Goal: Information Seeking & Learning: Learn about a topic

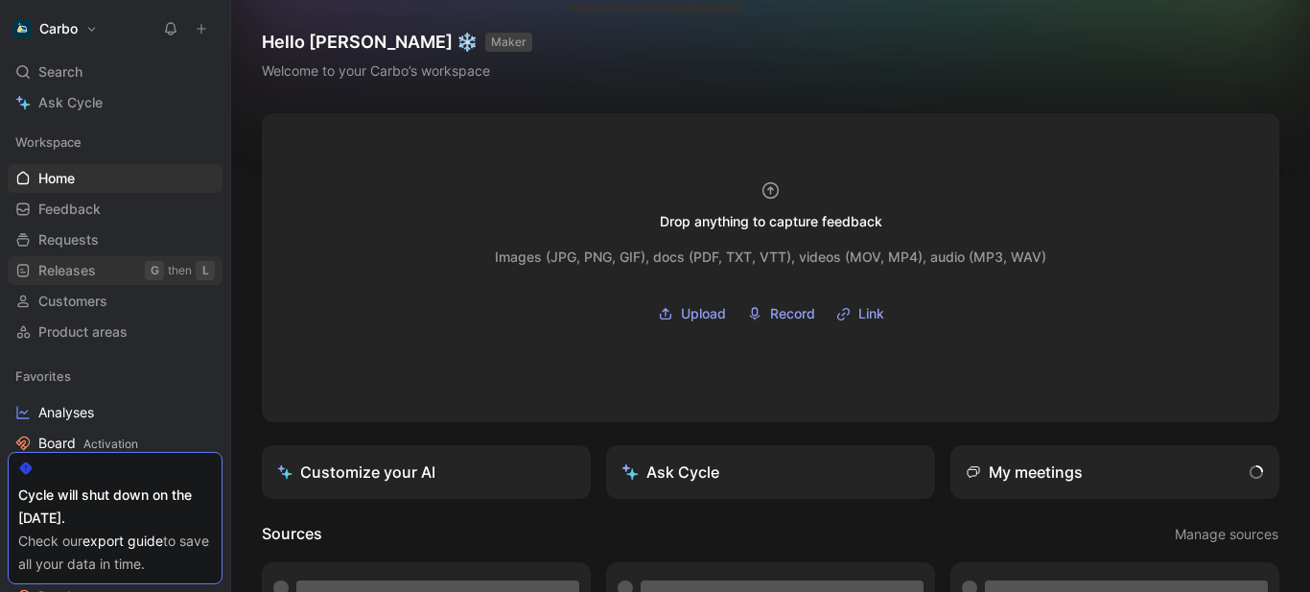
click at [88, 278] on span "Releases" at bounding box center [67, 270] width 58 height 19
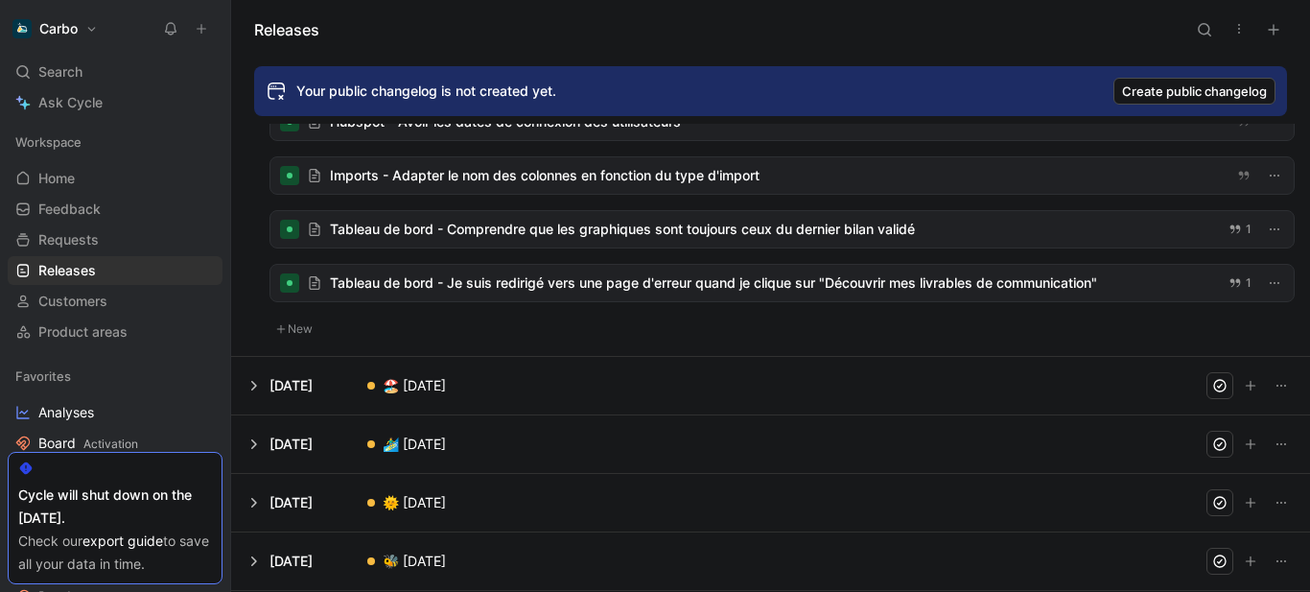
scroll to position [528, 0]
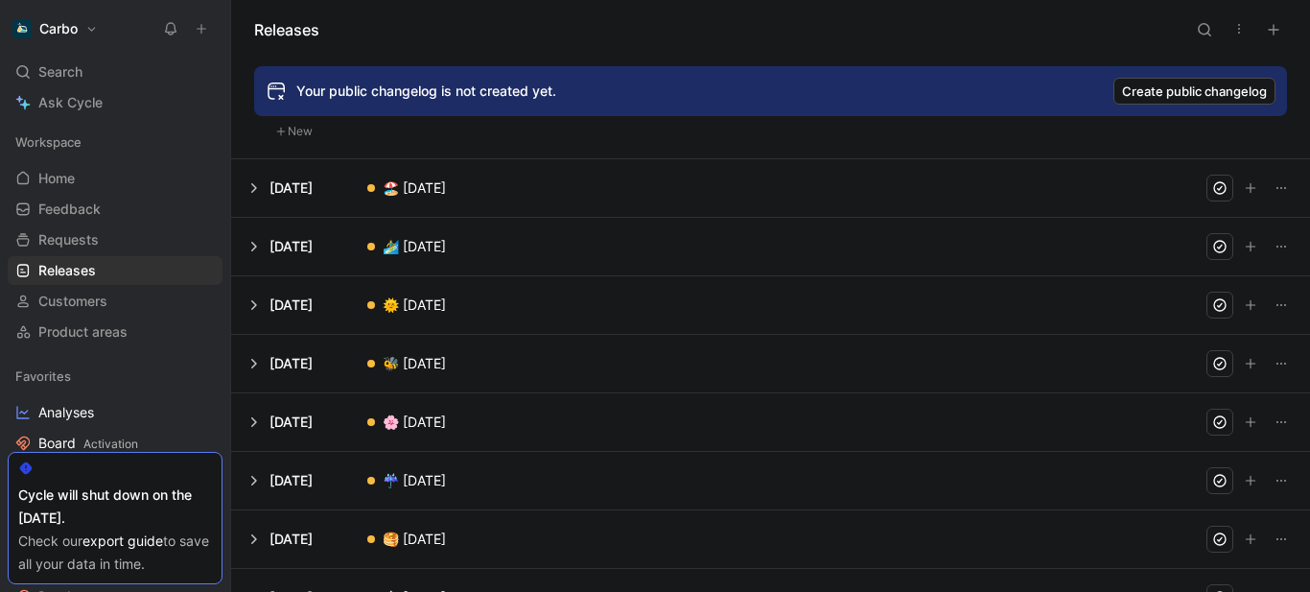
click at [321, 184] on button at bounding box center [770, 188] width 1077 height 58
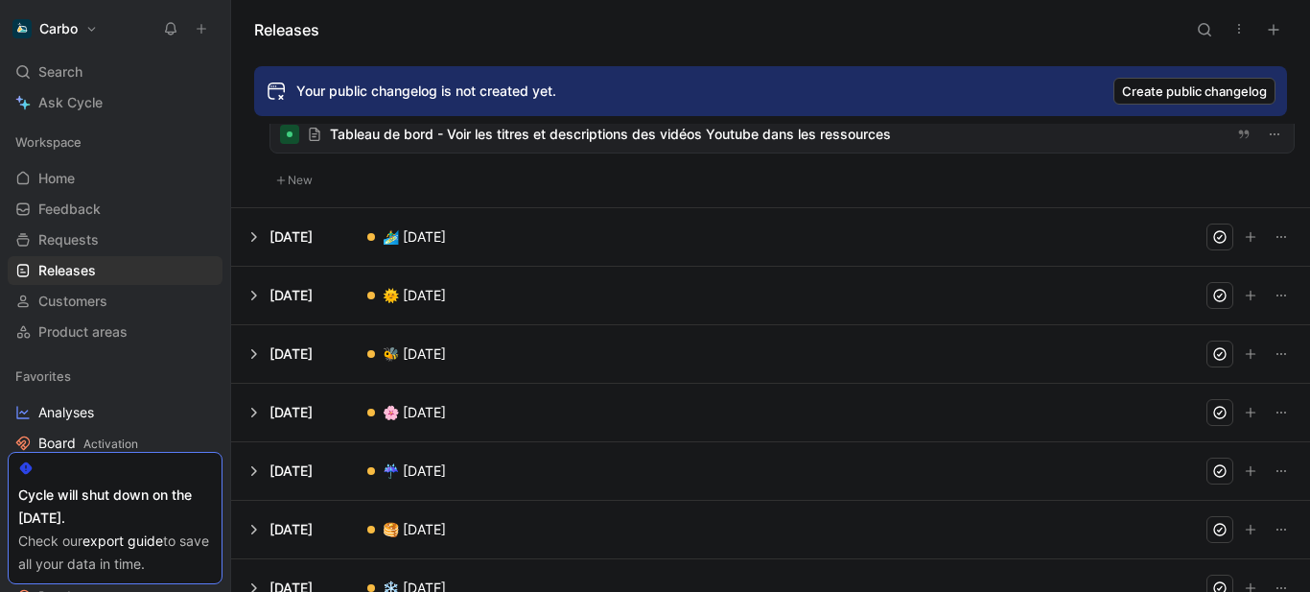
scroll to position [1183, 0]
click at [329, 298] on button at bounding box center [770, 295] width 1077 height 58
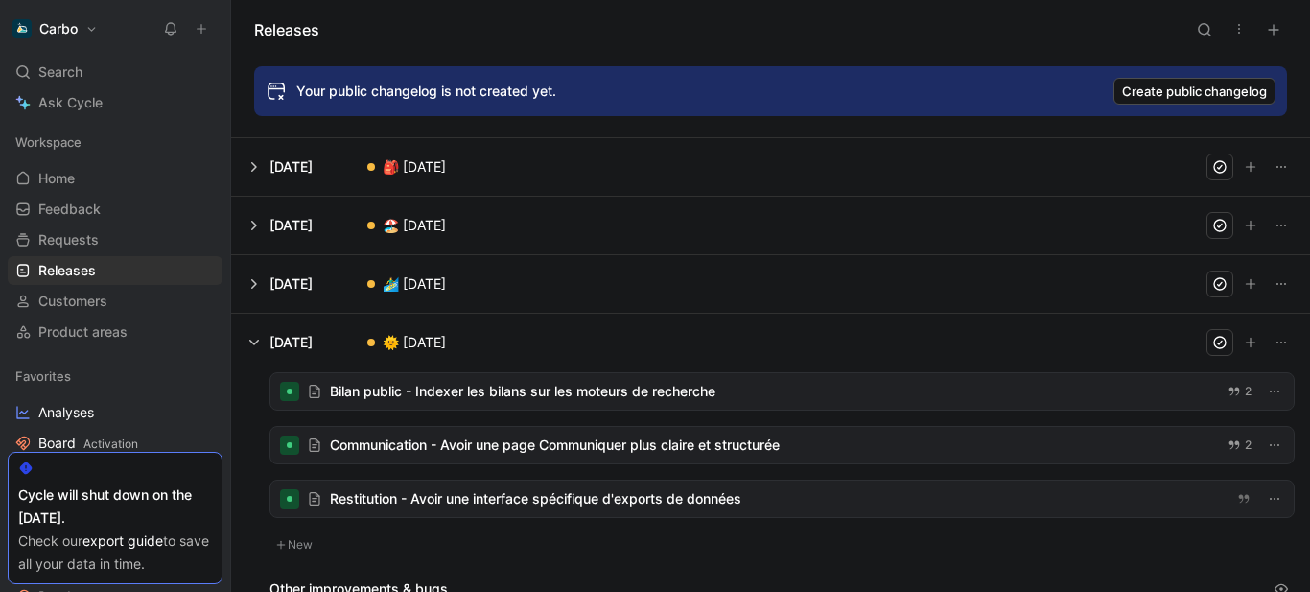
scroll to position [39, 0]
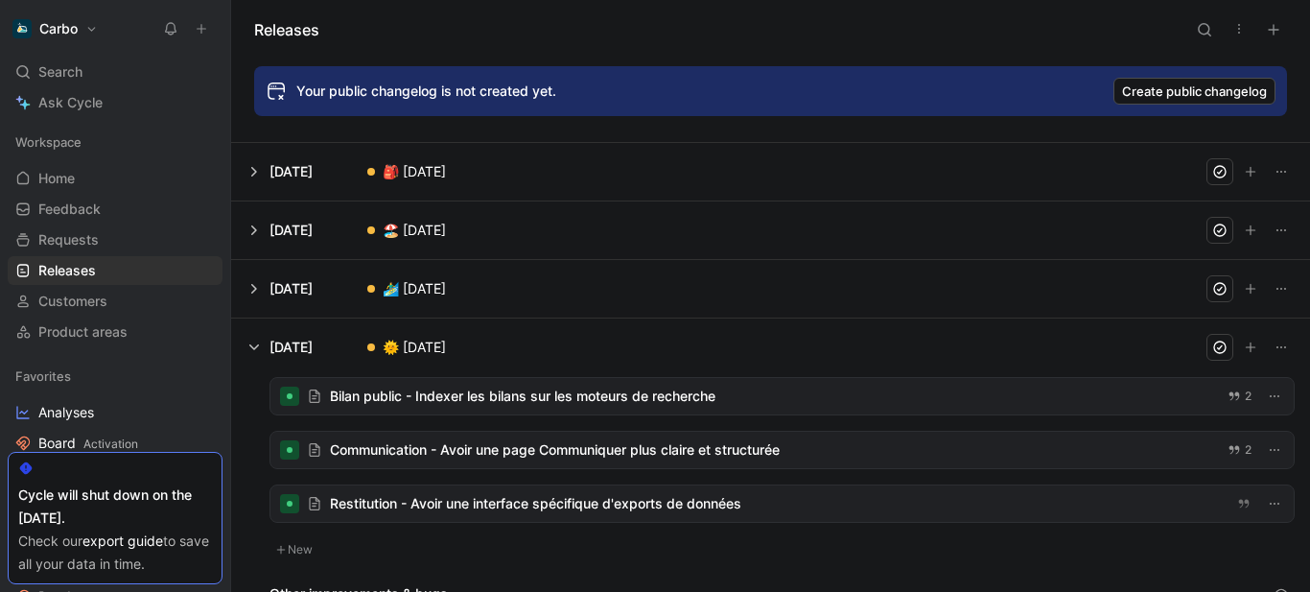
click at [384, 278] on button at bounding box center [770, 289] width 1077 height 58
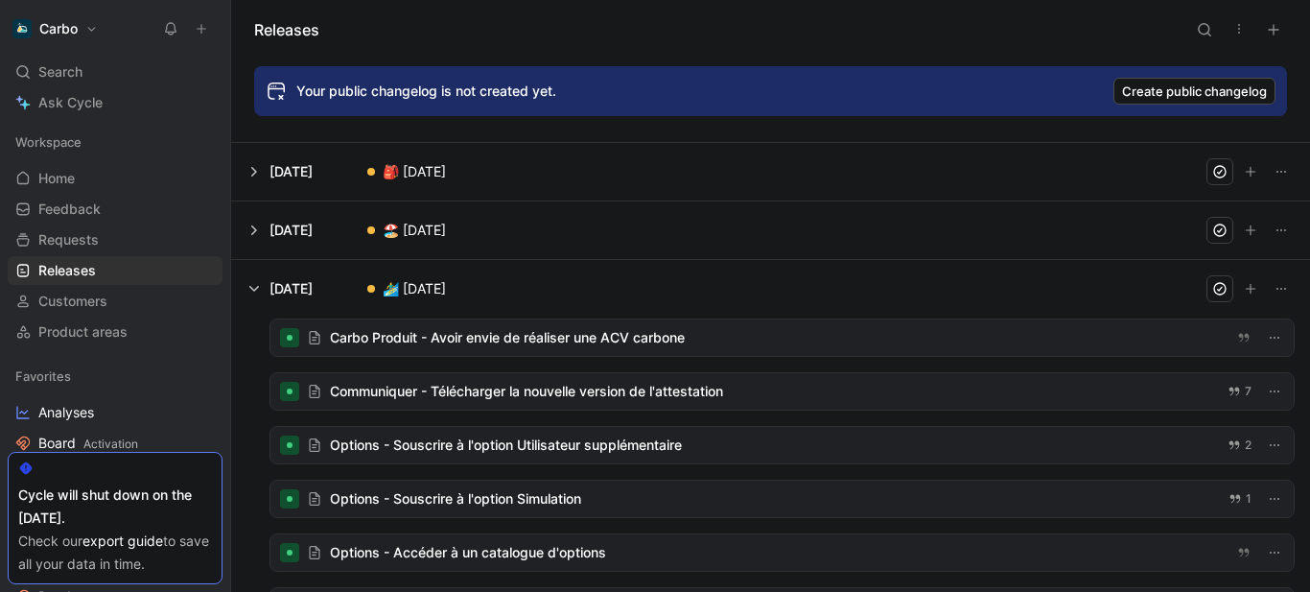
scroll to position [201, 0]
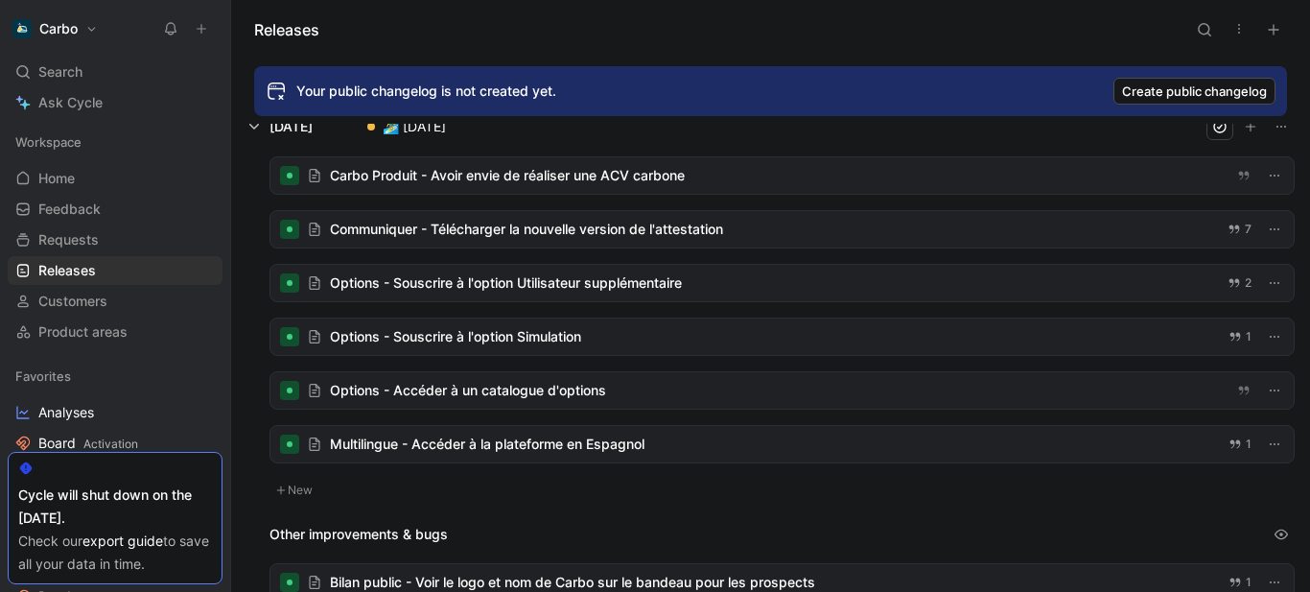
click at [518, 348] on div at bounding box center [783, 336] width 1024 height 36
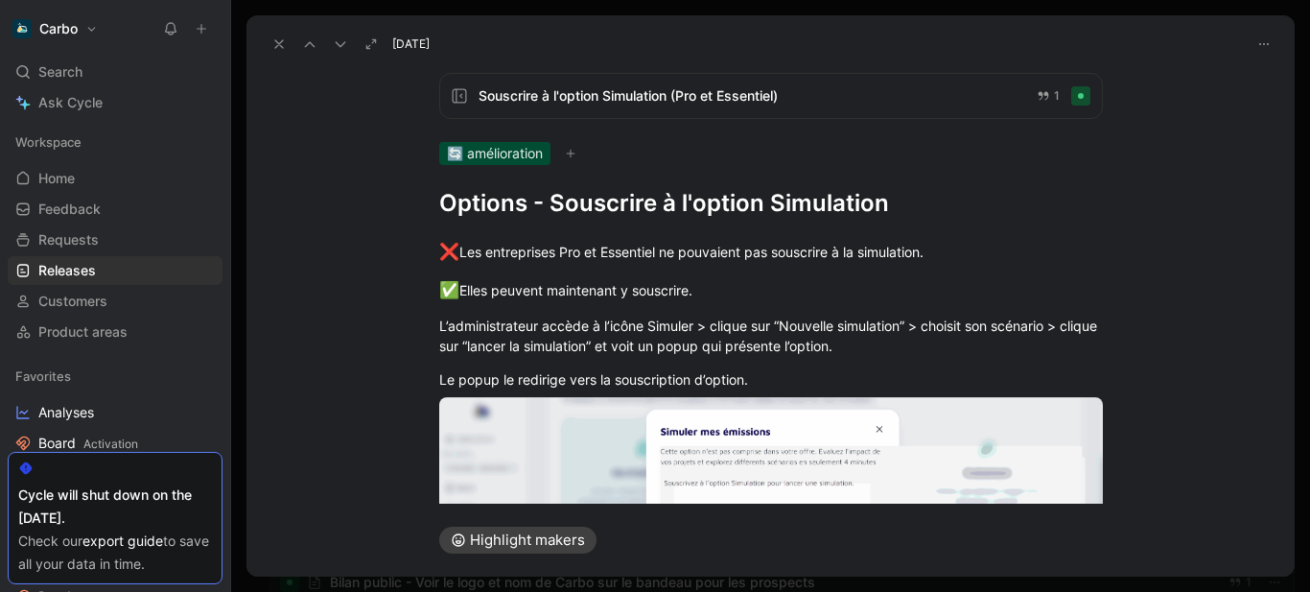
click at [585, 108] on div "Souscrire à l'option Simulation (Pro et Essentiel) 1" at bounding box center [771, 96] width 664 height 46
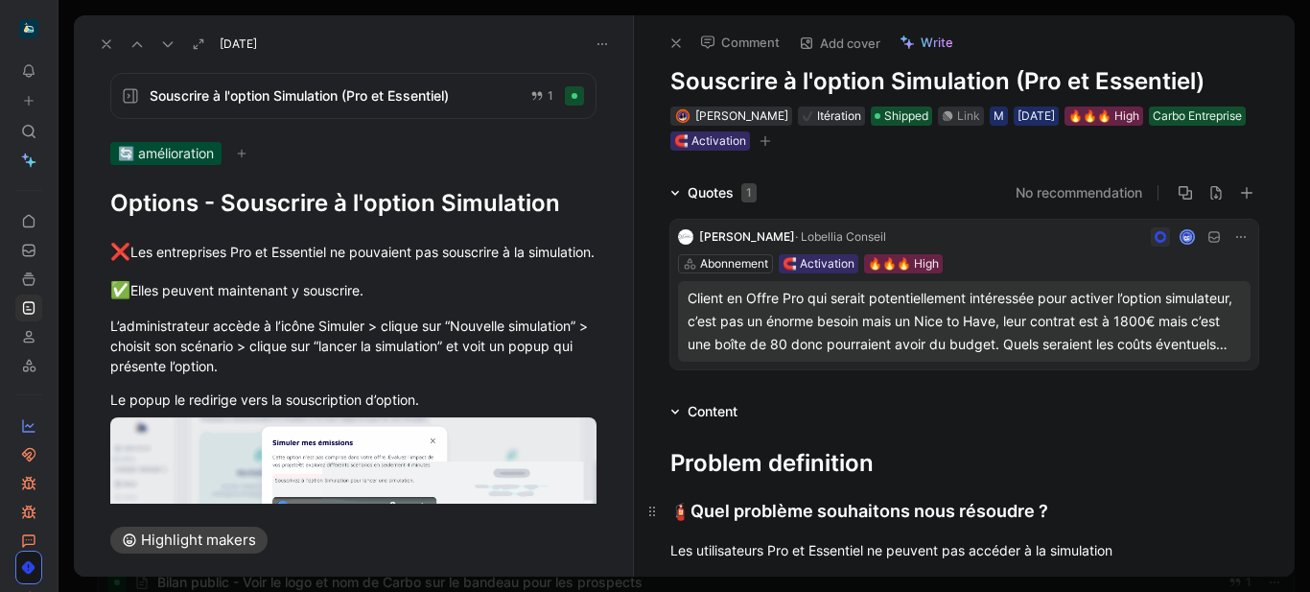
click at [1238, 522] on div "🧯 Quel problème souhaitons nous résoudre ?" at bounding box center [965, 511] width 588 height 27
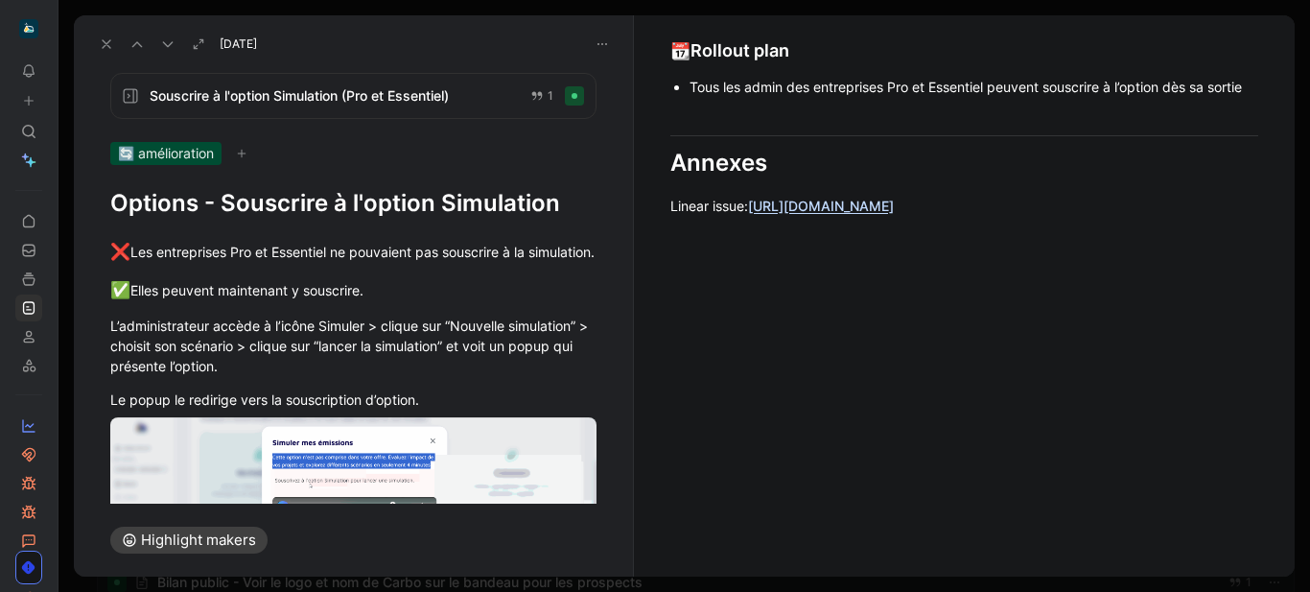
scroll to position [1649, 0]
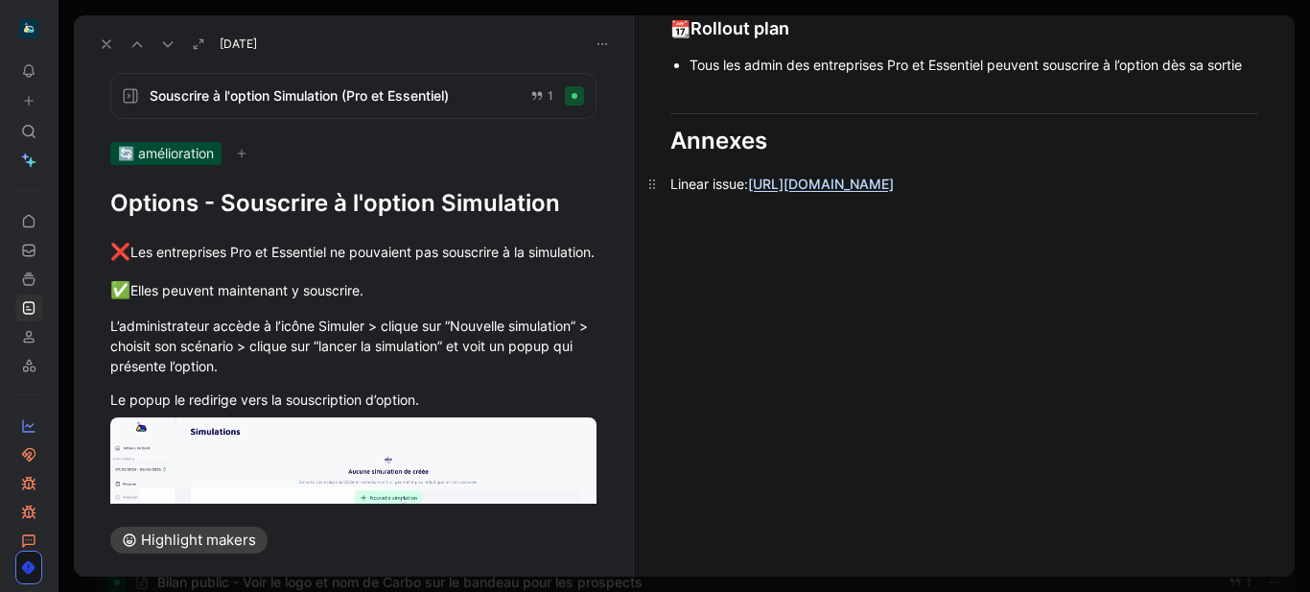
click at [807, 189] on link "https://linear.app/hellocarbo/issue/ACT-187/acceder-a-la-simulation" at bounding box center [821, 184] width 146 height 16
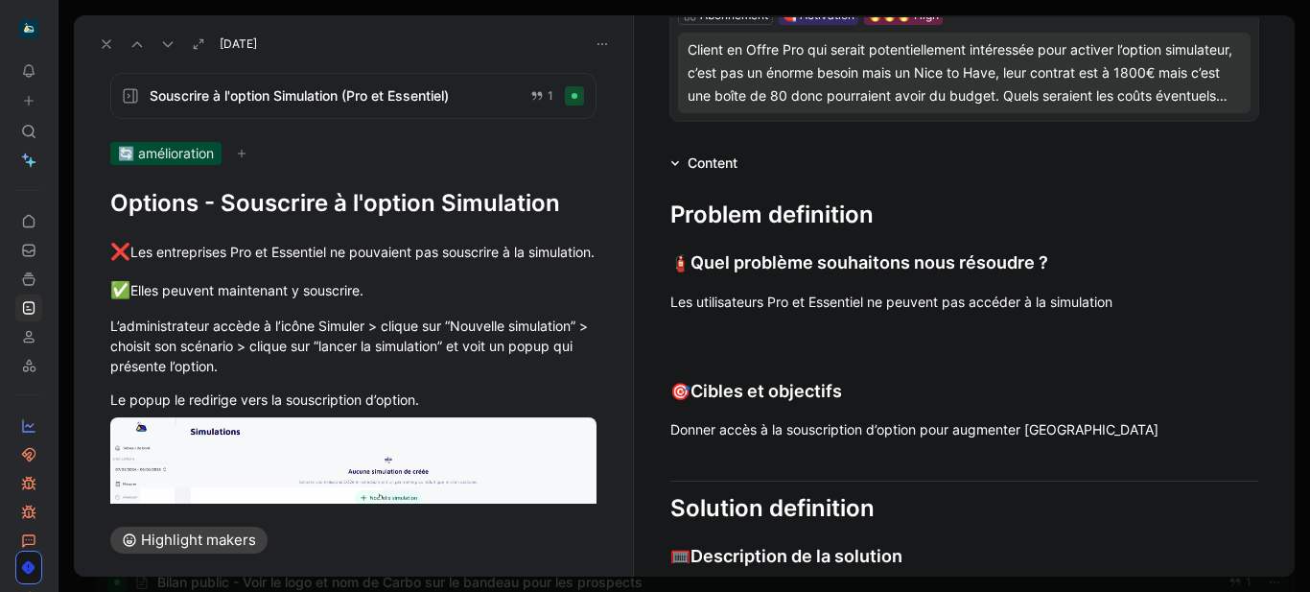
scroll to position [0, 0]
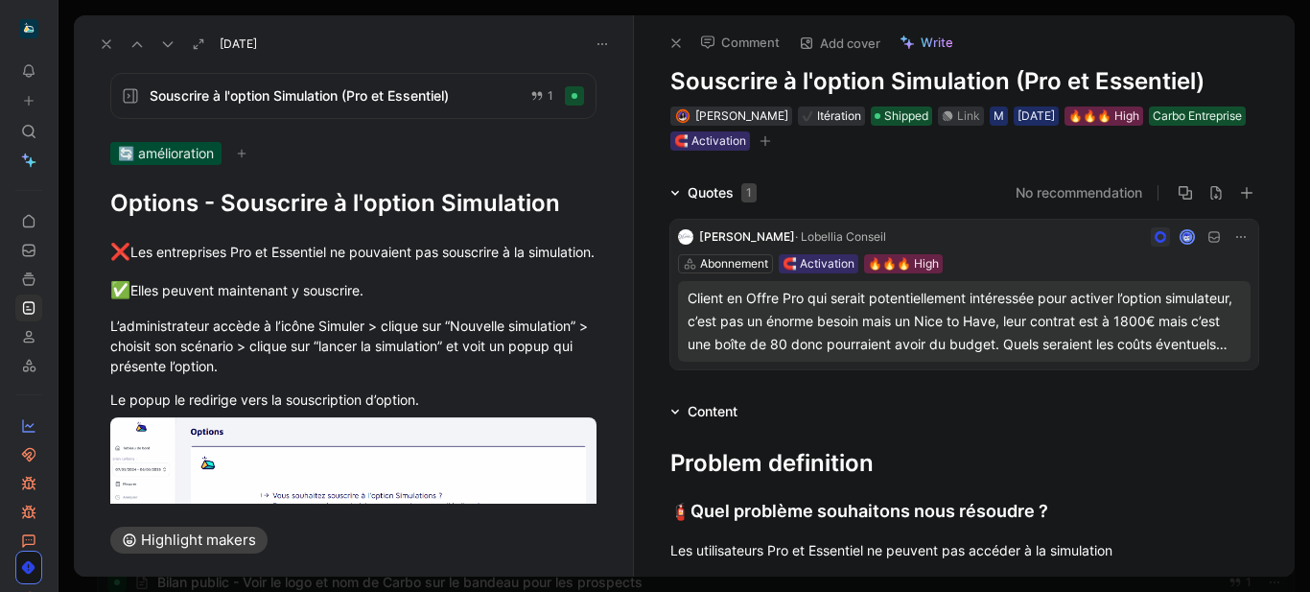
click at [669, 42] on icon at bounding box center [676, 42] width 15 height 15
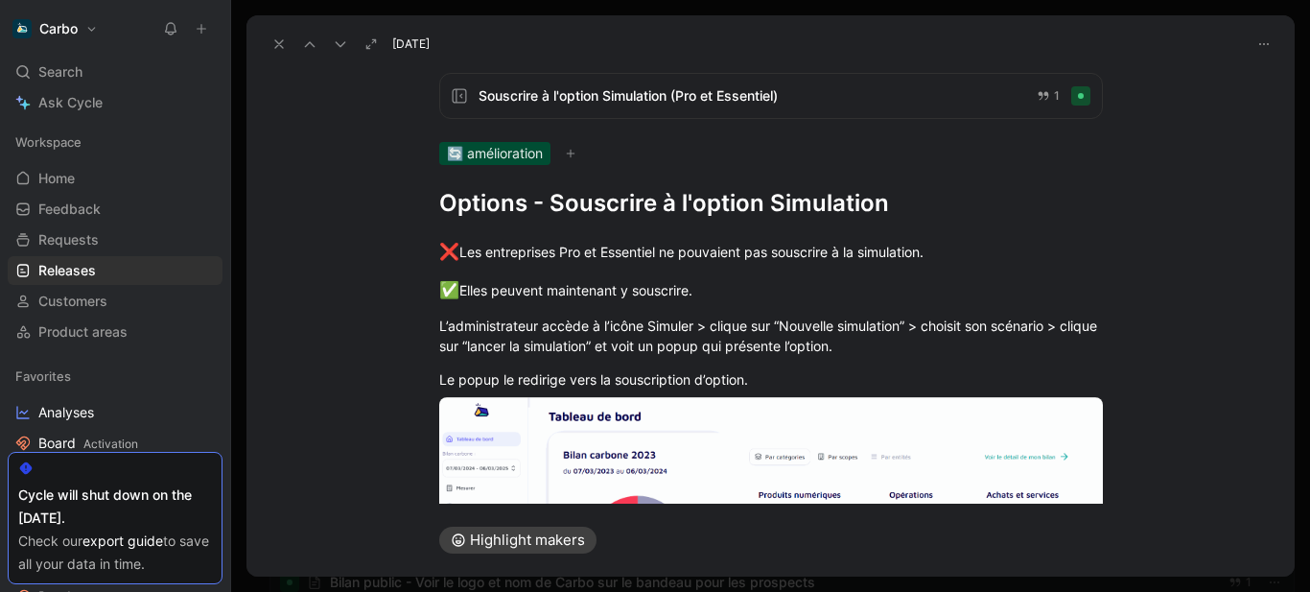
click at [274, 47] on icon at bounding box center [278, 43] width 15 height 15
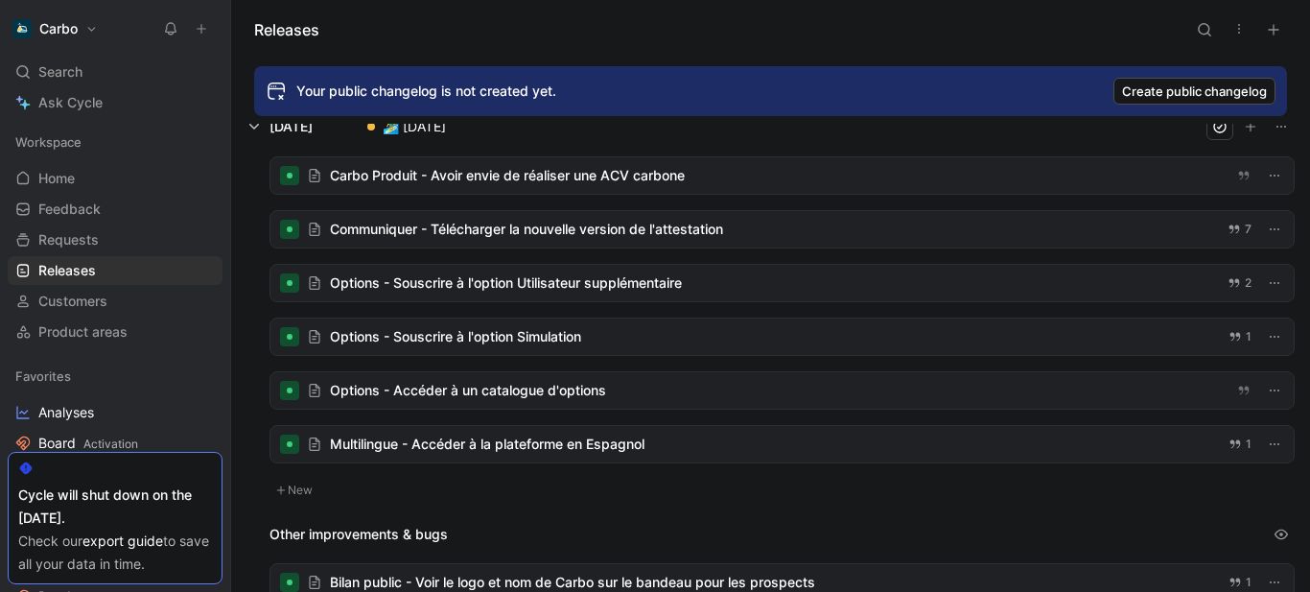
click at [480, 283] on div at bounding box center [783, 283] width 1024 height 36
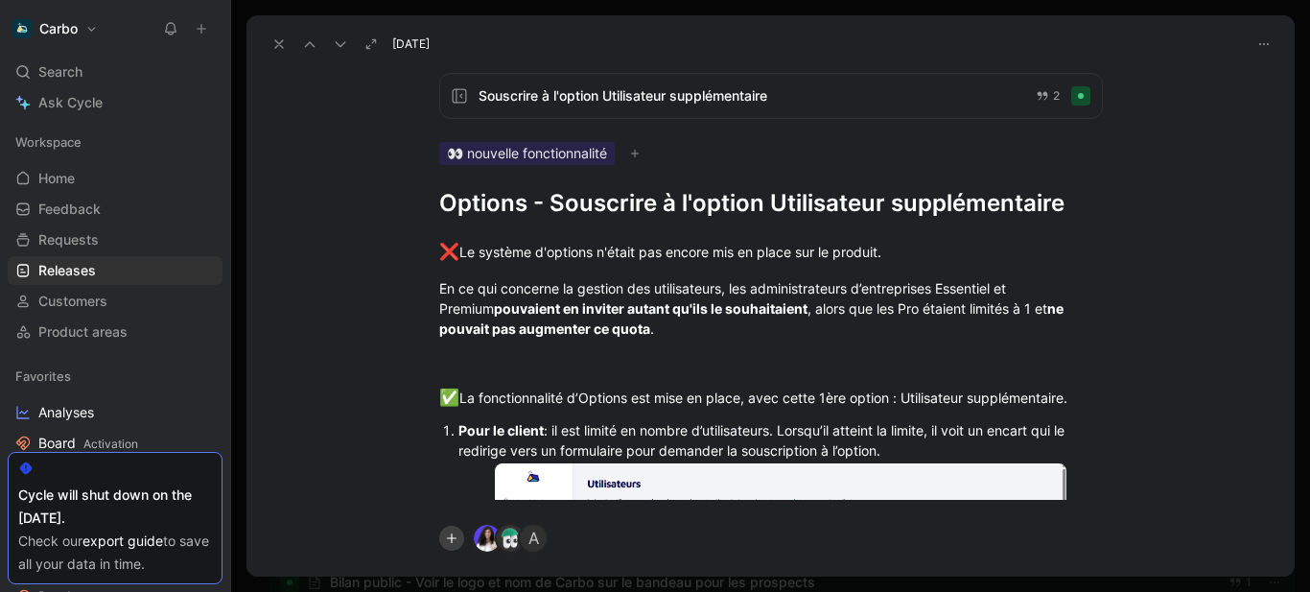
click at [622, 100] on span "Souscrire à l'option Utilisateur supplémentaire" at bounding box center [750, 95] width 542 height 23
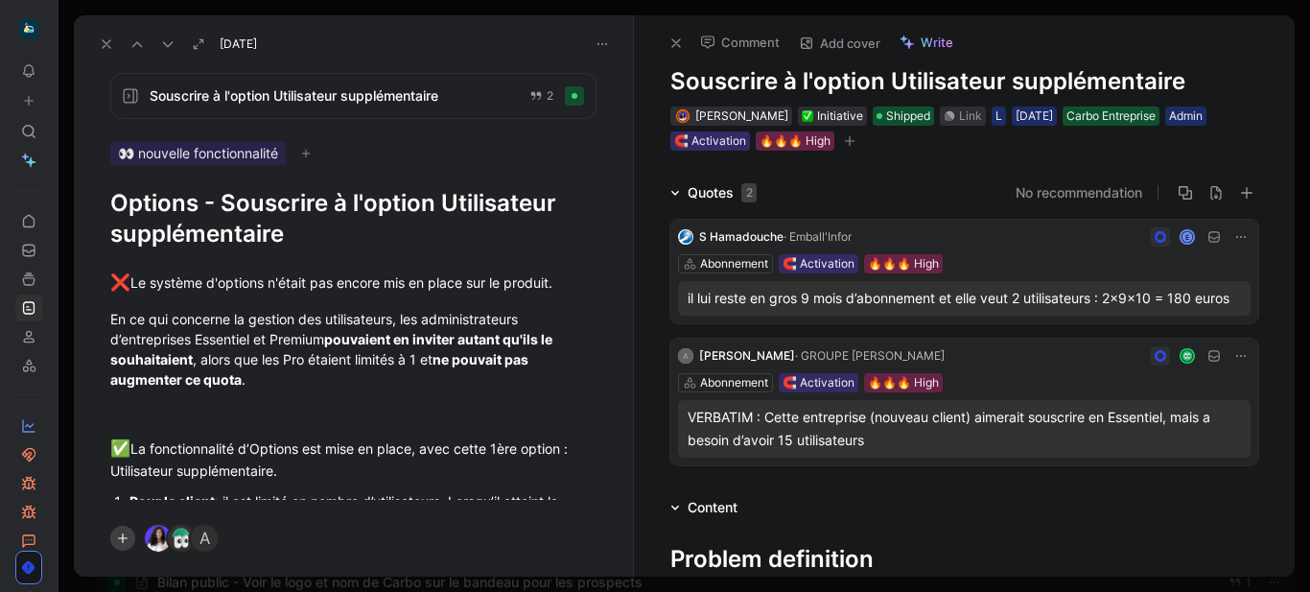
click at [675, 44] on use at bounding box center [676, 43] width 8 height 8
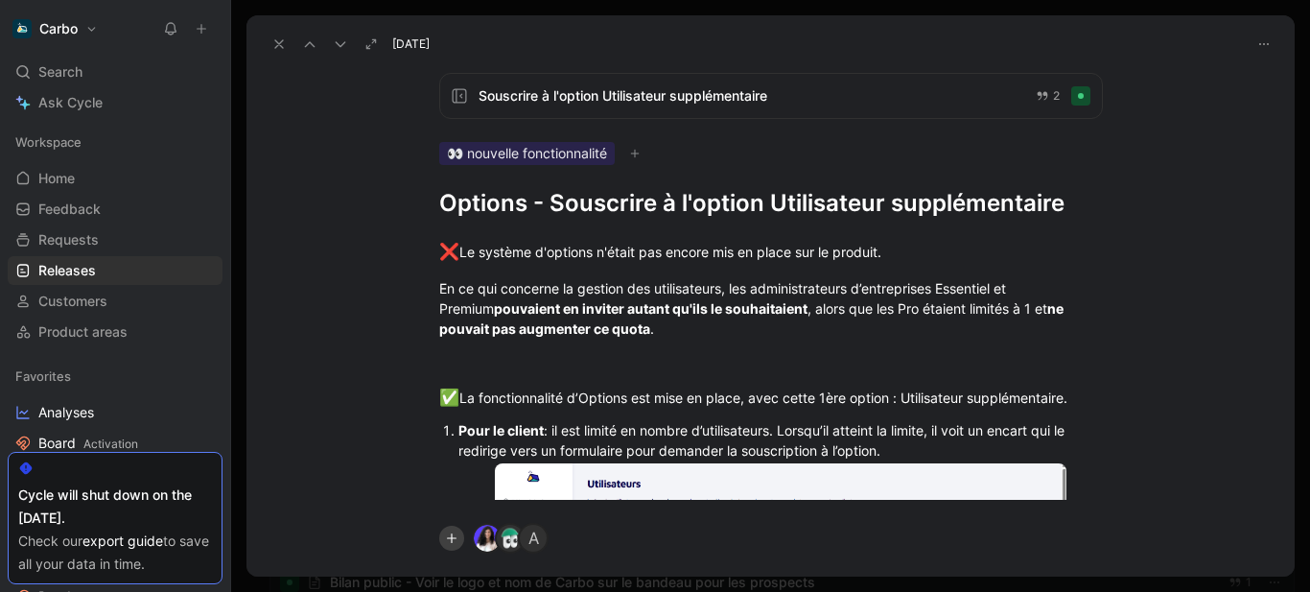
click at [292, 36] on button at bounding box center [279, 44] width 27 height 27
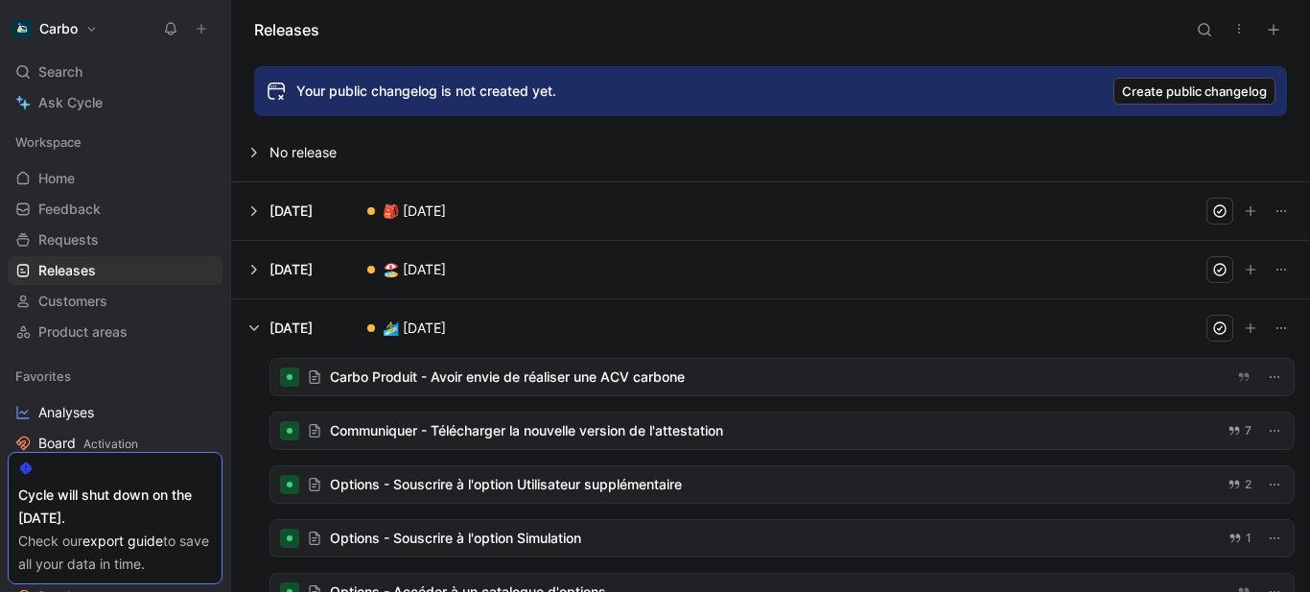
click at [352, 211] on button at bounding box center [770, 211] width 1077 height 58
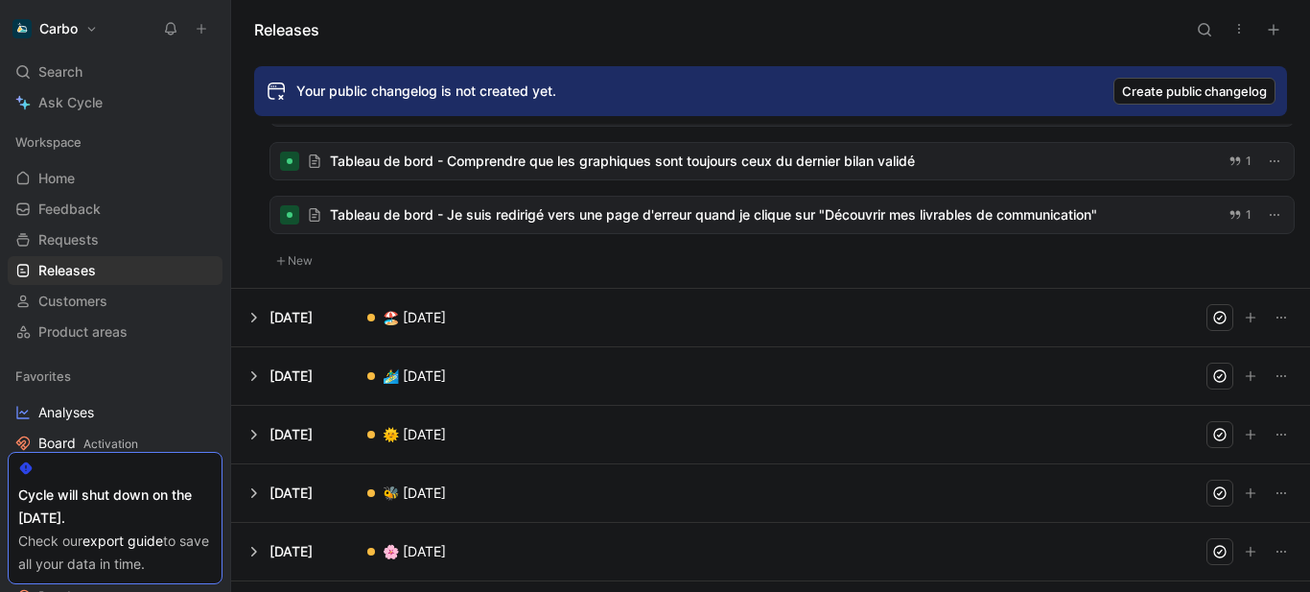
click at [349, 333] on button at bounding box center [770, 318] width 1077 height 58
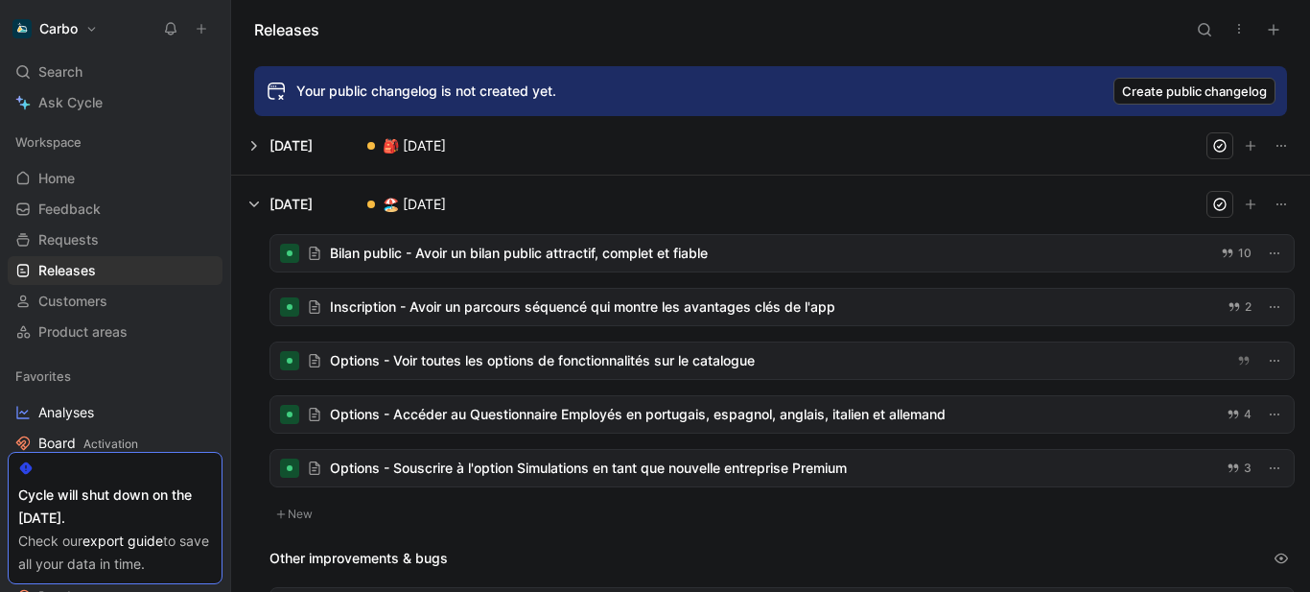
scroll to position [64, 0]
click at [545, 471] on div at bounding box center [783, 469] width 1024 height 36
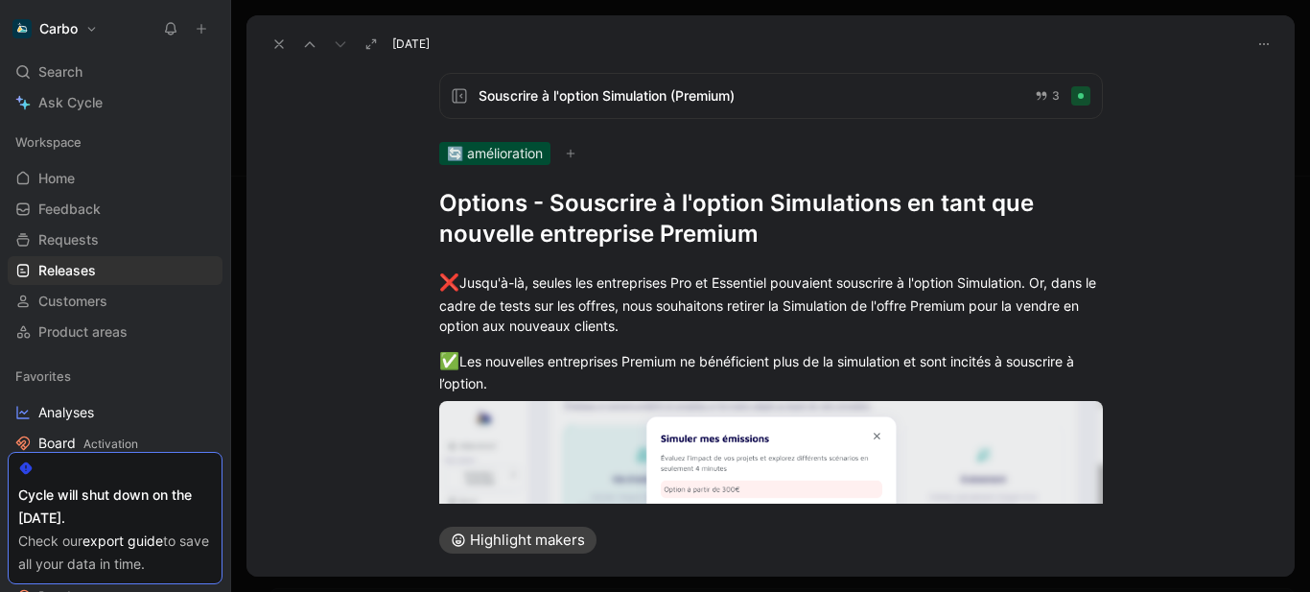
click at [670, 91] on span "Souscrire à l'option Simulation (Premium)" at bounding box center [749, 95] width 541 height 23
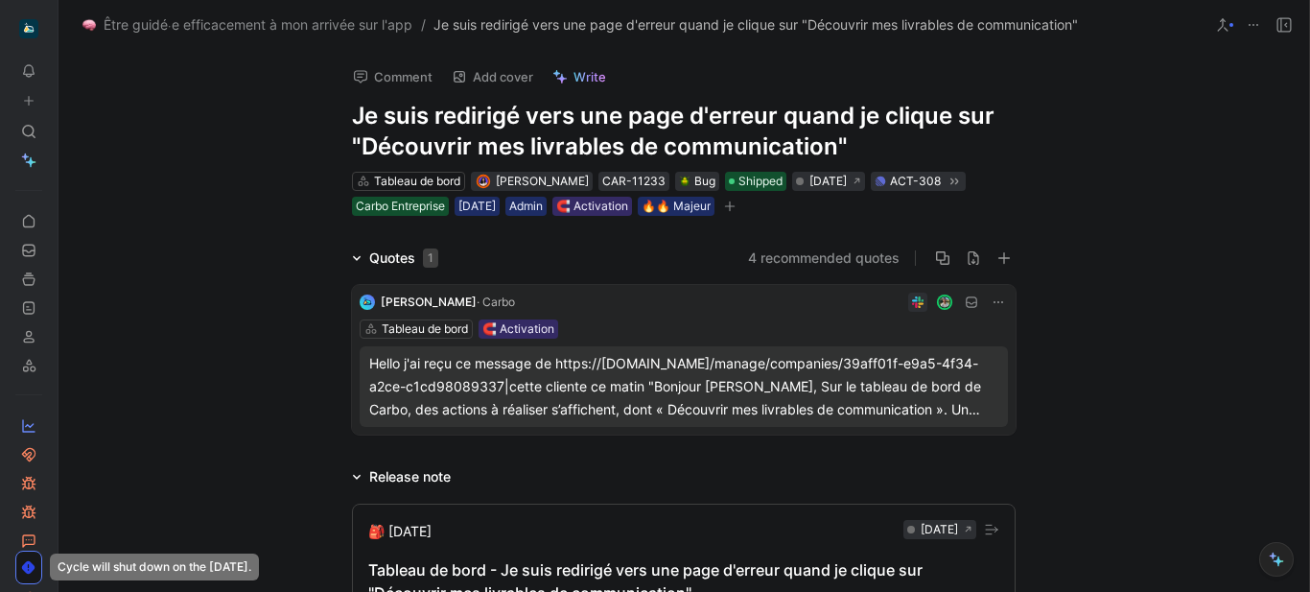
click at [740, 215] on button "button" at bounding box center [729, 206] width 19 height 19
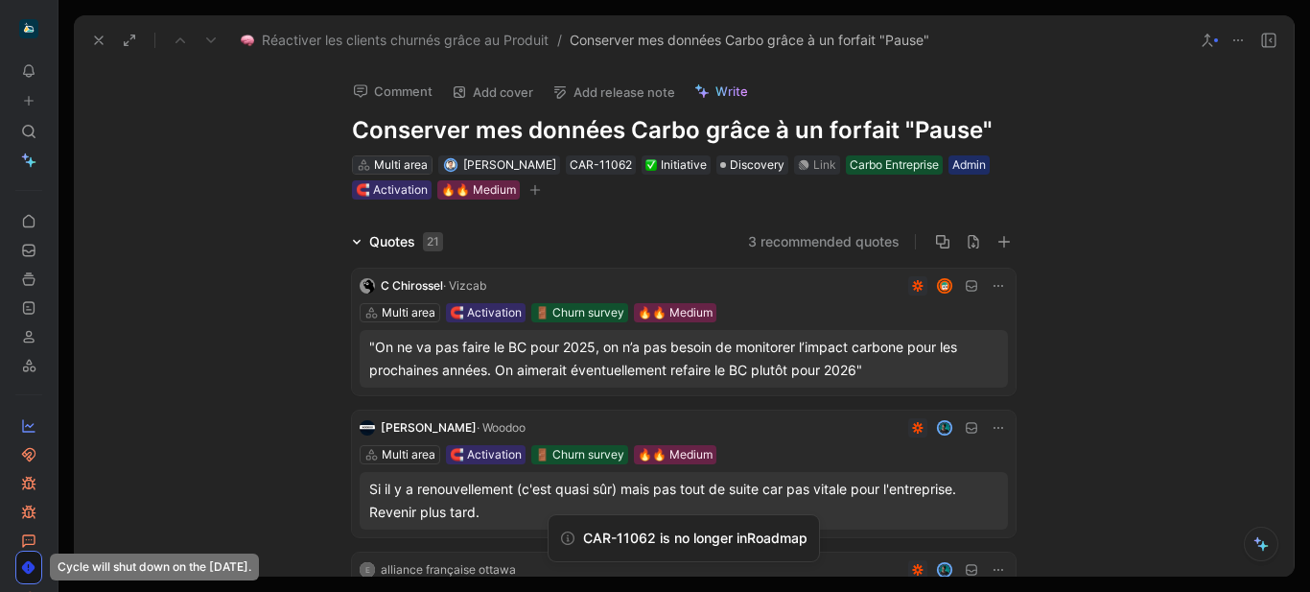
click at [404, 157] on div "Multi area" at bounding box center [401, 164] width 54 height 19
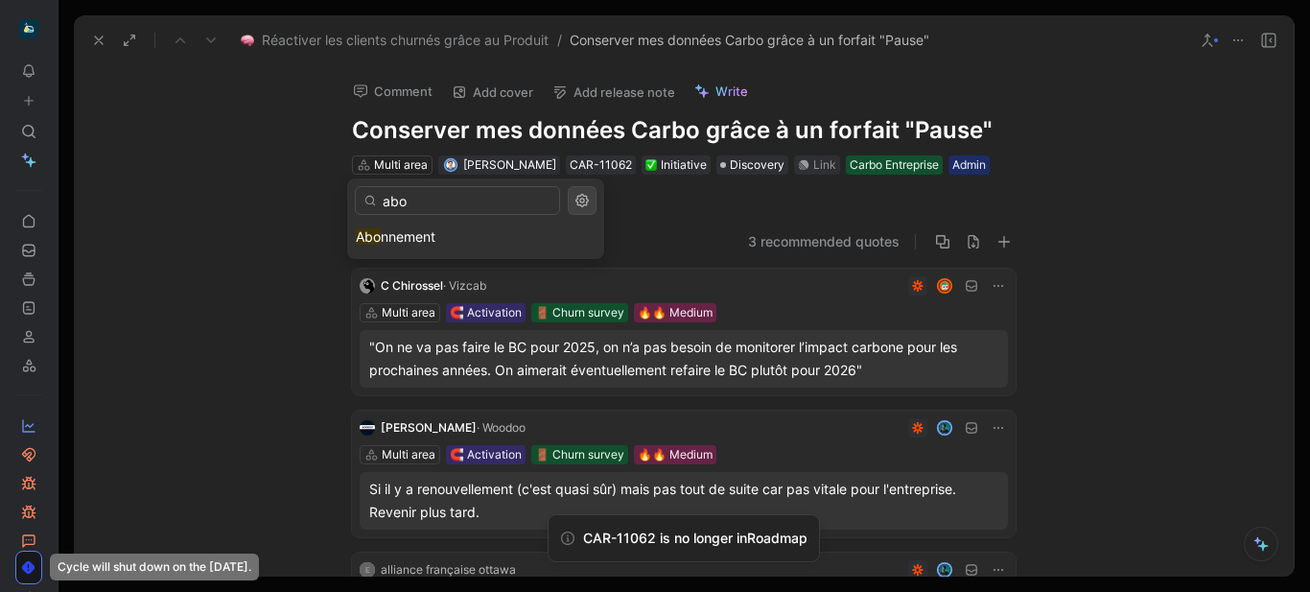
type input "abo"
click at [444, 241] on div "Abo nnement" at bounding box center [476, 236] width 240 height 23
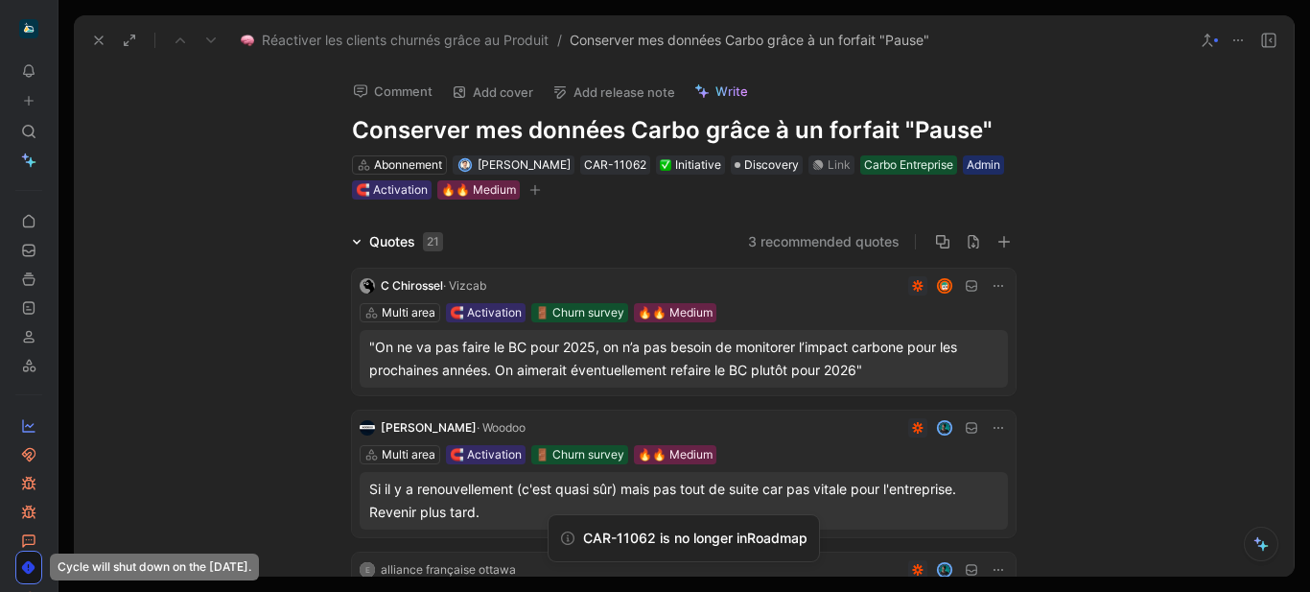
scroll to position [24, 0]
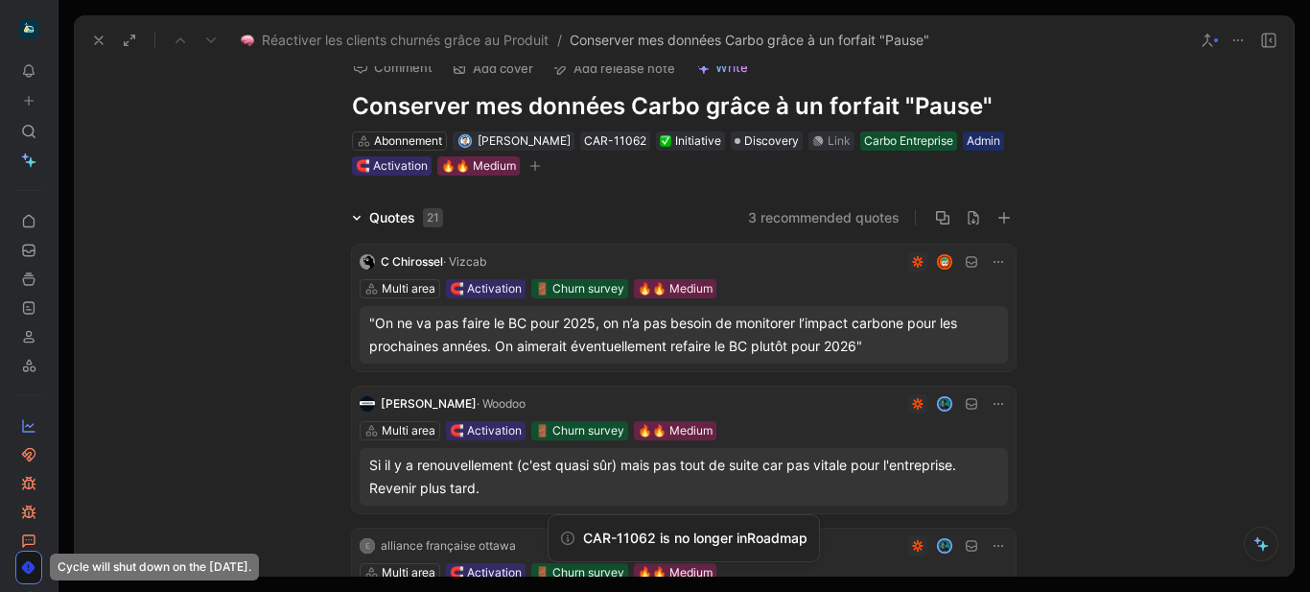
click at [612, 66] on section "Comment Add cover Add release note Write Conserver mes données Carbo grâce à un…" at bounding box center [684, 320] width 1220 height 512
click at [612, 71] on button "Add release note" at bounding box center [614, 68] width 140 height 27
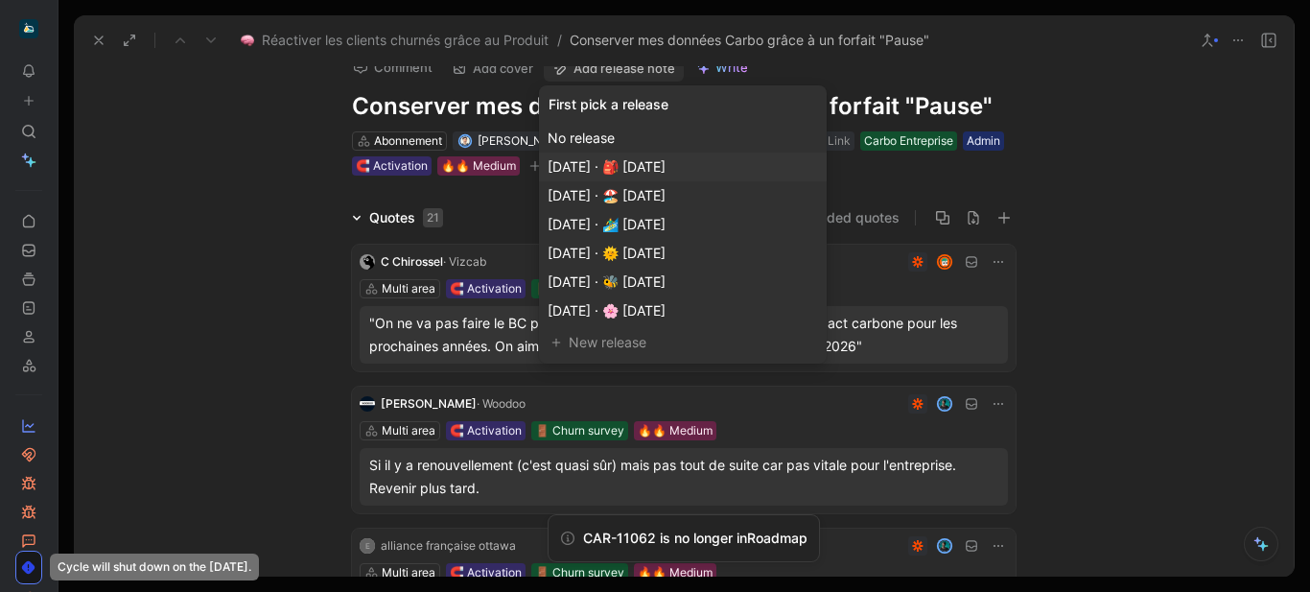
click at [666, 159] on span "Oct 01, 2025 · 🎒 septembre 2025" at bounding box center [607, 166] width 118 height 16
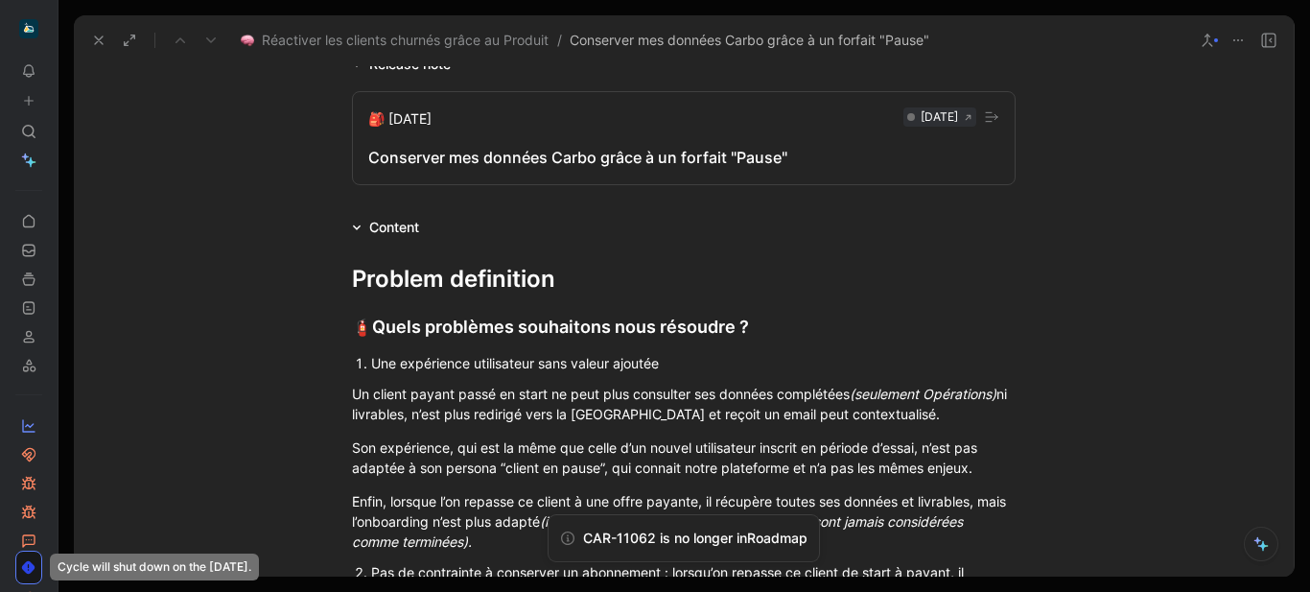
scroll to position [1713, 0]
click at [612, 153] on div "Conserver mes données Carbo grâce à un forfait "Pause"" at bounding box center [683, 156] width 631 height 23
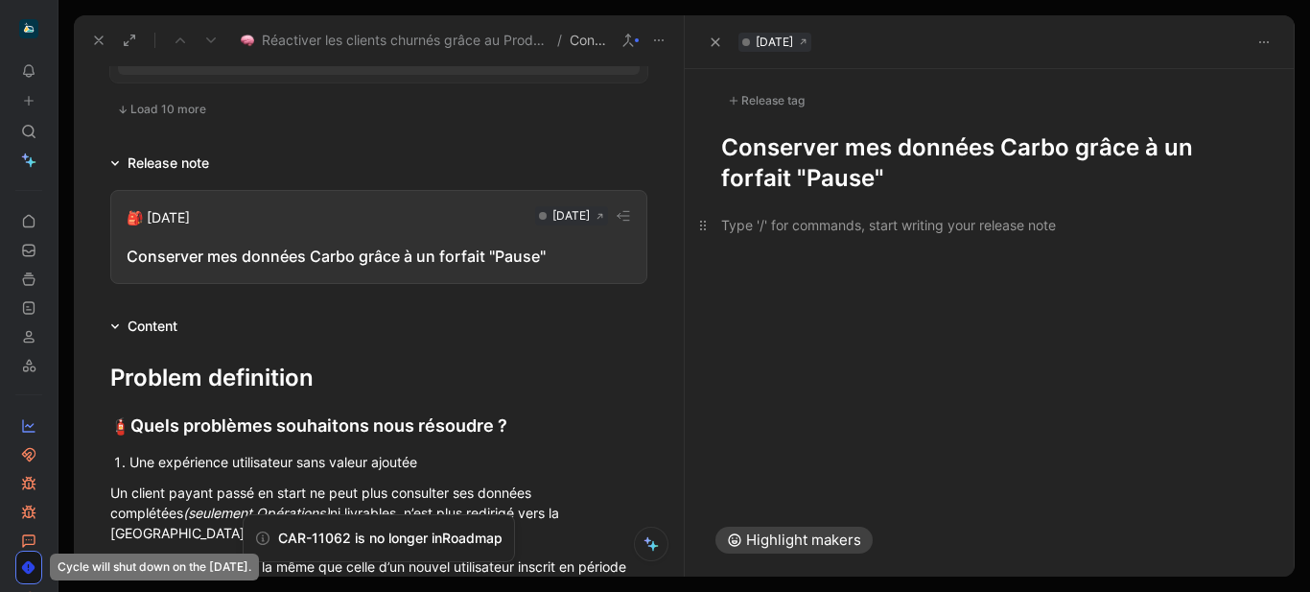
scroll to position [1813, 0]
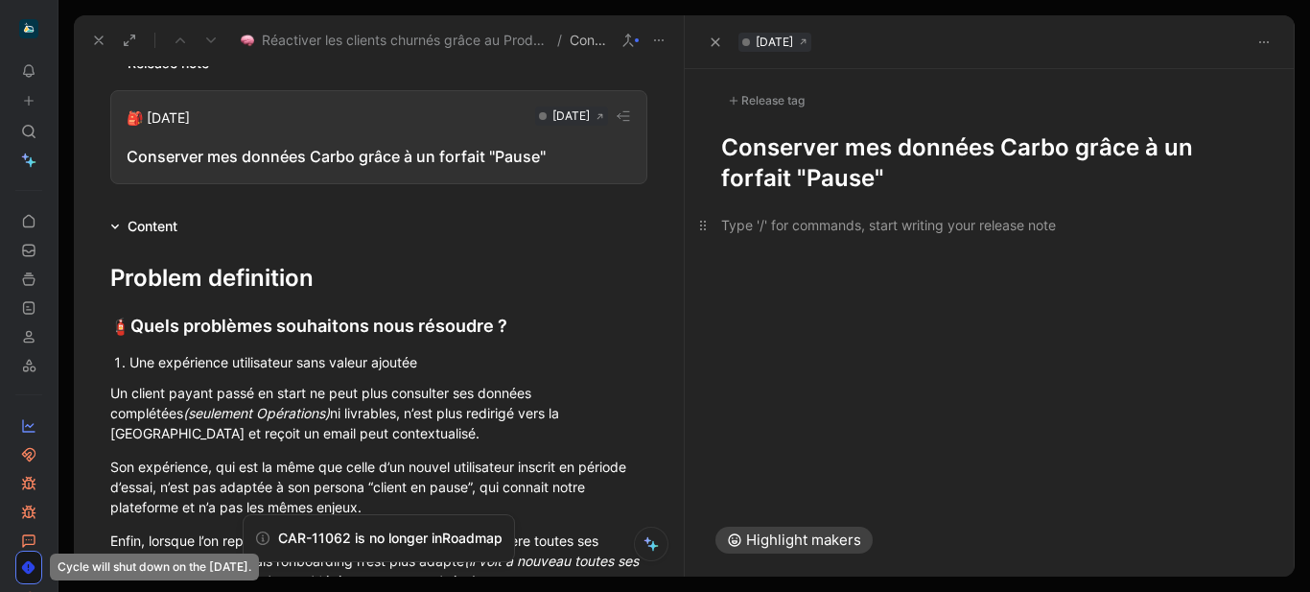
click at [800, 234] on div at bounding box center [990, 225] width 538 height 20
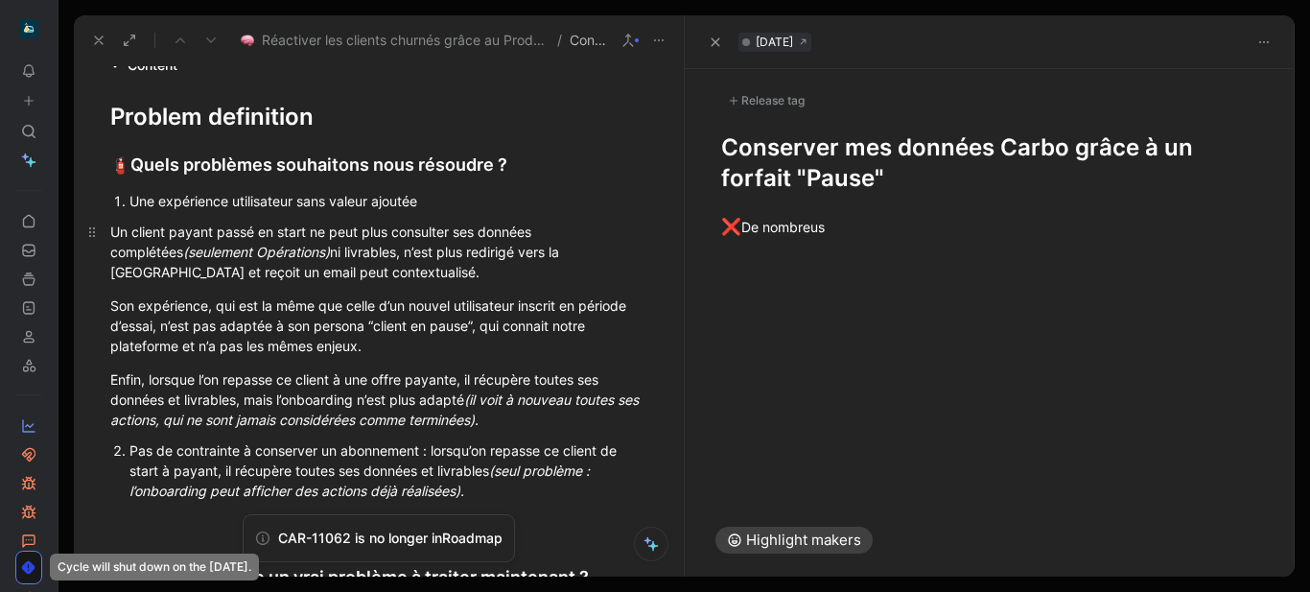
scroll to position [1976, 0]
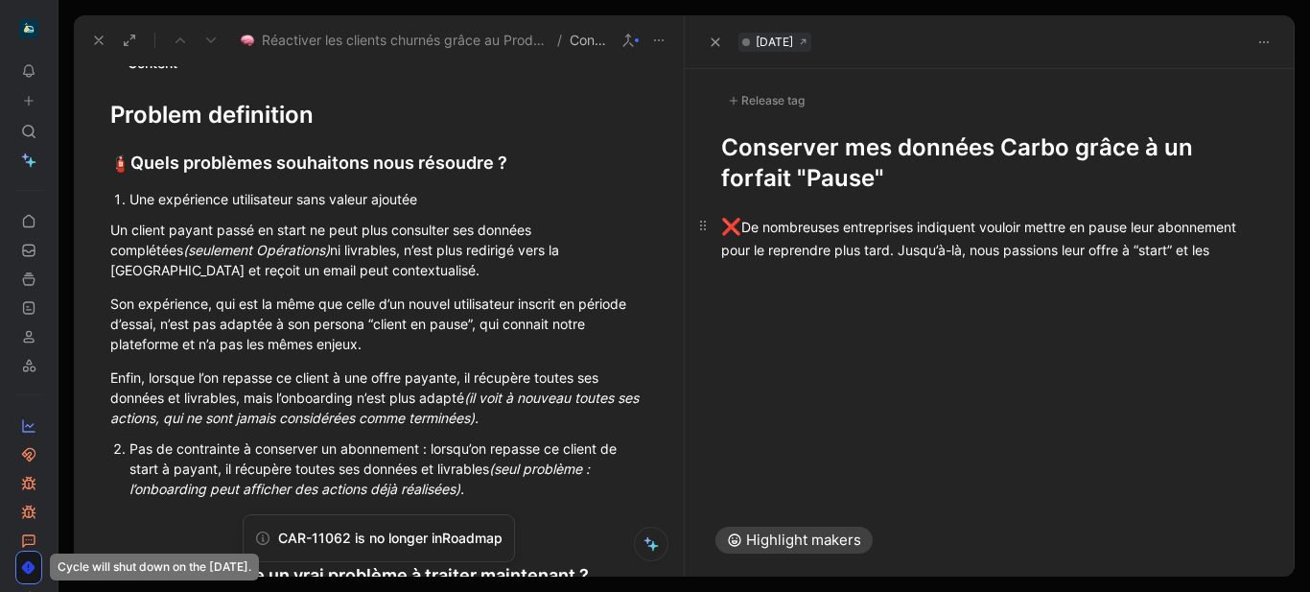
click at [1058, 248] on div "❌ De nombreuses entreprises indiquent vouloir mettre en pause leur abonnement p…" at bounding box center [990, 237] width 538 height 45
drag, startPoint x: 1133, startPoint y: 280, endPoint x: 1101, endPoint y: 274, distance: 32.2
click at [1101, 274] on p "❌ De nombreuses entreprises indiquent vouloir mettre en pause leur abonnement p…" at bounding box center [990, 247] width 611 height 77
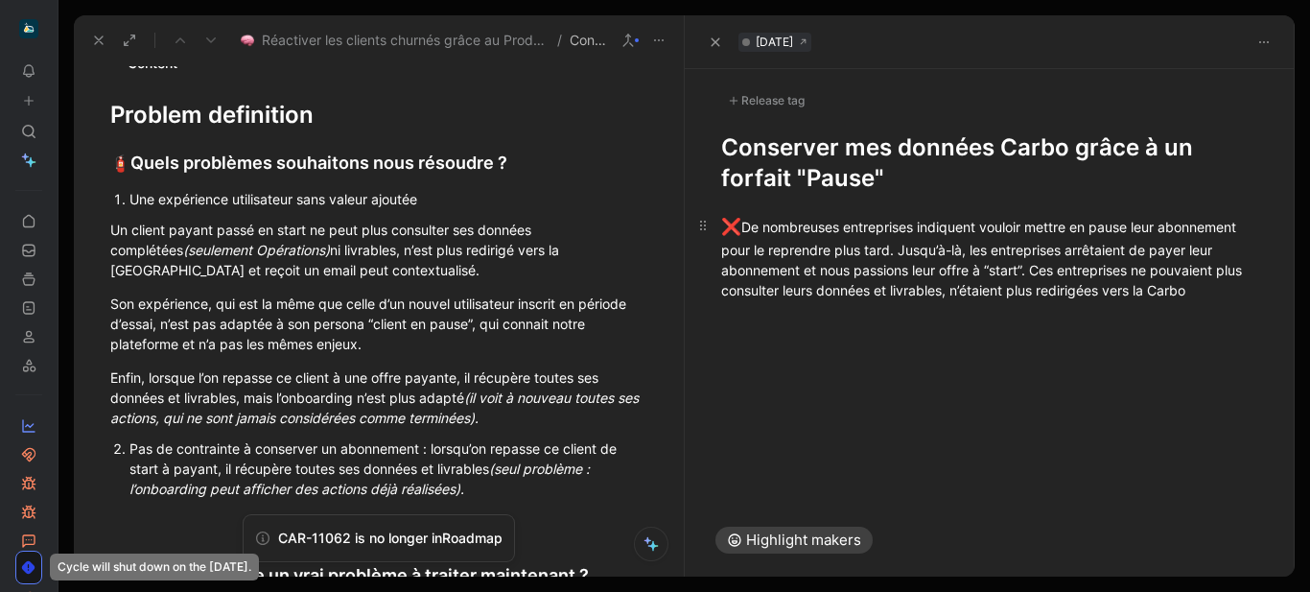
click at [1049, 297] on div "❌ De nombreuses entreprises indiquent vouloir mettre en pause leur abonnement p…" at bounding box center [990, 257] width 538 height 85
click at [929, 300] on div "❌ De nombreuses entreprises indiquent vouloir mettre en pause leur abonnement p…" at bounding box center [990, 257] width 538 height 85
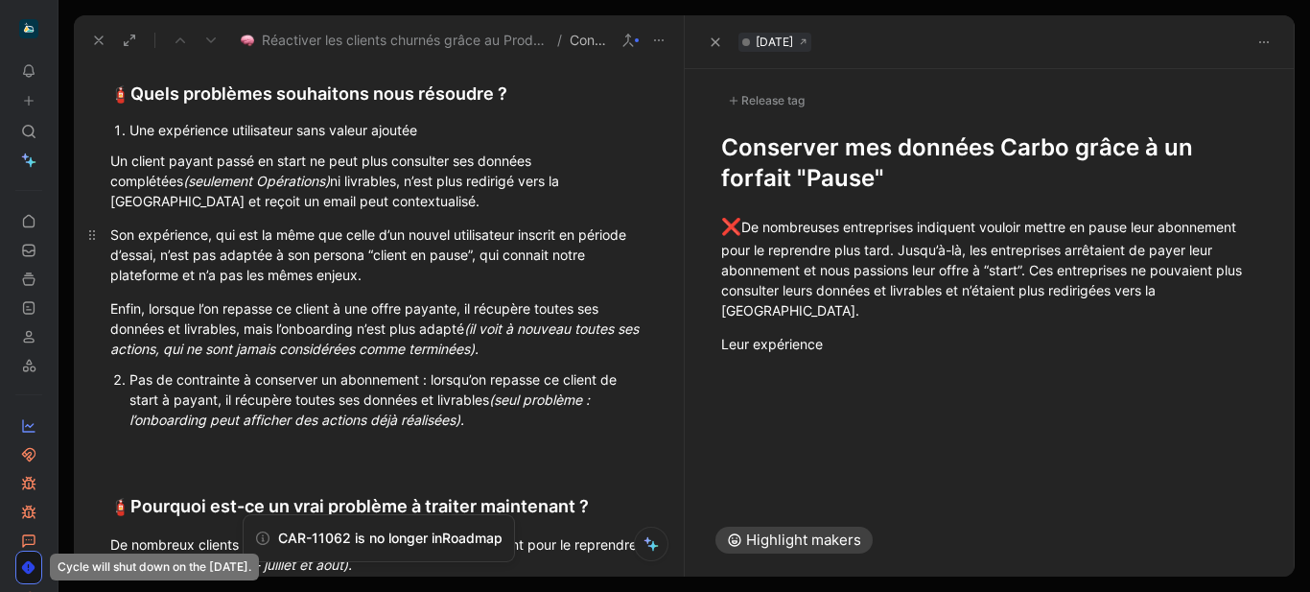
scroll to position [2046, 0]
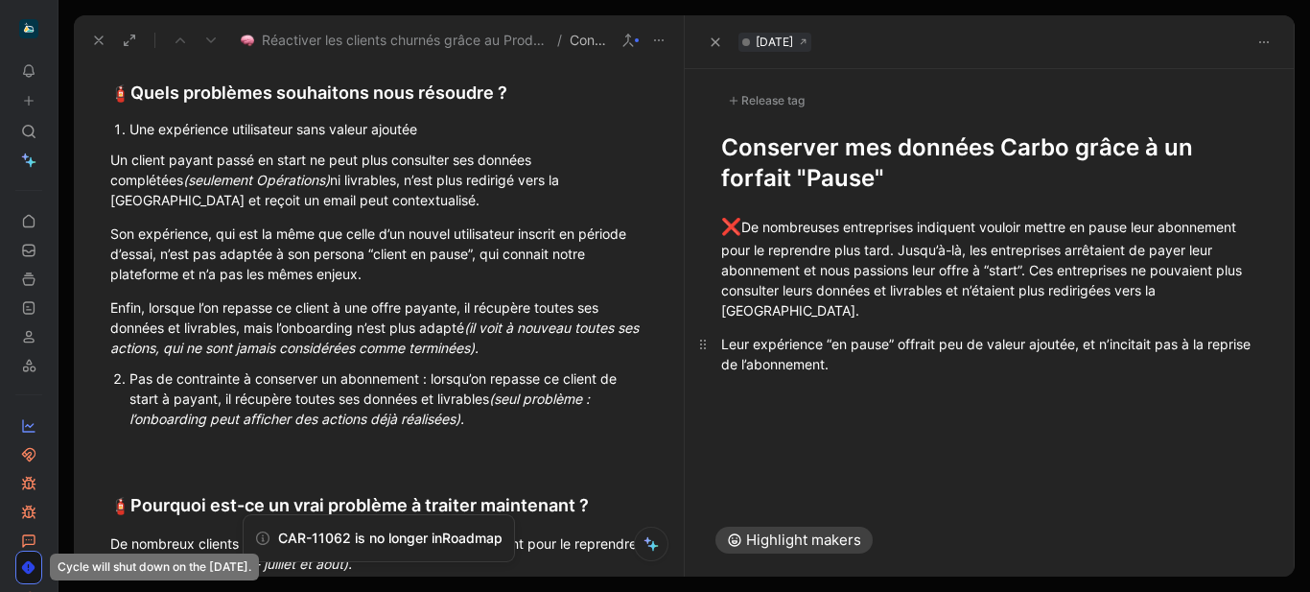
click at [1099, 340] on div "Leur expérience “en pause” offrait peu de valeur ajoutée, et n’incitait pas à l…" at bounding box center [990, 354] width 538 height 40
click at [1004, 365] on div "Leur expérience “en pause” offrait peu de valeur ajoutée, et n’incitait pas à l…" at bounding box center [990, 354] width 538 height 40
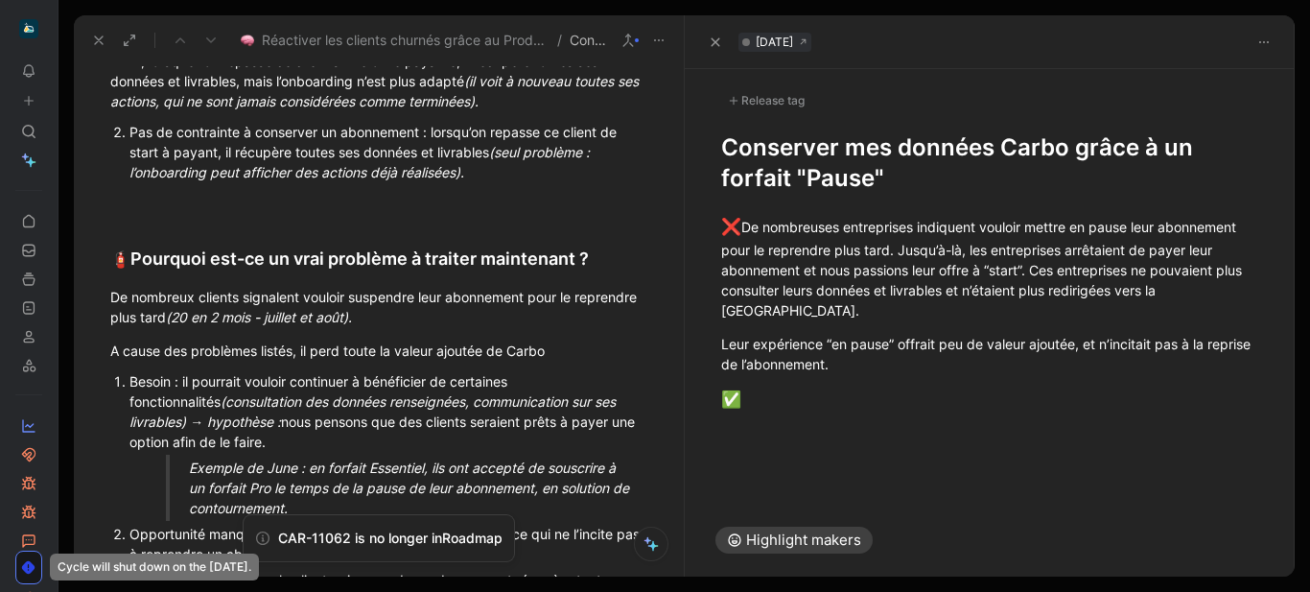
scroll to position [2296, 0]
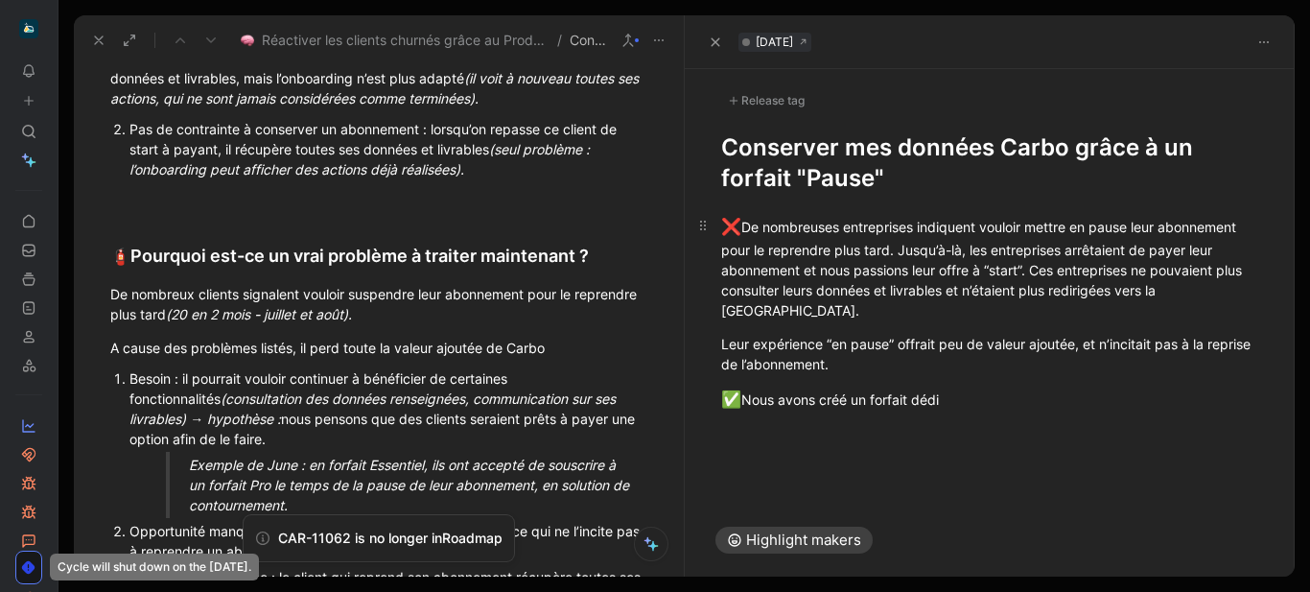
drag, startPoint x: 1037, startPoint y: 270, endPoint x: 1018, endPoint y: 271, distance: 19.2
click at [1018, 271] on div "❌ De nombreuses entreprises indiquent vouloir mettre en pause leur abonnement p…" at bounding box center [990, 268] width 538 height 106
click at [986, 402] on div "✅ Nous avons créé un forfait dédi" at bounding box center [990, 400] width 538 height 25
click at [1103, 271] on div "❌ De nombreuses entreprises indiquent vouloir mettre en pause leur abonnement p…" at bounding box center [990, 268] width 538 height 106
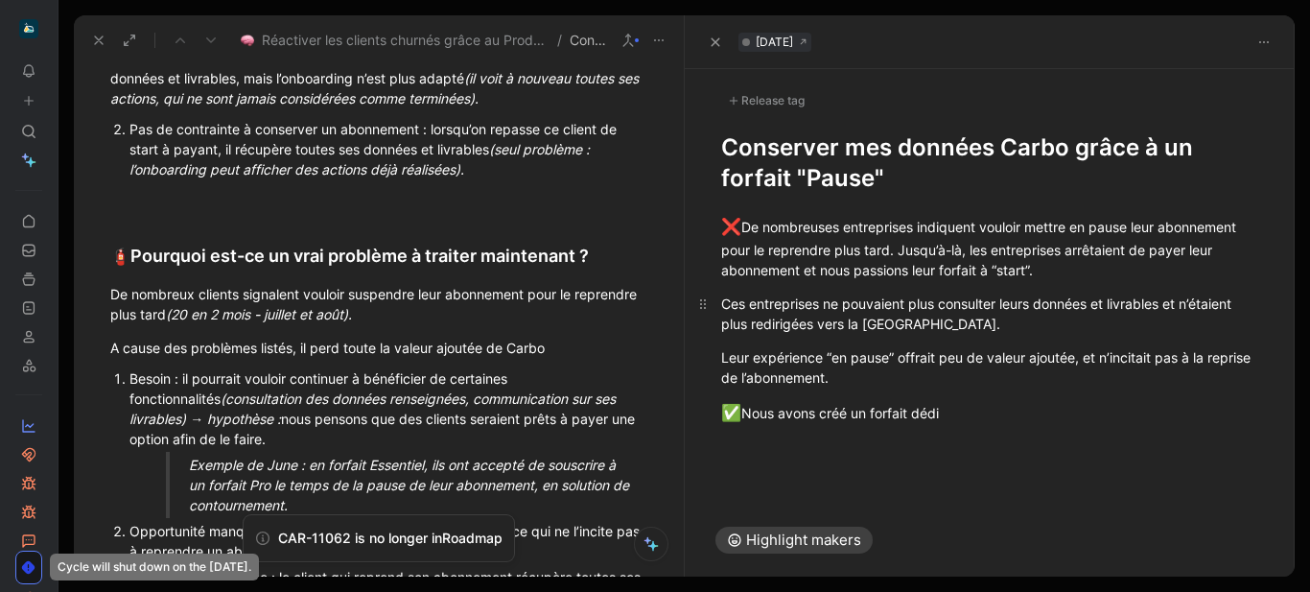
click at [840, 304] on div "Ces entreprises ne pouvaient plus consulter leurs données et livrables et n’éta…" at bounding box center [990, 314] width 538 height 40
click at [826, 304] on div "Ces entreprises ne pouvaient plus consulter leurs données et livrables et n’éta…" at bounding box center [990, 314] width 538 height 40
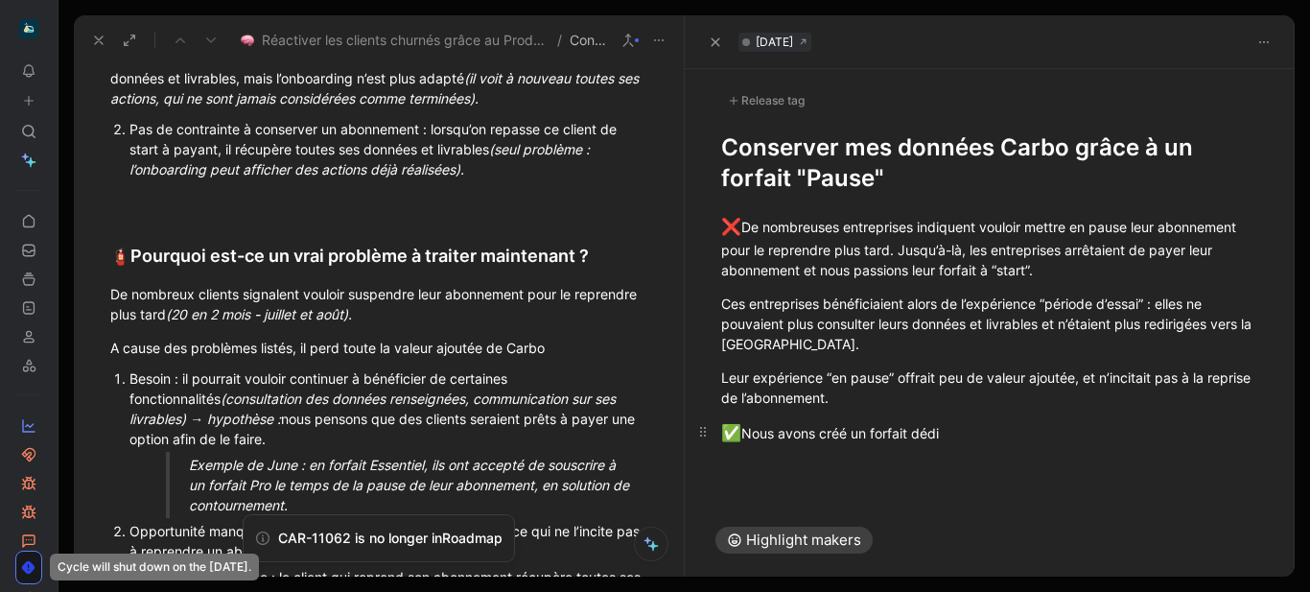
click at [997, 442] on div "✅ Nous avons créé un forfait dédi" at bounding box center [990, 433] width 538 height 25
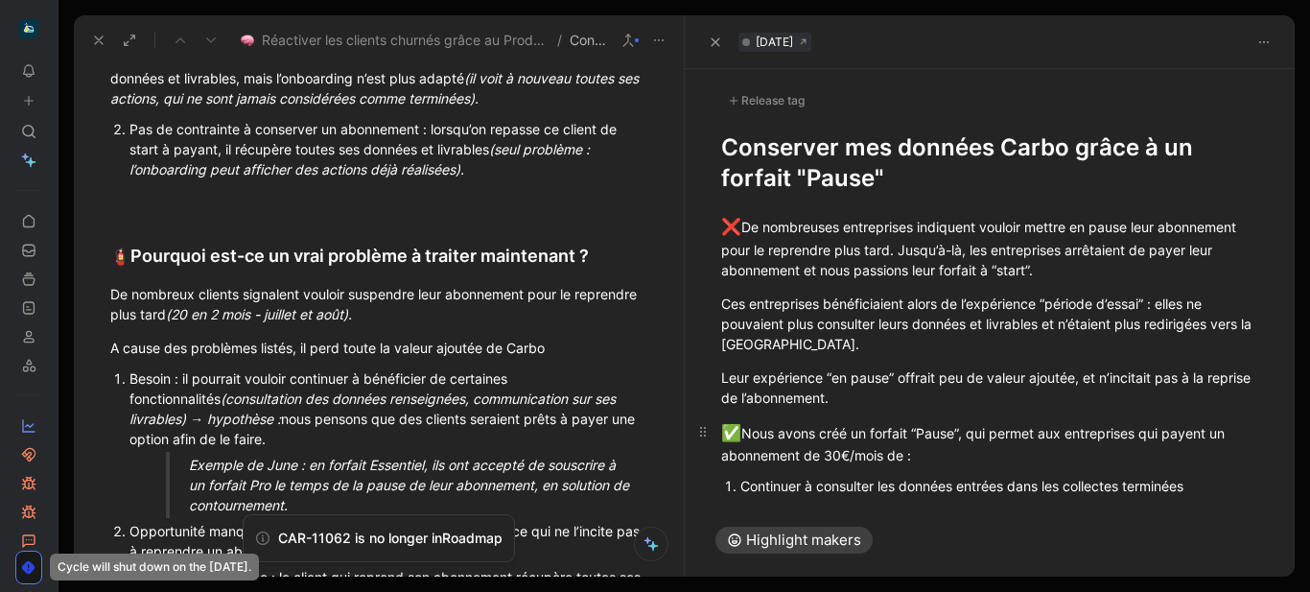
scroll to position [21, 0]
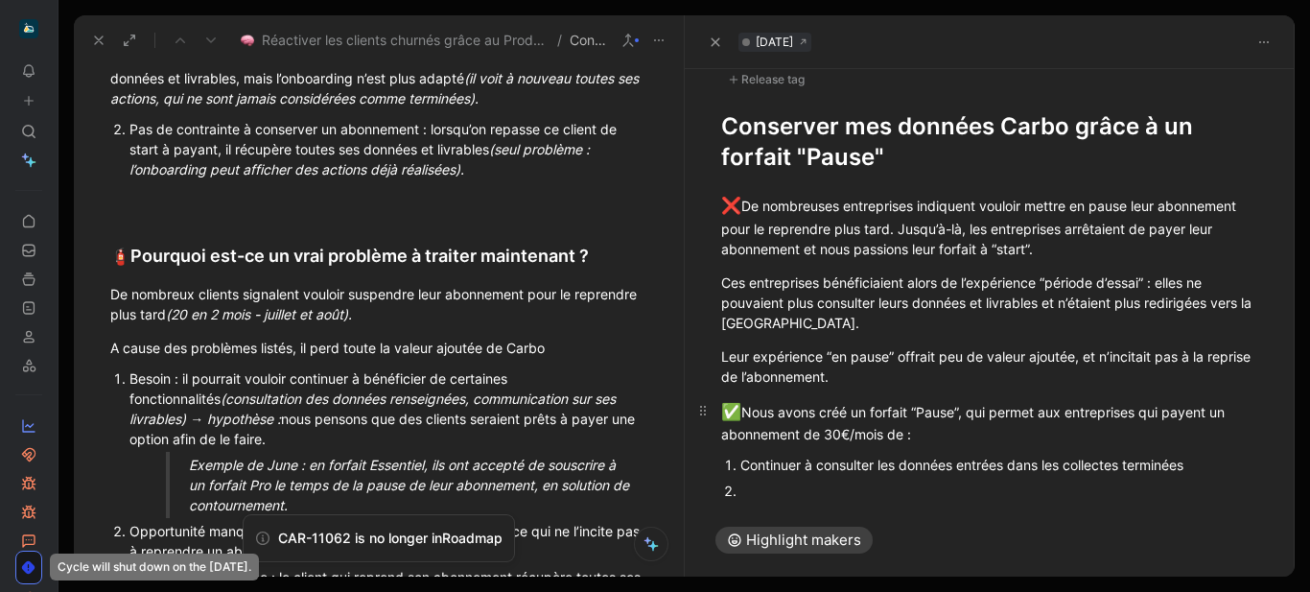
click at [937, 436] on div "✅ Nous avons créé un forfait “Pause”, qui permet aux entreprises qui payent un …" at bounding box center [990, 422] width 538 height 45
click at [820, 467] on div "Continuer à consulter les données entrées dans les collectes terminées" at bounding box center [1000, 465] width 519 height 20
click at [939, 427] on div "✅ Nous avons créé un forfait “Pause”, qui permet aux entreprises qui payent un …" at bounding box center [990, 422] width 538 height 45
drag, startPoint x: 895, startPoint y: 453, endPoint x: 877, endPoint y: 461, distance: 20.2
click at [877, 461] on div "Continuer à consulter les données entrées dans les collectes terminées" at bounding box center [1000, 465] width 519 height 20
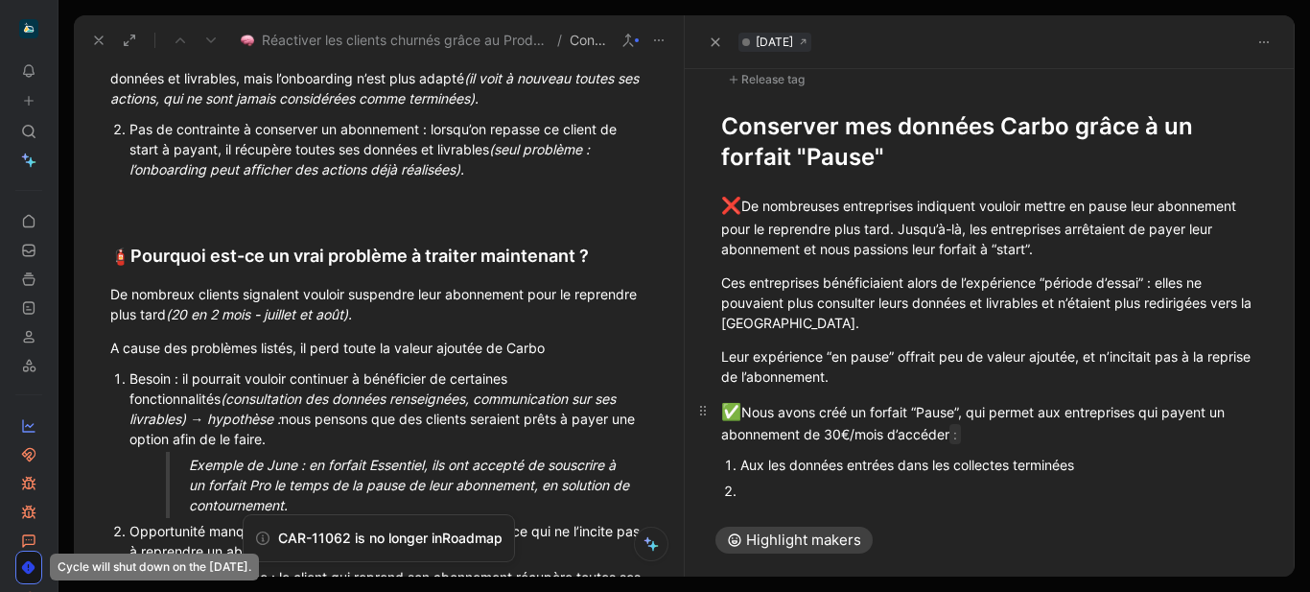
drag, startPoint x: 967, startPoint y: 437, endPoint x: 938, endPoint y: 437, distance: 28.8
click at [938, 437] on div "✅ Nous avons créé un forfait “Pause”, qui permet aux entreprises qui payent un …" at bounding box center [990, 422] width 538 height 45
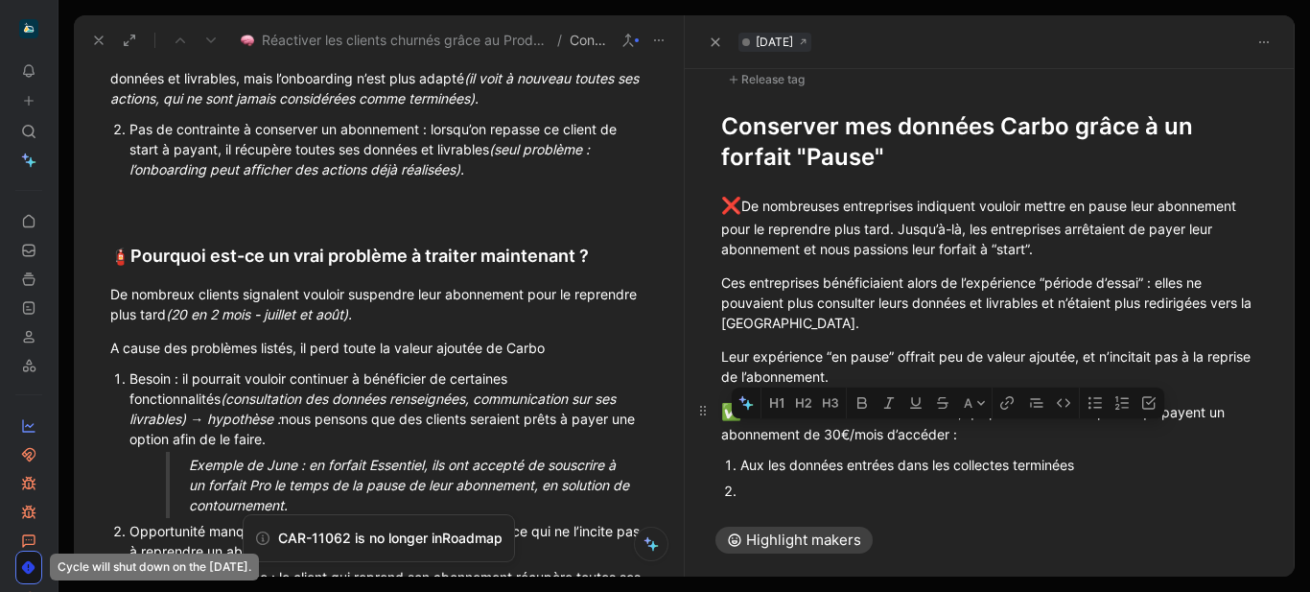
click at [898, 436] on div "✅ Nous avons créé un forfait “Pause”, qui permet aux entreprises qui payent un …" at bounding box center [990, 422] width 538 height 45
drag, startPoint x: 890, startPoint y: 434, endPoint x: 989, endPoint y: 434, distance: 98.8
click at [989, 434] on div "✅ Nous avons créé un forfait “Pause”, qui permet aux entreprises qui payent un …" at bounding box center [990, 422] width 538 height 45
click at [966, 432] on div "✅ Nous avons créé un forfait “Pause”, qui permet aux entreprises qui payent un …" at bounding box center [990, 422] width 538 height 45
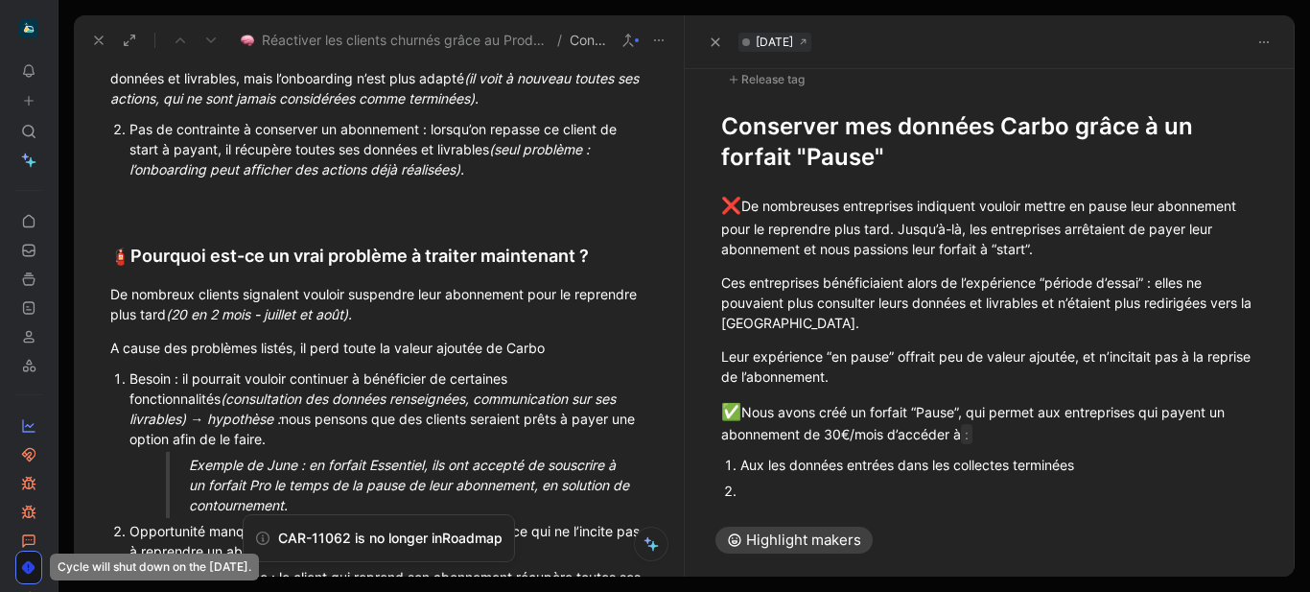
click at [741, 462] on div "Aux les données entrées dans les collectes terminées" at bounding box center [1000, 465] width 519 height 20
click at [891, 476] on p "La consultation des données entrées dans les collectes terminées" at bounding box center [1000, 465] width 519 height 26
click at [819, 488] on div at bounding box center [1000, 491] width 519 height 20
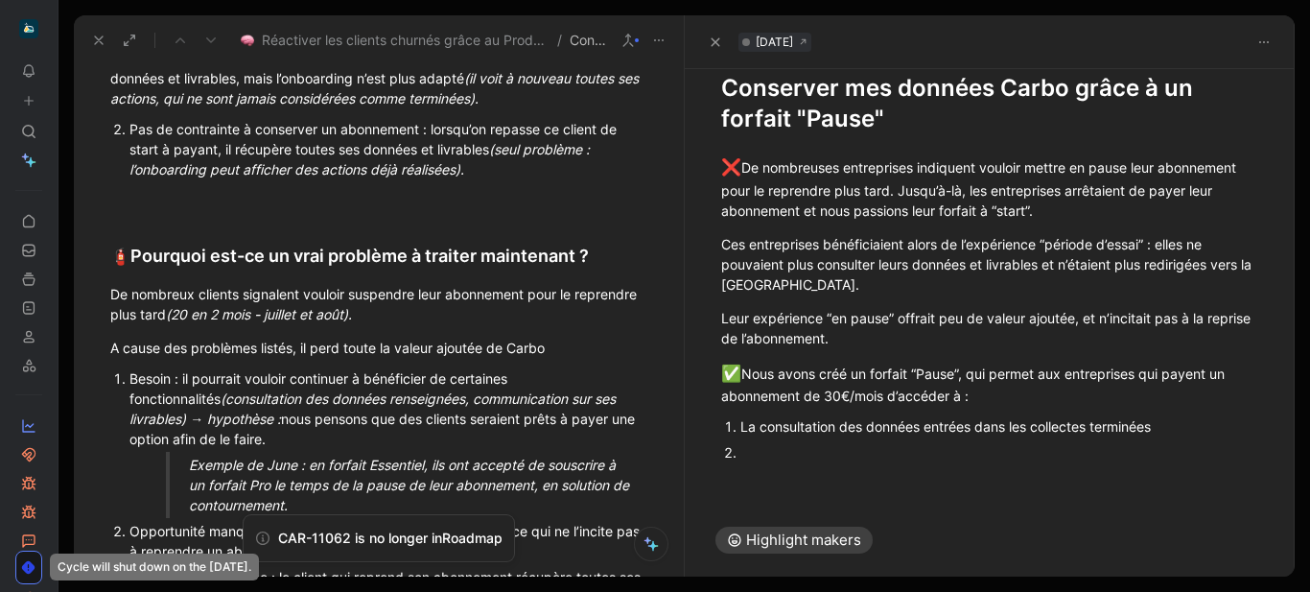
scroll to position [2431, 0]
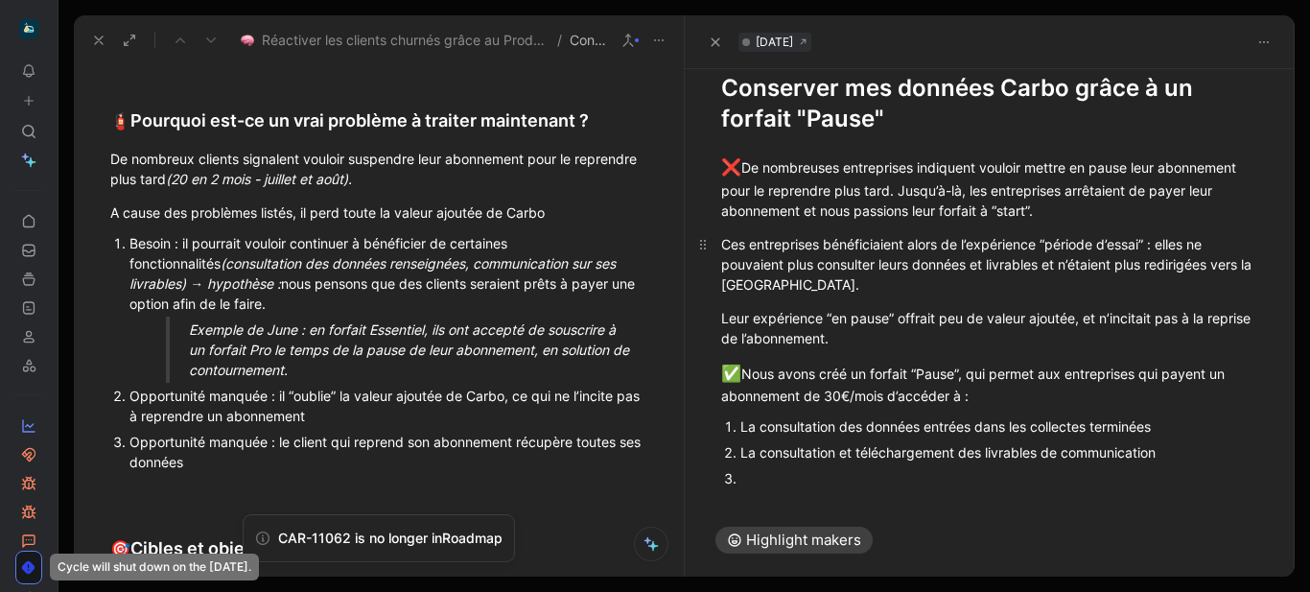
click at [886, 293] on div "Ces entreprises bénéficiaient alors de l’expérience “période d’essai” : elles n…" at bounding box center [990, 264] width 538 height 60
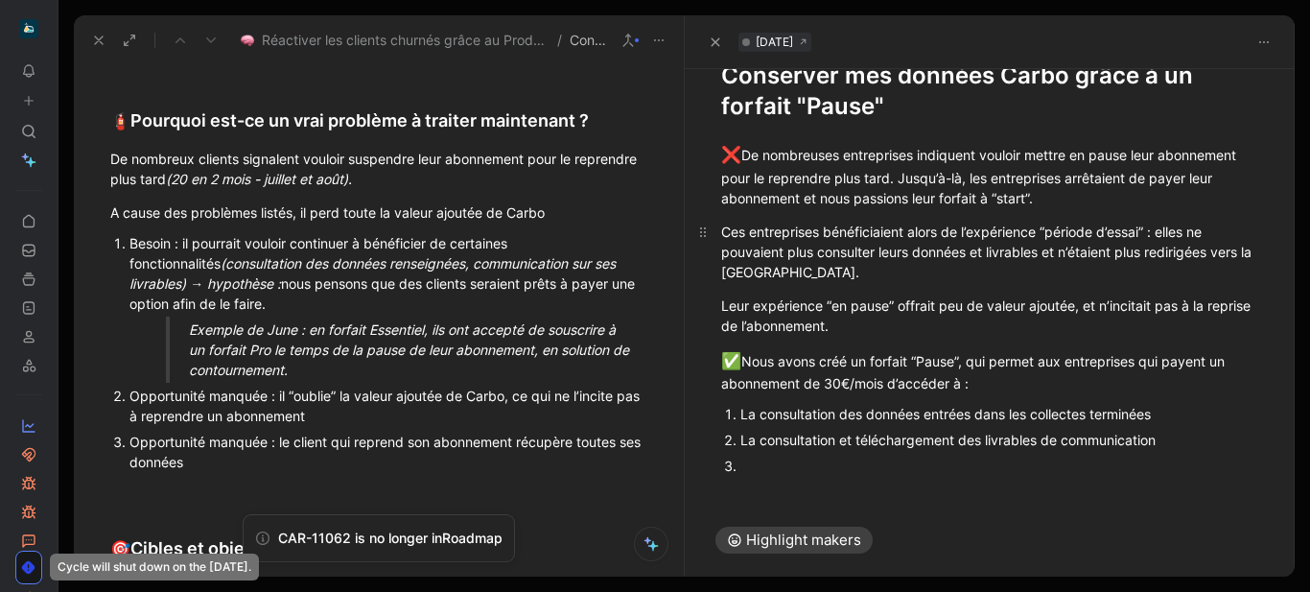
scroll to position [75, 0]
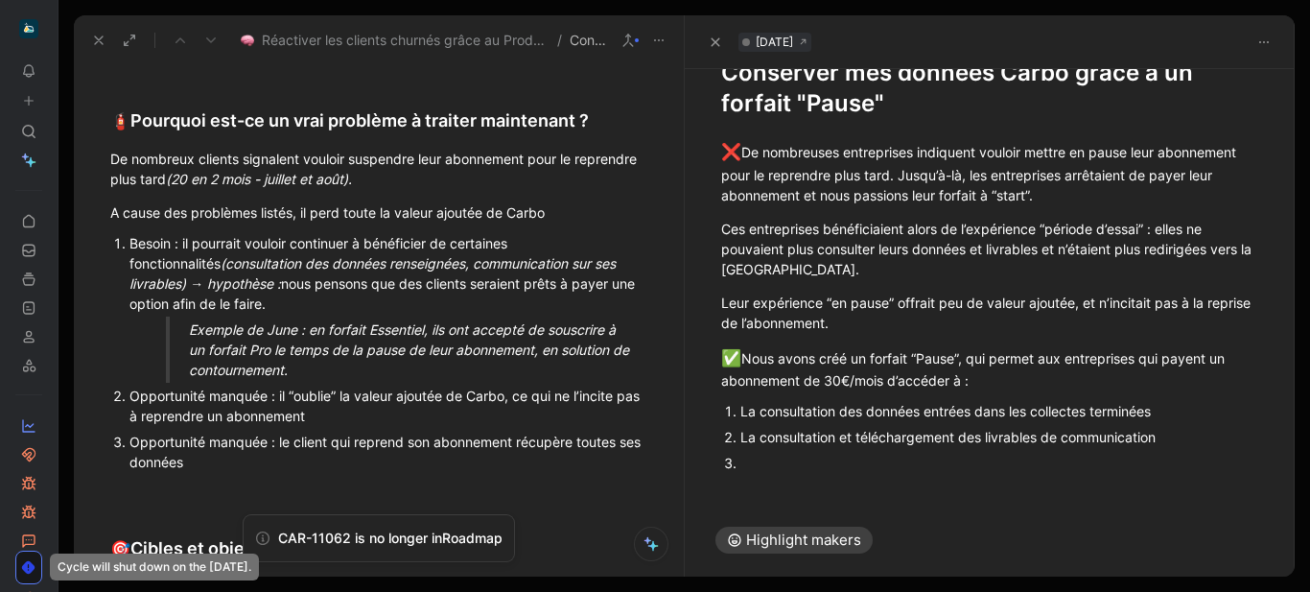
click at [764, 462] on div at bounding box center [1000, 463] width 519 height 20
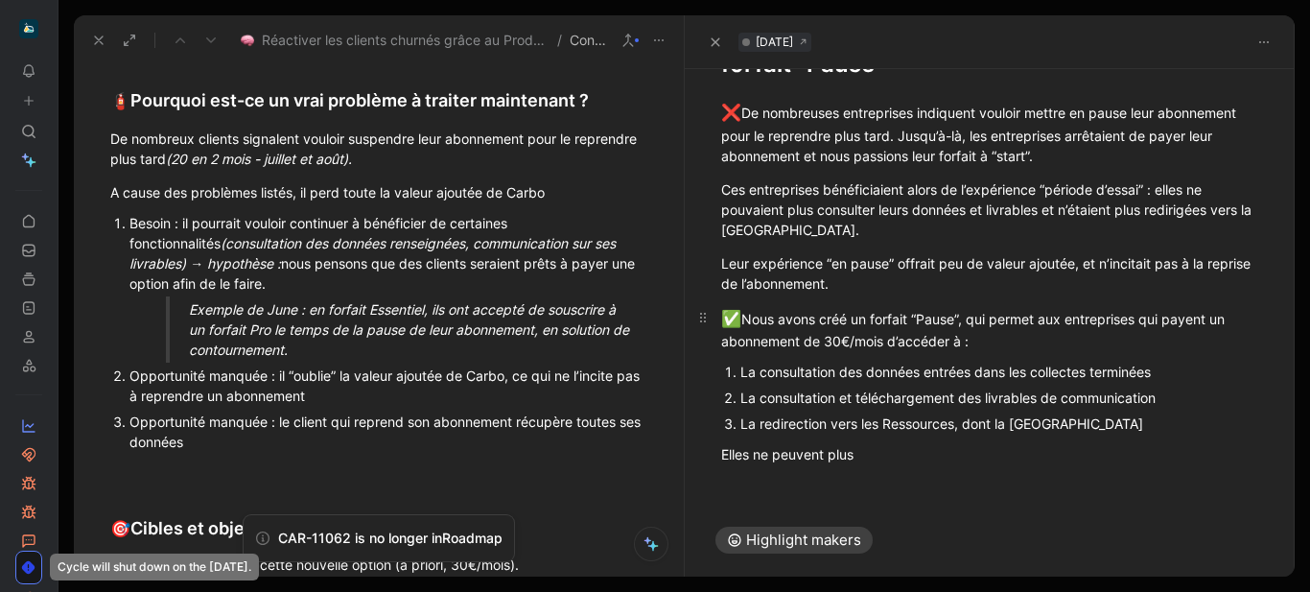
scroll to position [119, 0]
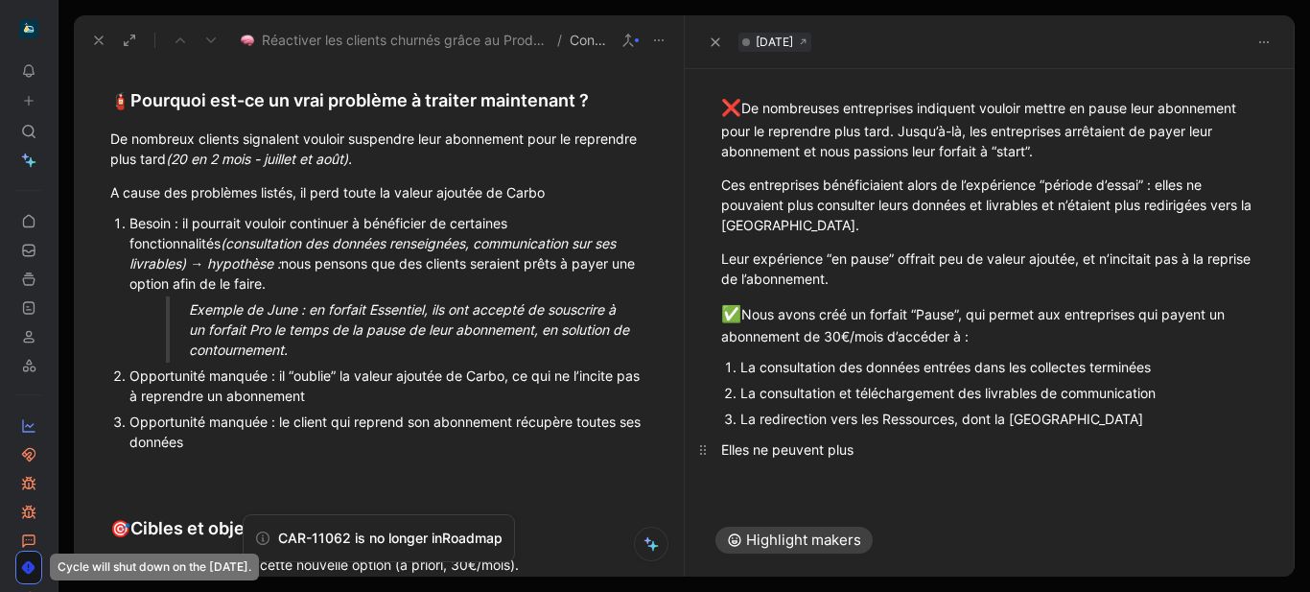
click at [924, 434] on p "Elles ne peuvent plus" at bounding box center [990, 450] width 611 height 32
click at [1187, 393] on div "La consultation et téléchargement des livrables de communication" at bounding box center [1000, 393] width 519 height 20
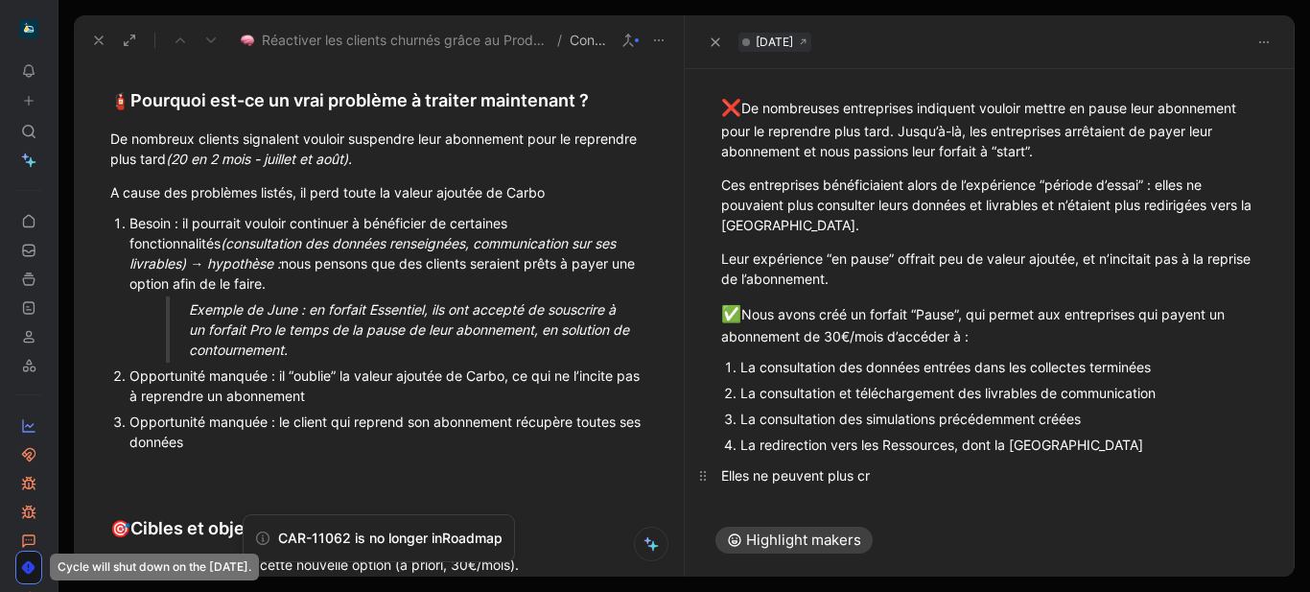
click at [1091, 480] on div "Elles ne peuvent plus cr" at bounding box center [990, 475] width 538 height 20
click at [1099, 412] on div "La consultation des simulations précédemment créées" at bounding box center [1000, 419] width 519 height 20
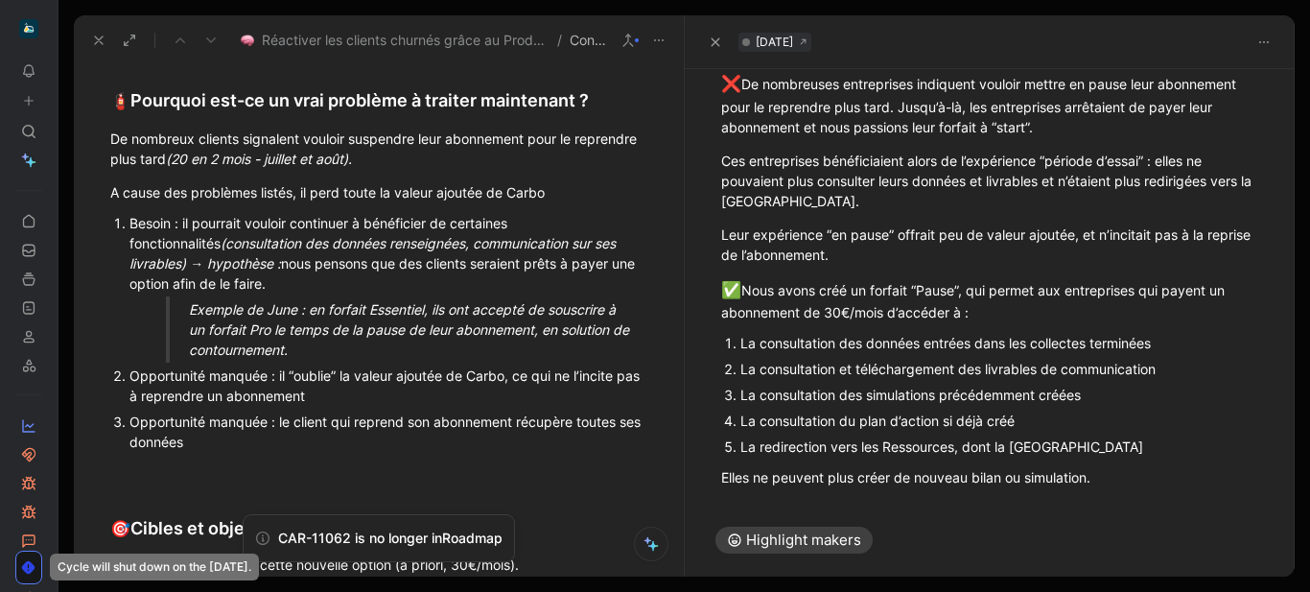
scroll to position [144, 0]
click at [840, 425] on div "La consultation du plan d’action si déjà créé" at bounding box center [1000, 420] width 519 height 20
click at [1094, 424] on div "La consultation et l’édition du plan d’action si déjà créé" at bounding box center [1000, 420] width 519 height 20
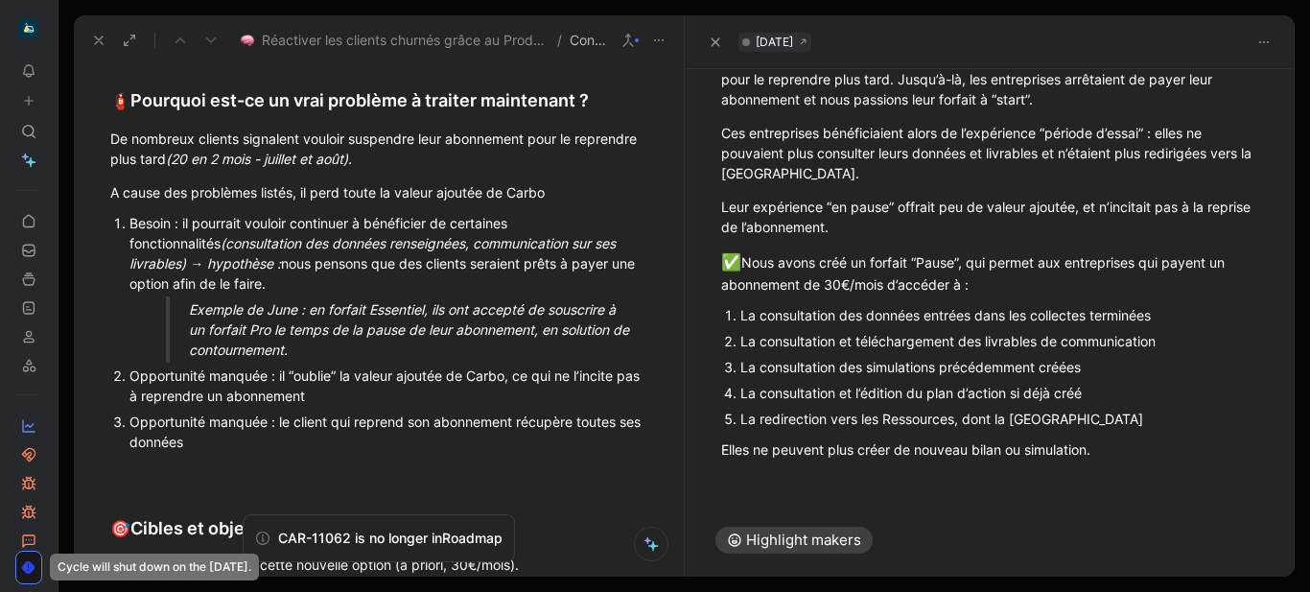
click at [841, 340] on div "La consultation et téléchargement des livrables de communication" at bounding box center [1000, 341] width 519 height 20
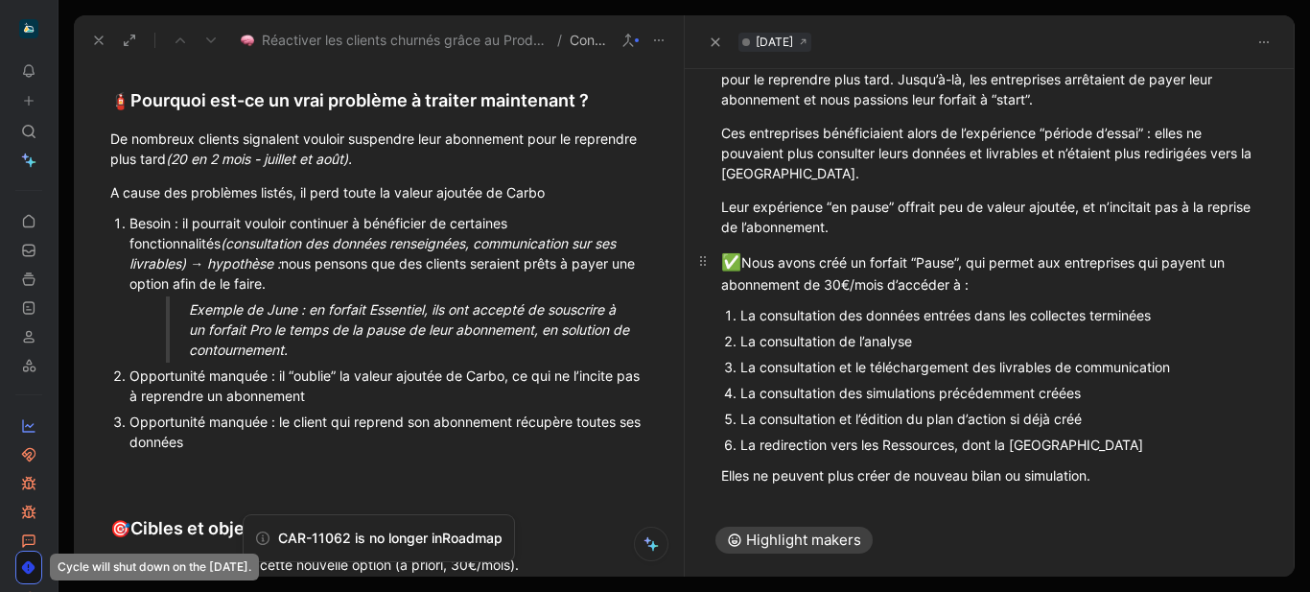
click at [997, 283] on div "✅ Nous avons créé un forfait “Pause”, qui permet aux entreprises qui payent un …" at bounding box center [990, 272] width 538 height 45
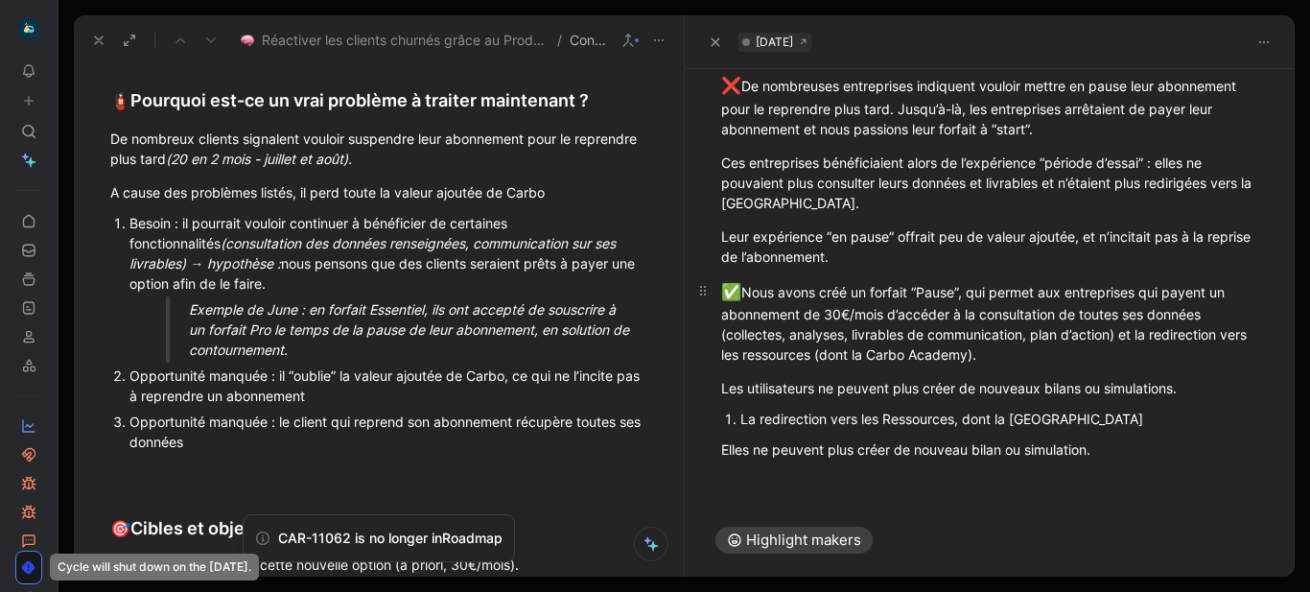
scroll to position [141, 0]
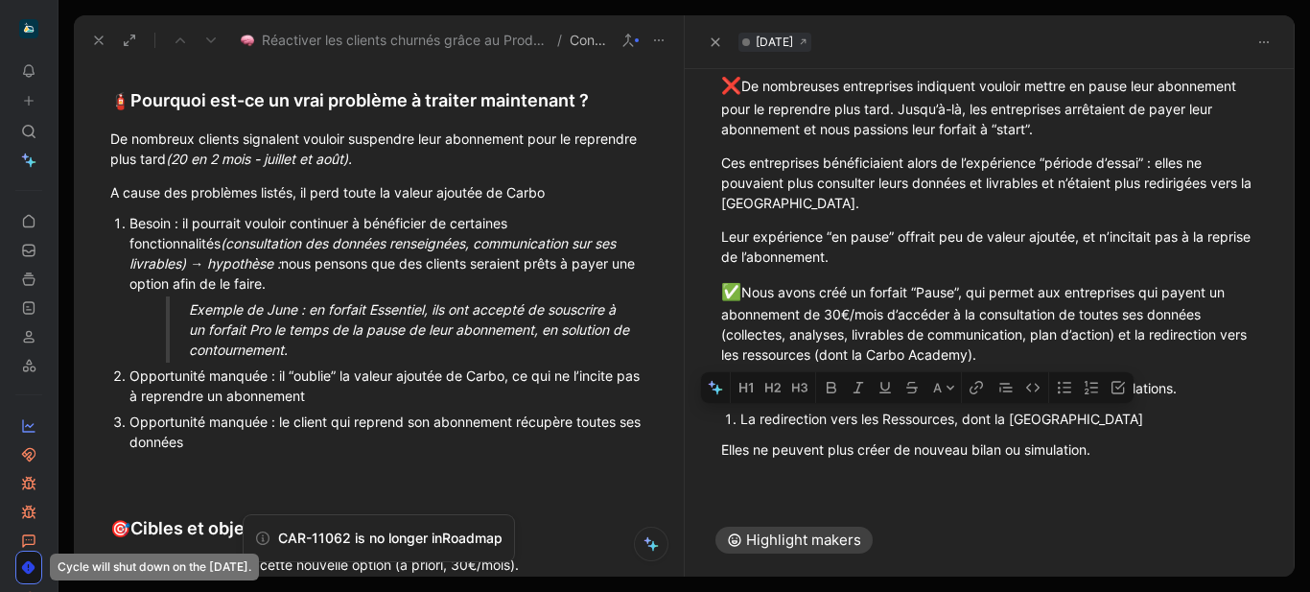
drag, startPoint x: 1132, startPoint y: 457, endPoint x: 741, endPoint y: 422, distance: 392.9
click at [741, 422] on div "❌ De nombreuses entreprises indiquent vouloir mettre en pause leur abonnement p…" at bounding box center [990, 267] width 611 height 428
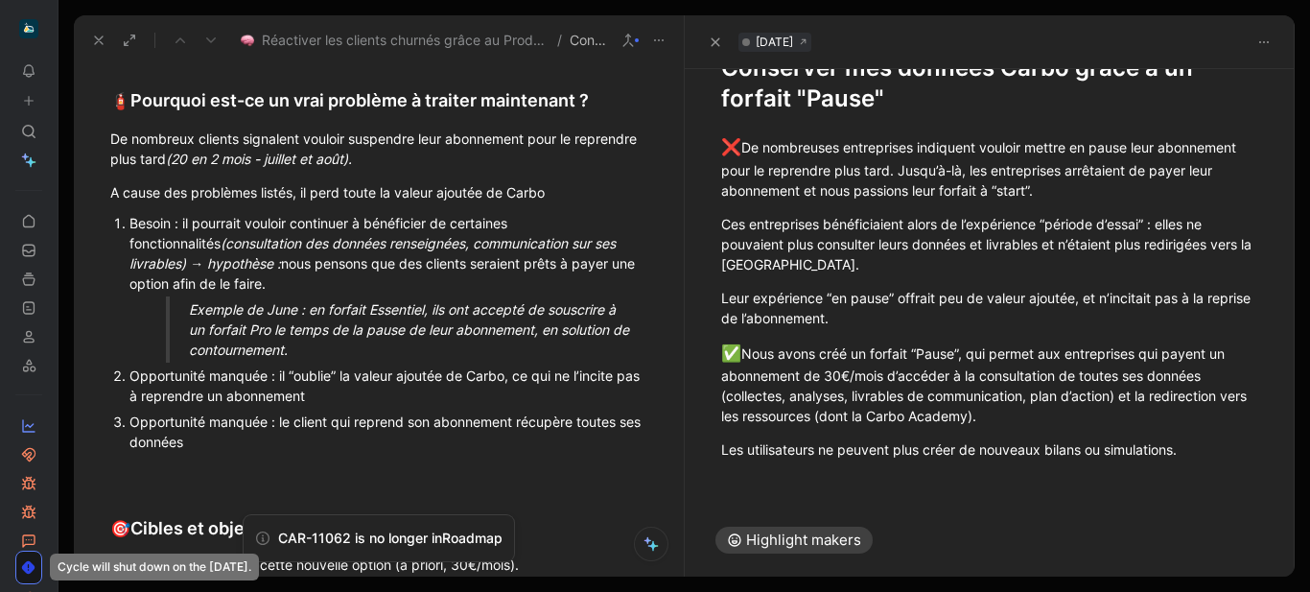
scroll to position [80, 0]
click at [1106, 452] on div "Les utilisateurs ne peuvent plus créer de nouveaux bilans ou simulations." at bounding box center [990, 449] width 538 height 20
click at [1215, 447] on div "Les utilisateurs ne peuvent plus créer de nouveaux bilans ou simulations." at bounding box center [990, 449] width 538 height 20
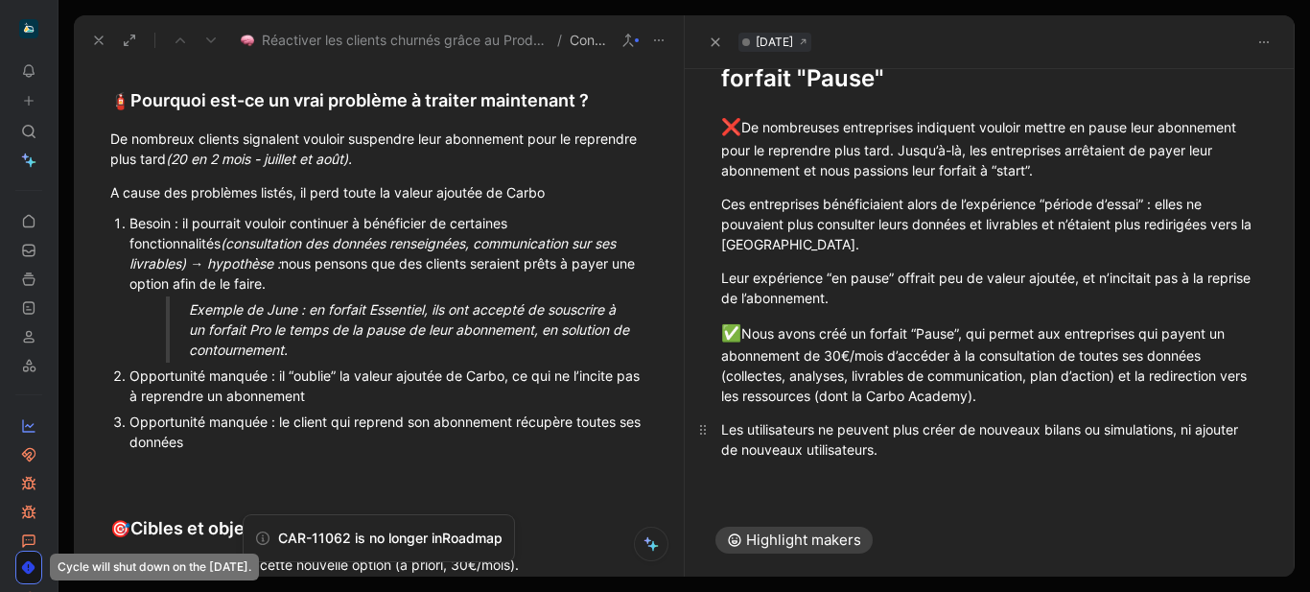
drag, startPoint x: 1244, startPoint y: 426, endPoint x: 1205, endPoint y: 431, distance: 39.6
click at [1205, 431] on div "Les utilisateurs ne peuvent plus créer de nouveaux bilans ou simulations, ni aj…" at bounding box center [990, 439] width 538 height 40
click at [932, 447] on div "Les utilisateurs ne peuvent plus créer de nouveaux bilans ou simulations, ni in…" at bounding box center [990, 439] width 538 height 40
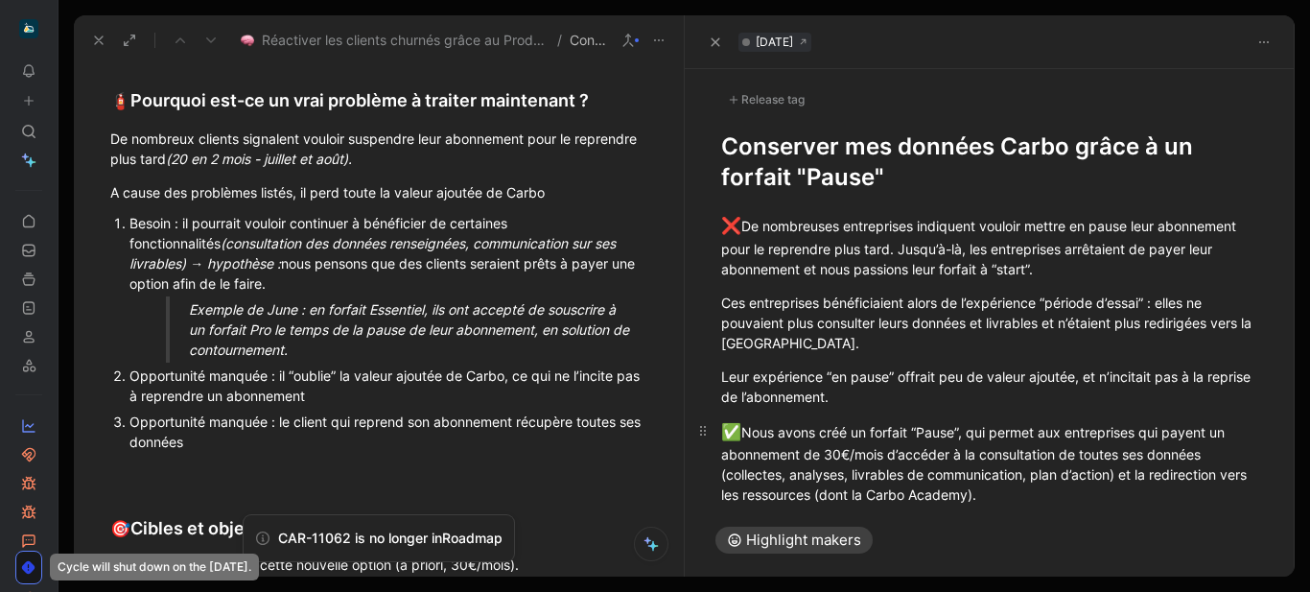
scroll to position [2, 0]
click at [766, 90] on div "Release tag" at bounding box center [766, 98] width 90 height 23
drag, startPoint x: 722, startPoint y: 146, endPoint x: 838, endPoint y: 148, distance: 116.1
click at [838, 148] on h1 "Conserver mes données Carbo grâce à un forfait "Pause"" at bounding box center [990, 160] width 538 height 61
click at [845, 148] on h1 "Conserver mes données Carbo grâce à un forfait "Pause"" at bounding box center [990, 160] width 538 height 61
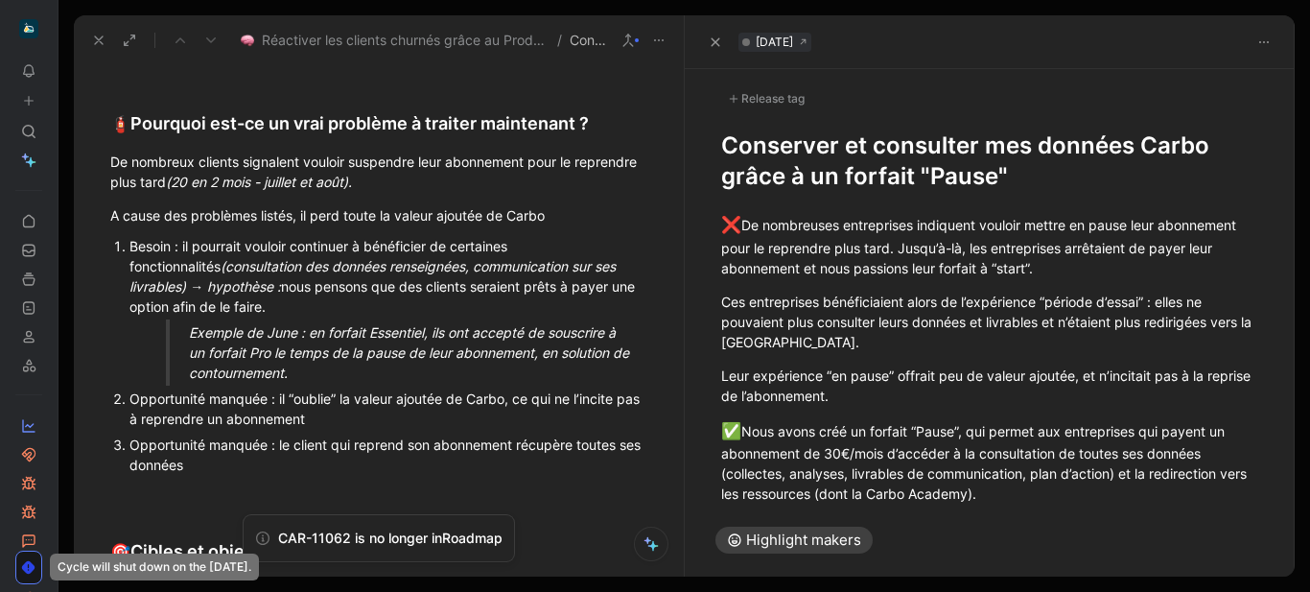
scroll to position [2525, 0]
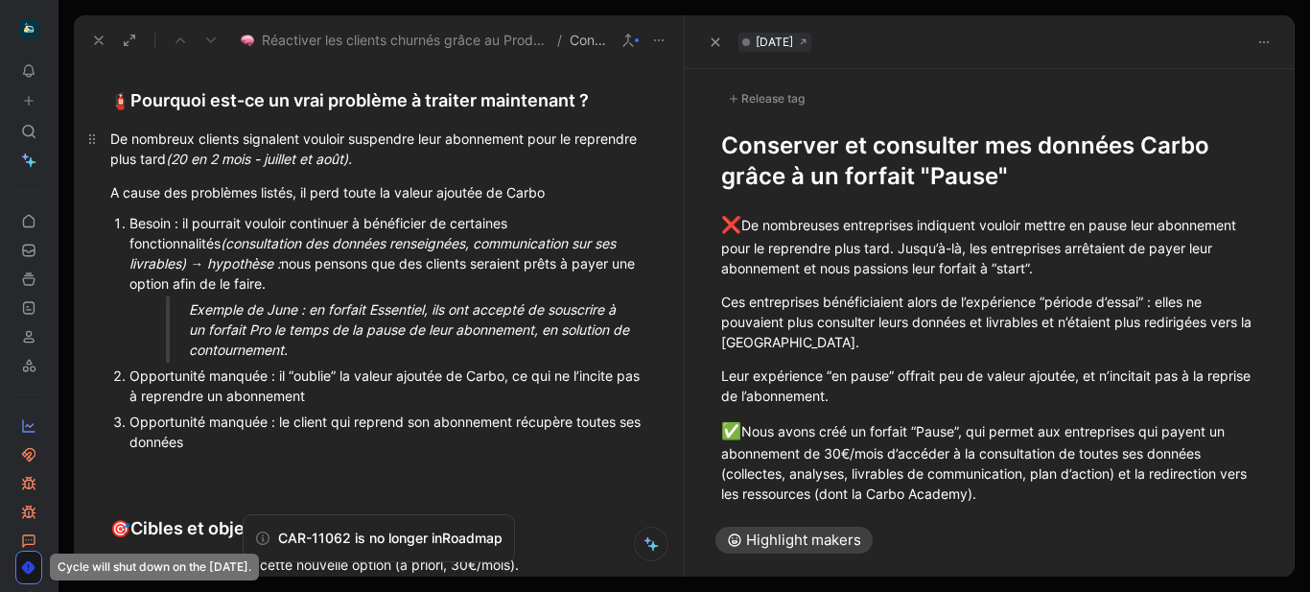
drag, startPoint x: 884, startPoint y: 151, endPoint x: 625, endPoint y: 158, distance: 258.2
click at [625, 158] on div "Réactiver les clients churnés grâce au Produit / Conserver mes données Carbo gr…" at bounding box center [684, 295] width 1221 height 561
click at [884, 360] on p "Leur expérience “en pause” offrait peu de valeur ajoutée, et n’incitait pas à l…" at bounding box center [990, 386] width 611 height 52
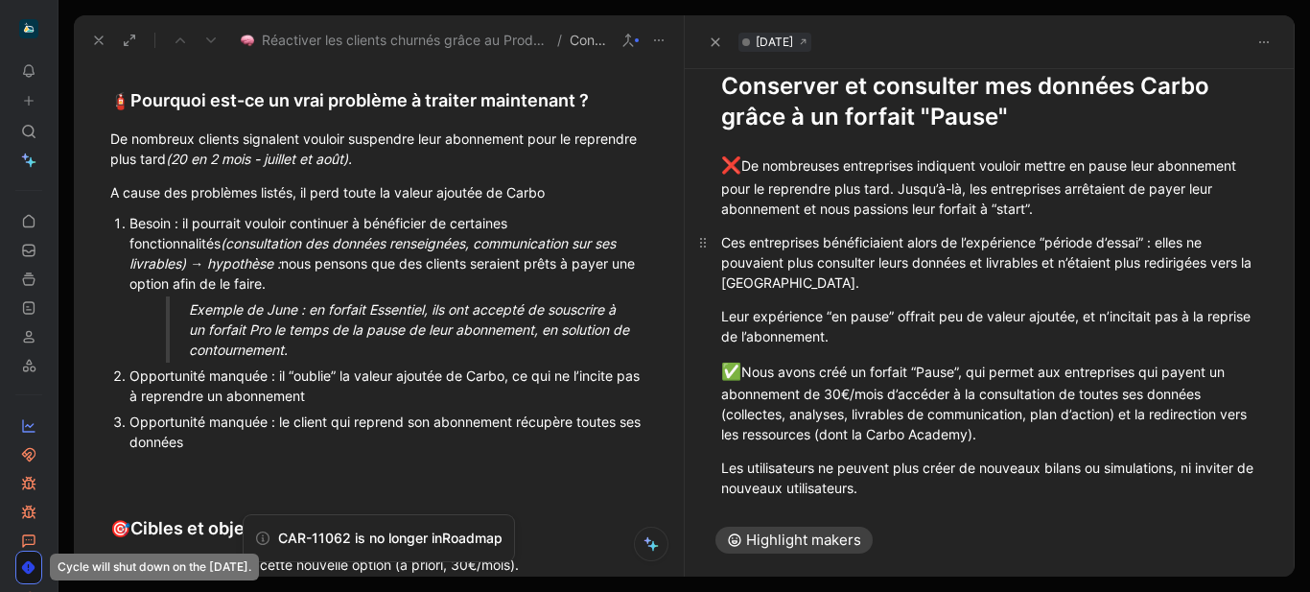
scroll to position [100, 0]
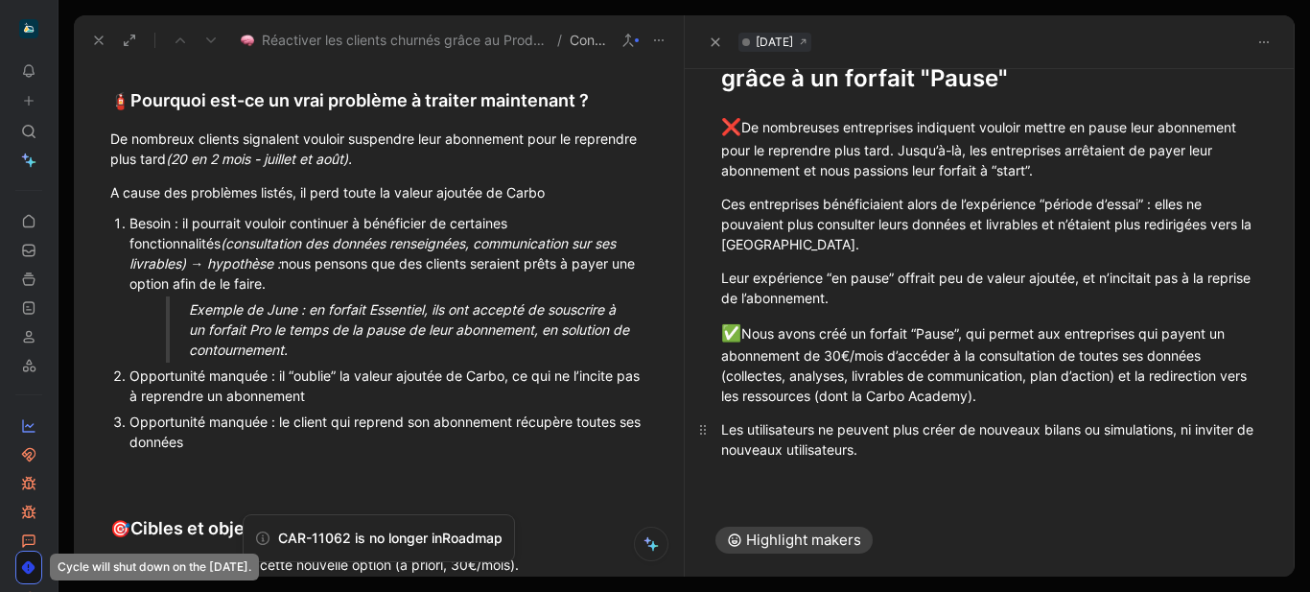
click at [895, 456] on div "Les utilisateurs ne peuvent plus créer de nouveaux bilans ou simulations, ni in…" at bounding box center [990, 439] width 538 height 40
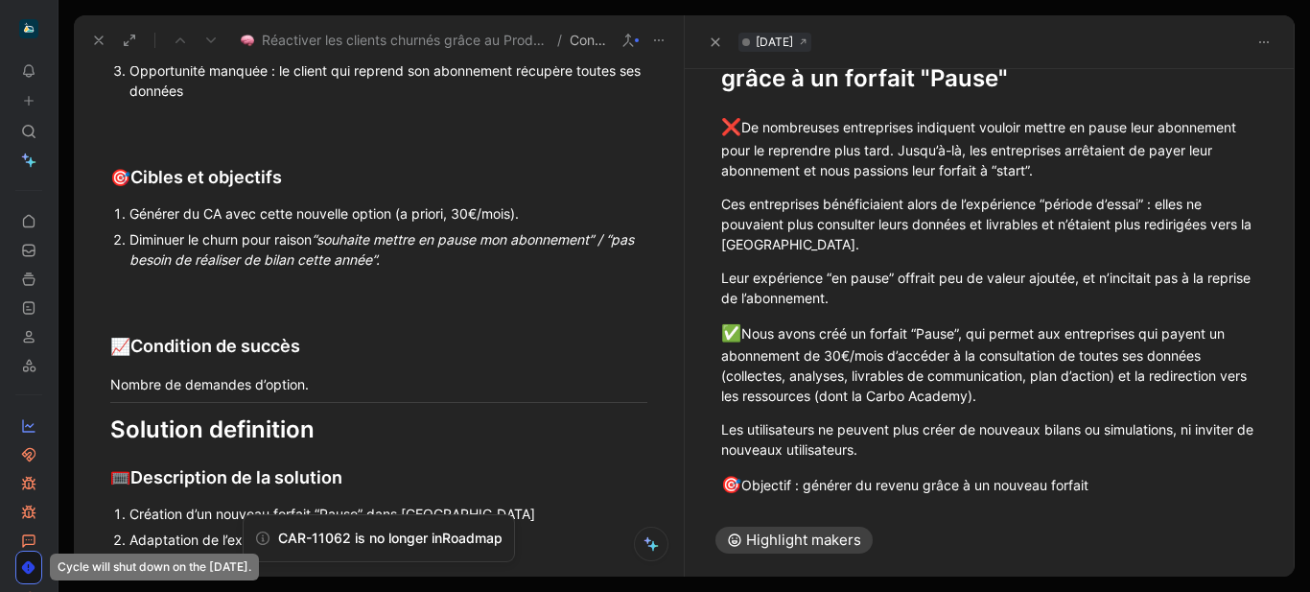
scroll to position [2879, 0]
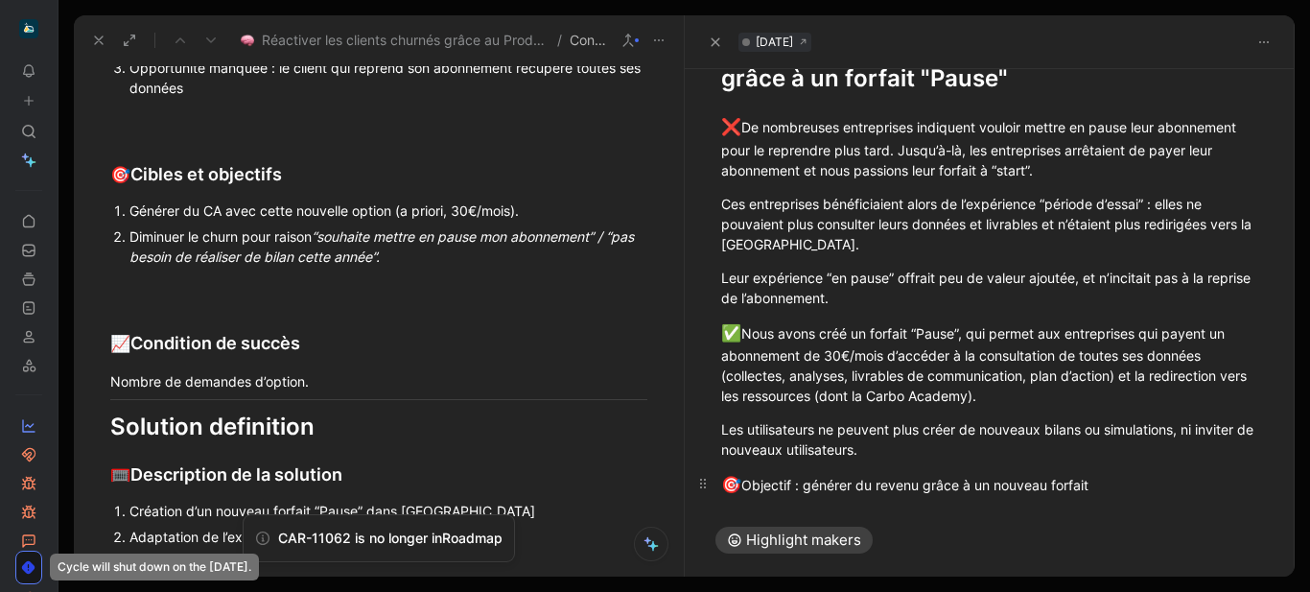
click at [812, 486] on div "🎯 Objectif : générer du revenu grâce à un nouveau forfait" at bounding box center [990, 485] width 538 height 25
click at [925, 489] on div "🎯 Objectif : générer du revenu grâce à un nouveau forfait" at bounding box center [990, 485] width 538 height 25
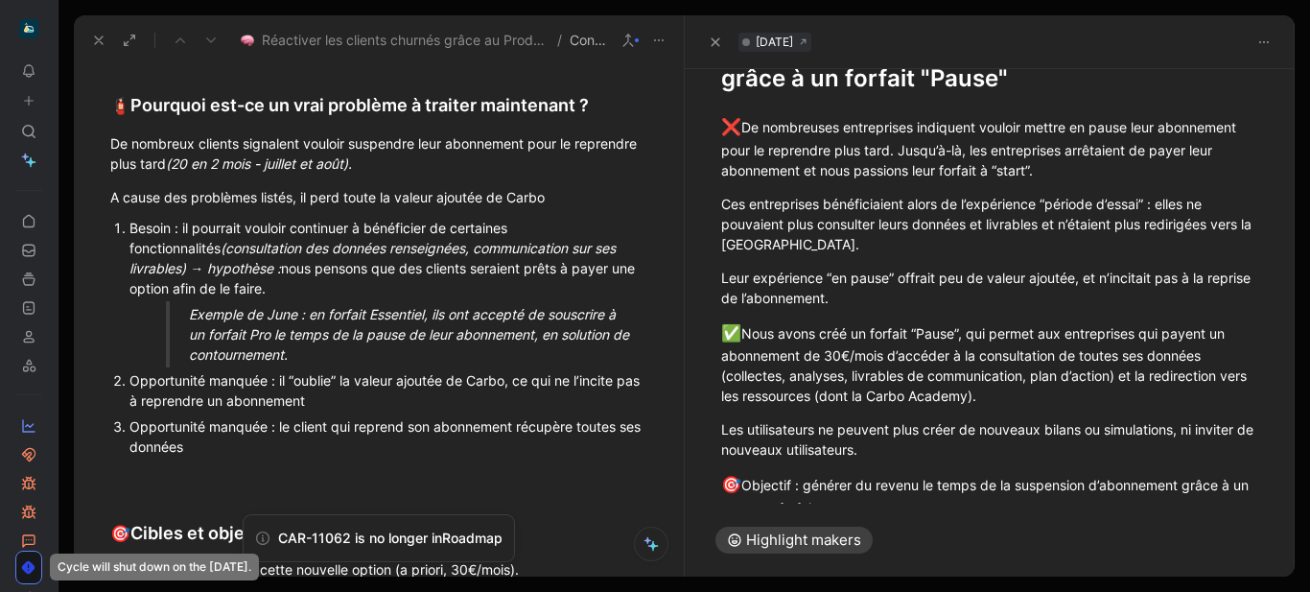
scroll to position [112, 0]
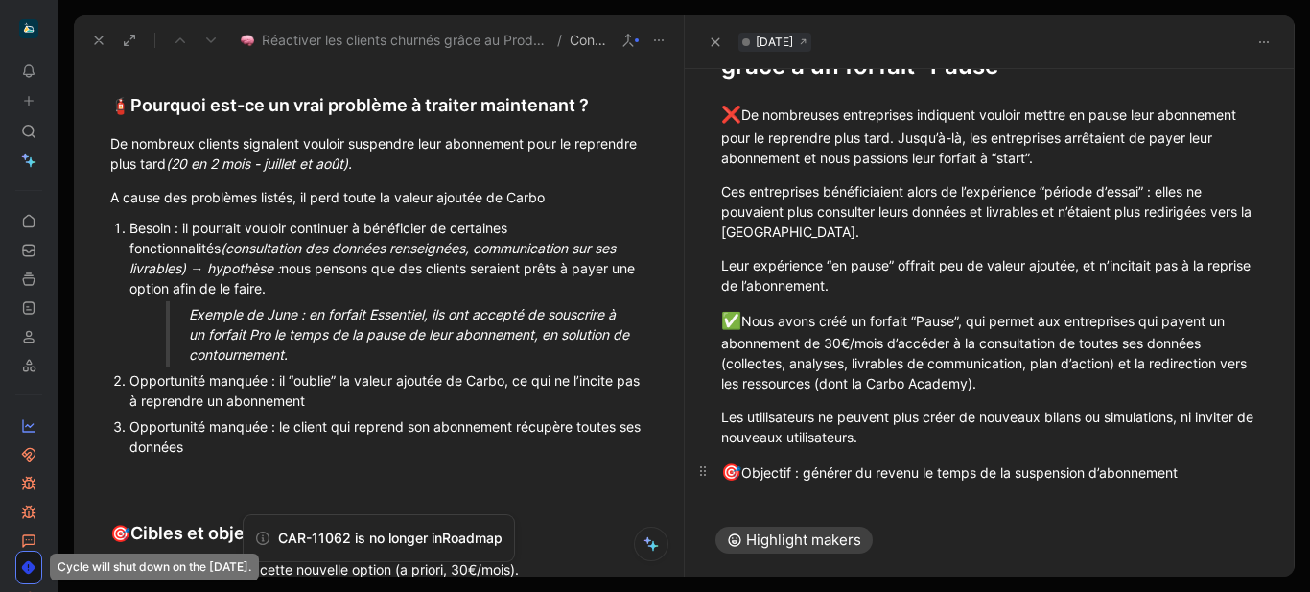
click at [803, 469] on div "🎯 Objectif : générer du revenu le temps de la suspension d’abonnement" at bounding box center [990, 472] width 538 height 25
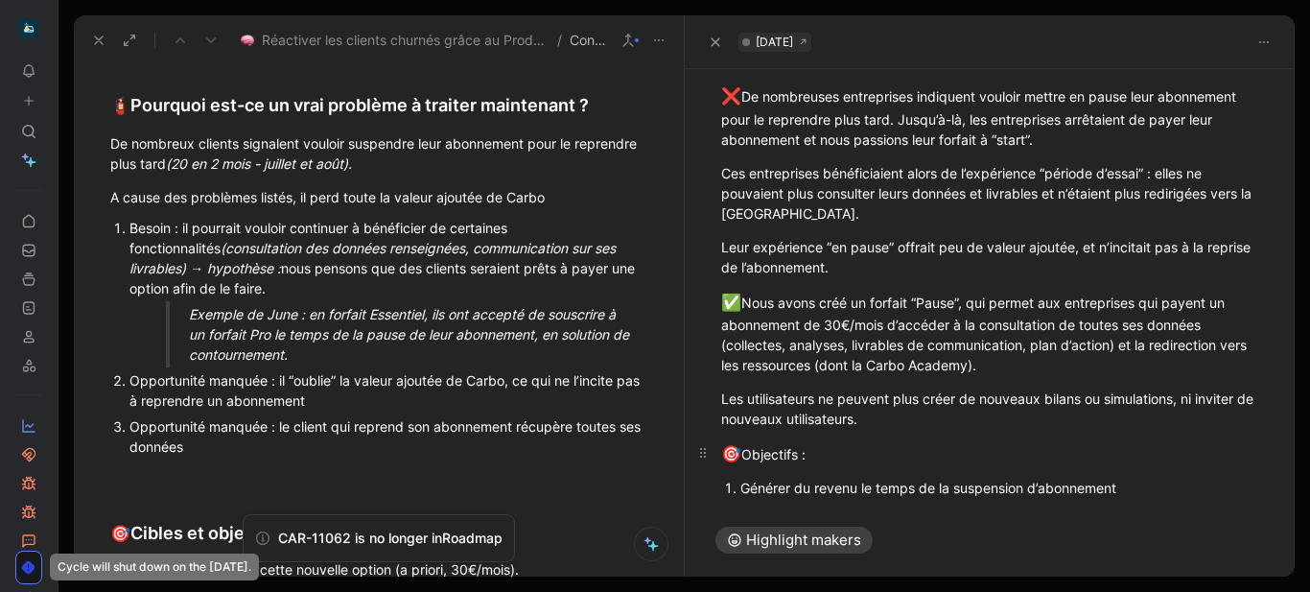
click at [1149, 469] on p "🎯 Objectifs :" at bounding box center [990, 454] width 611 height 36
click at [1156, 485] on div "Générer du revenu le temps de la suspension d’abonnement" at bounding box center [1000, 488] width 519 height 20
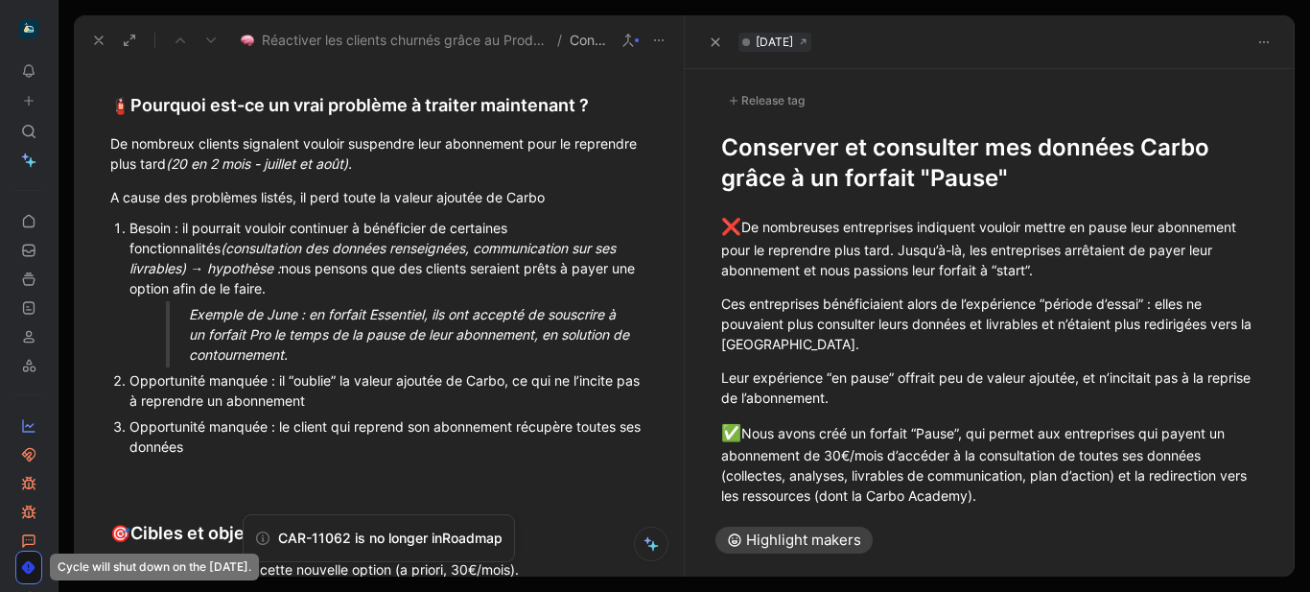
scroll to position [232, 0]
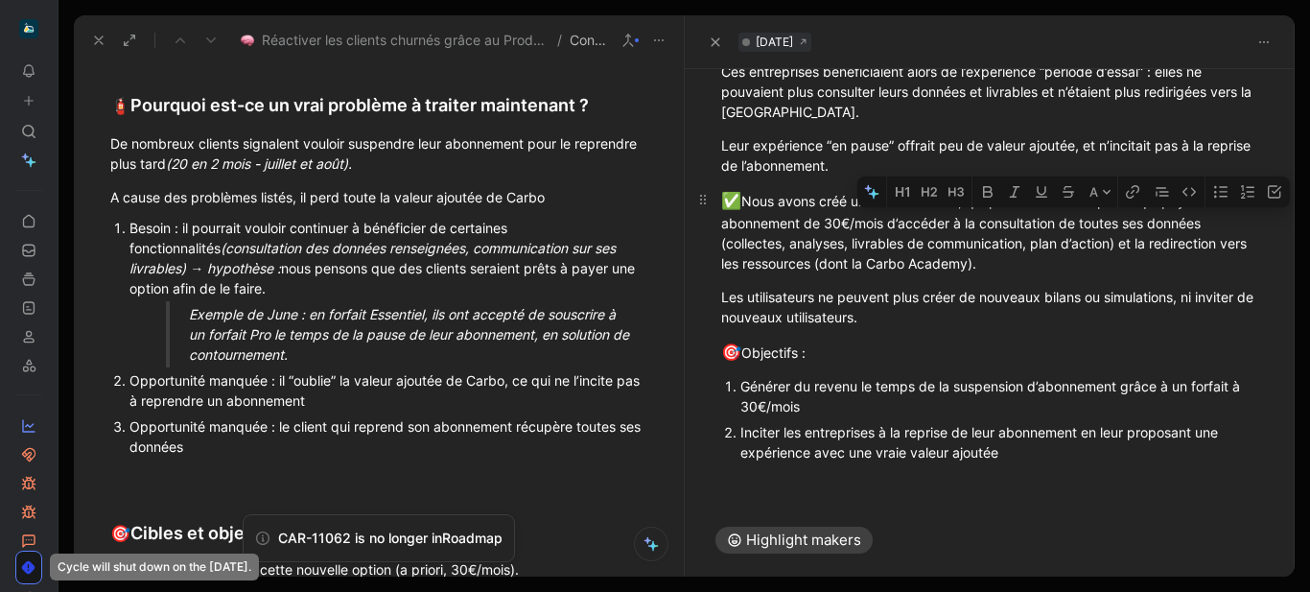
drag, startPoint x: 978, startPoint y: 220, endPoint x: 1231, endPoint y: 224, distance: 253.3
click at [1231, 224] on div "✅ Nous avons créé un forfait “Pause”, qui permet aux entreprises qui payent un …" at bounding box center [990, 231] width 538 height 85
click at [993, 189] on icon "button" at bounding box center [987, 191] width 15 height 15
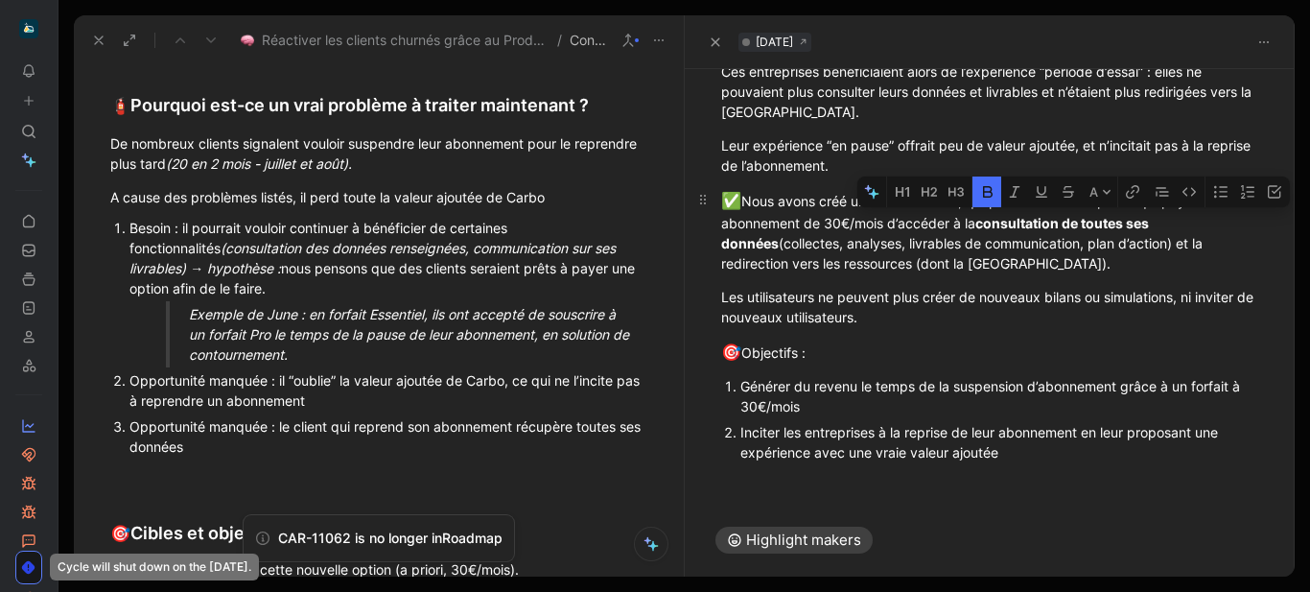
click at [1056, 273] on p "✅ Nous avons créé un forfait “Pause”, qui permet aux entreprises qui payent un …" at bounding box center [990, 231] width 611 height 97
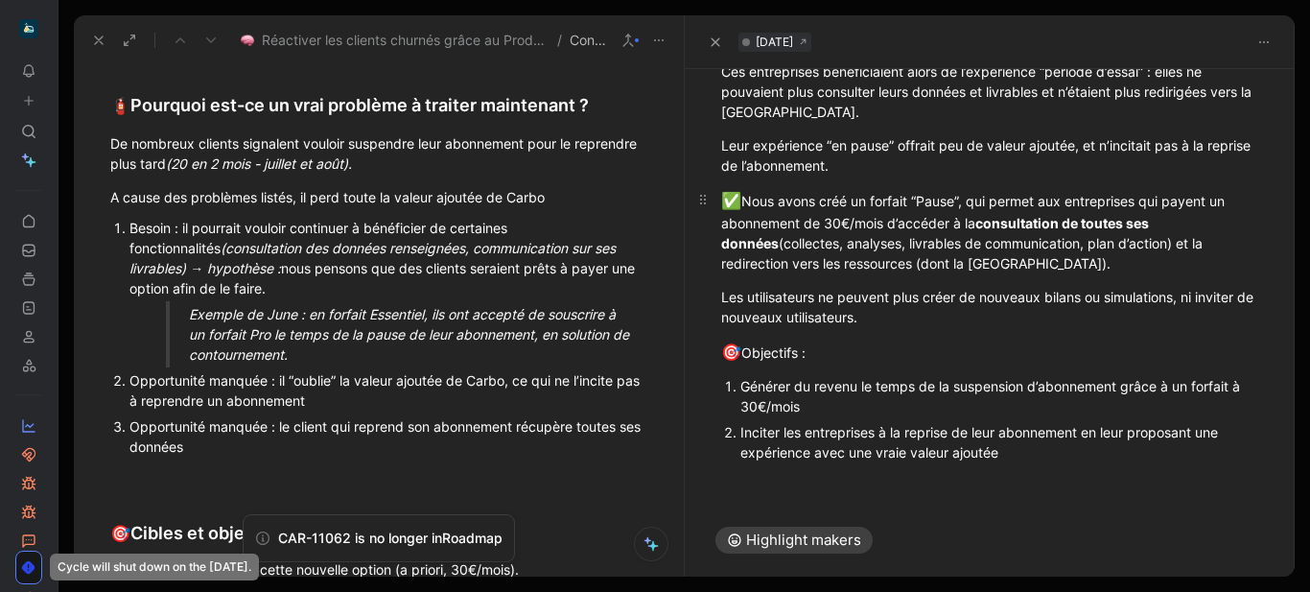
click at [1144, 224] on strong "consultation de toutes ses données" at bounding box center [936, 233] width 431 height 36
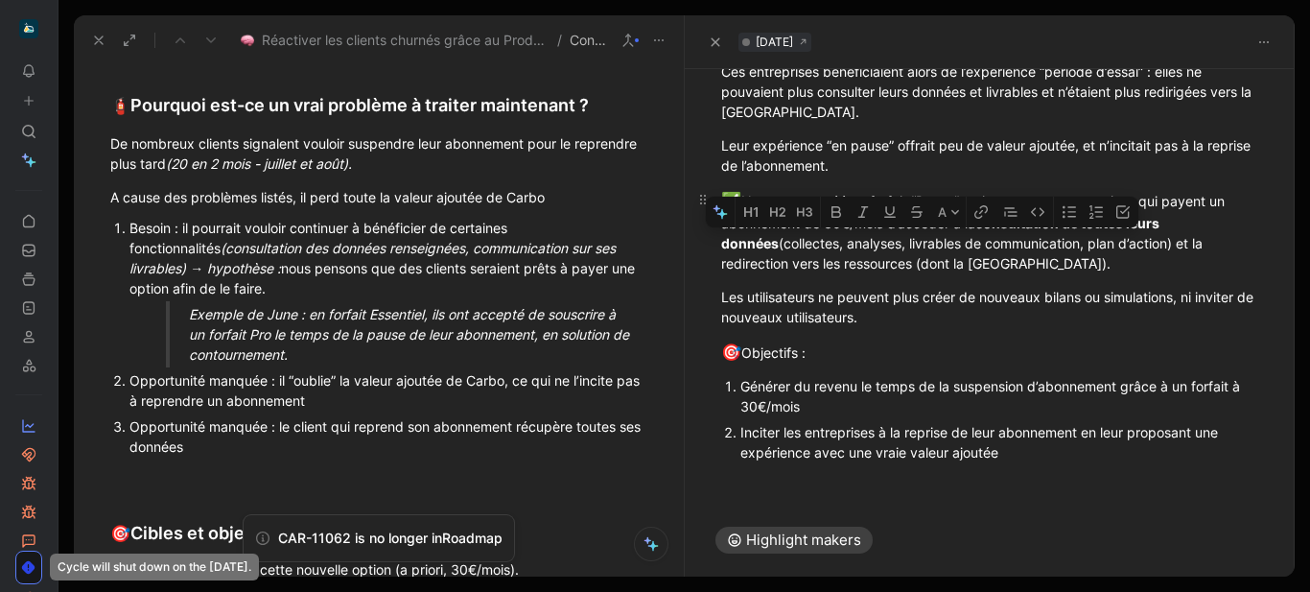
drag, startPoint x: 847, startPoint y: 237, endPoint x: 707, endPoint y: 247, distance: 140.4
click at [707, 247] on p "✅ Nous avons créé un forfait “Pause”, qui permet aux entreprises qui payent un …" at bounding box center [990, 231] width 611 height 97
click at [865, 204] on icon "button" at bounding box center [863, 211] width 15 height 15
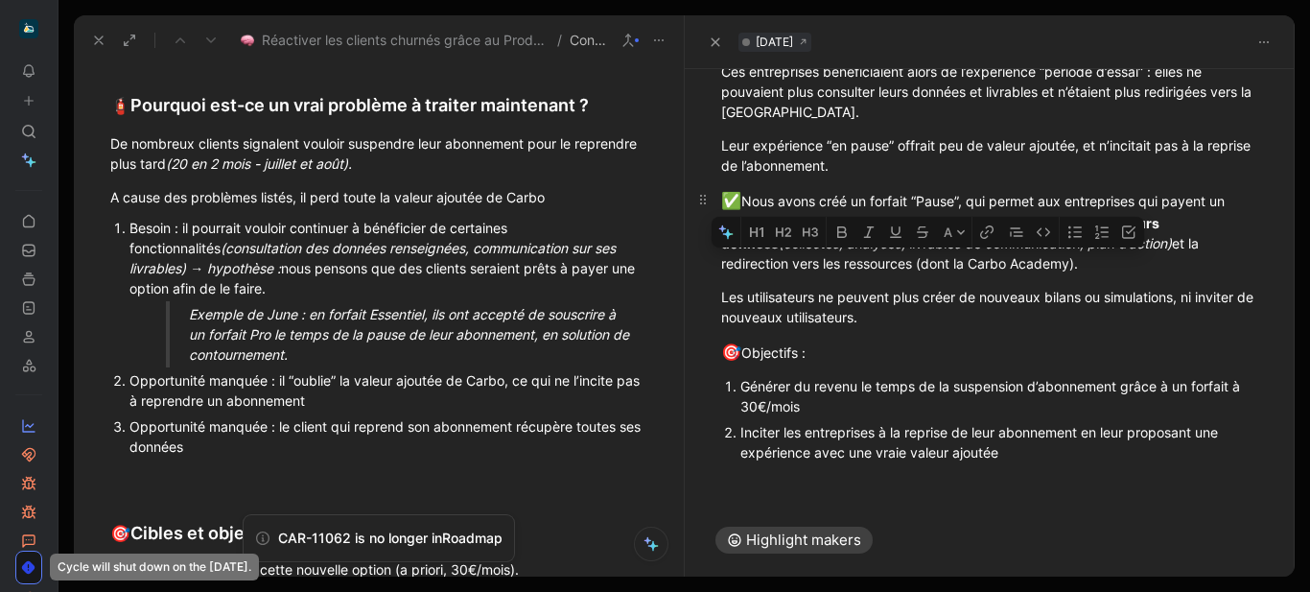
drag, startPoint x: 1007, startPoint y: 270, endPoint x: 1036, endPoint y: 269, distance: 28.8
click at [1036, 269] on div "✅ Nous avons créé un forfait “Pause”, qui permet aux entreprises qui payent un …" at bounding box center [990, 231] width 538 height 85
click at [871, 234] on icon "button" at bounding box center [868, 231] width 15 height 15
click at [930, 301] on div "Les utilisateurs ne peuvent plus créer de nouveaux bilans ou simulations, ni in…" at bounding box center [990, 307] width 538 height 40
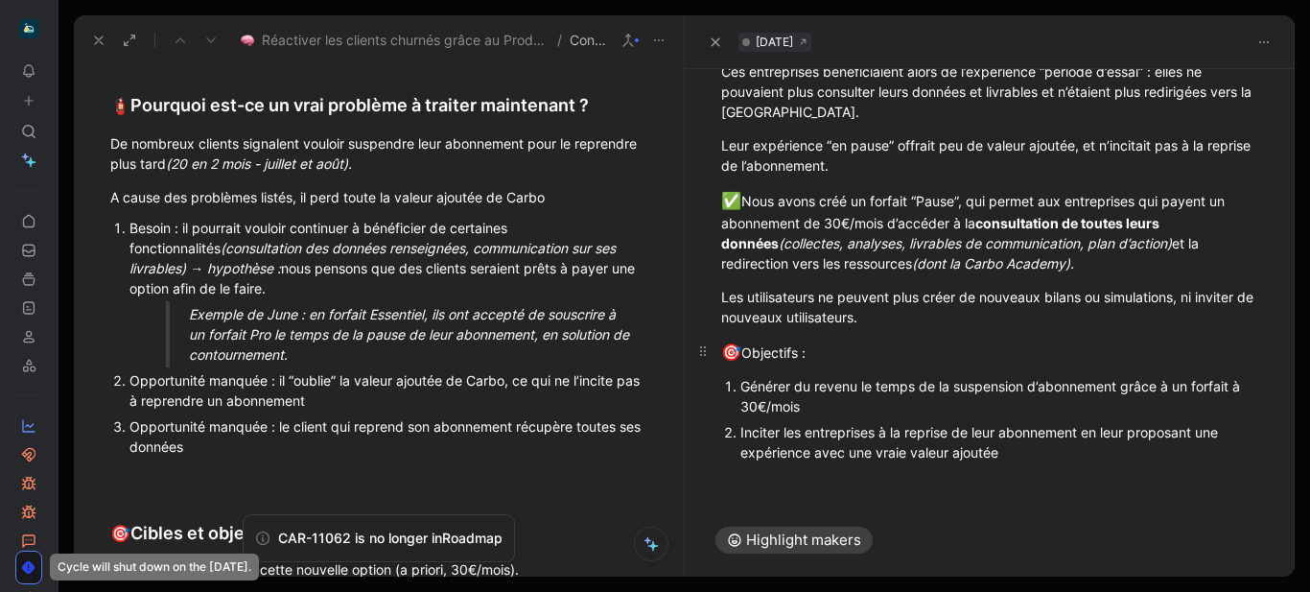
click at [777, 353] on div "🎯 Objectifs :" at bounding box center [990, 353] width 538 height 25
click at [820, 317] on icon "button" at bounding box center [820, 319] width 15 height 15
click at [887, 401] on div "Générer du revenu le temps de la suspension d’abonnement grâce à un forfait à 3…" at bounding box center [1000, 396] width 519 height 40
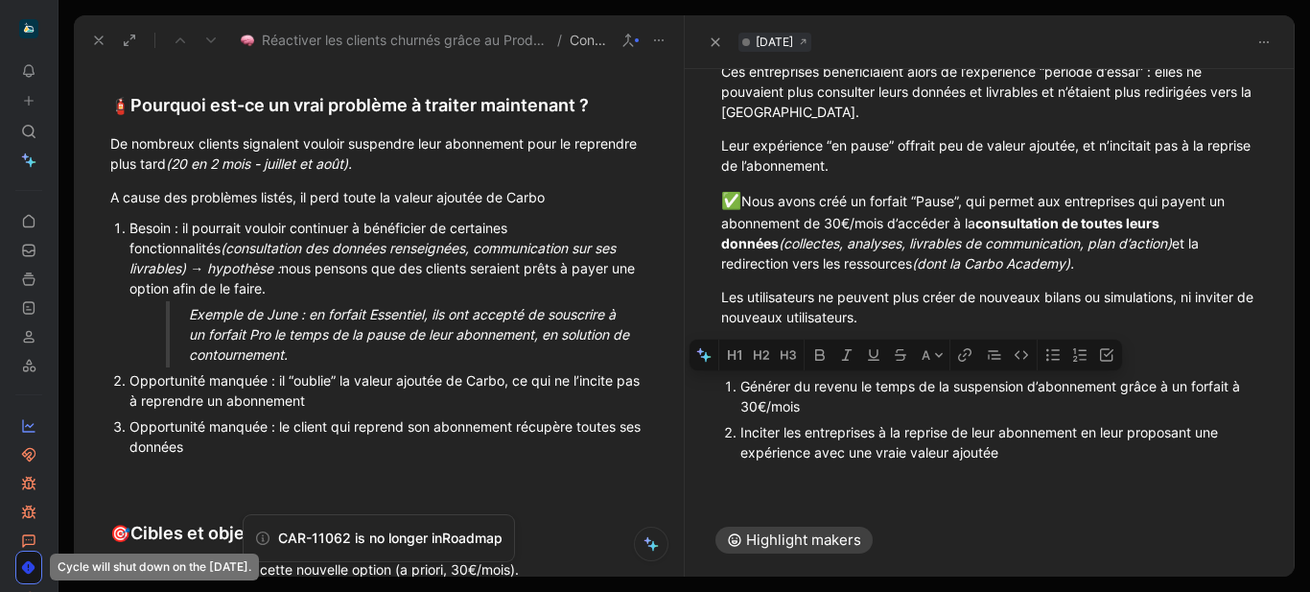
drag, startPoint x: 747, startPoint y: 384, endPoint x: 864, endPoint y: 385, distance: 117.0
click at [864, 385] on div "Générer du revenu le temps de la suspension d’abonnement grâce à un forfait à 3…" at bounding box center [1000, 396] width 519 height 40
click at [742, 385] on div "Générer du revenu le temps de la suspension d’abonnement grâce à un forfait à 3…" at bounding box center [1000, 396] width 519 height 40
drag, startPoint x: 742, startPoint y: 385, endPoint x: 857, endPoint y: 385, distance: 115.1
click at [857, 385] on div "Générer du revenu le temps de la suspension d’abonnement grâce à un forfait à 3…" at bounding box center [1000, 396] width 519 height 40
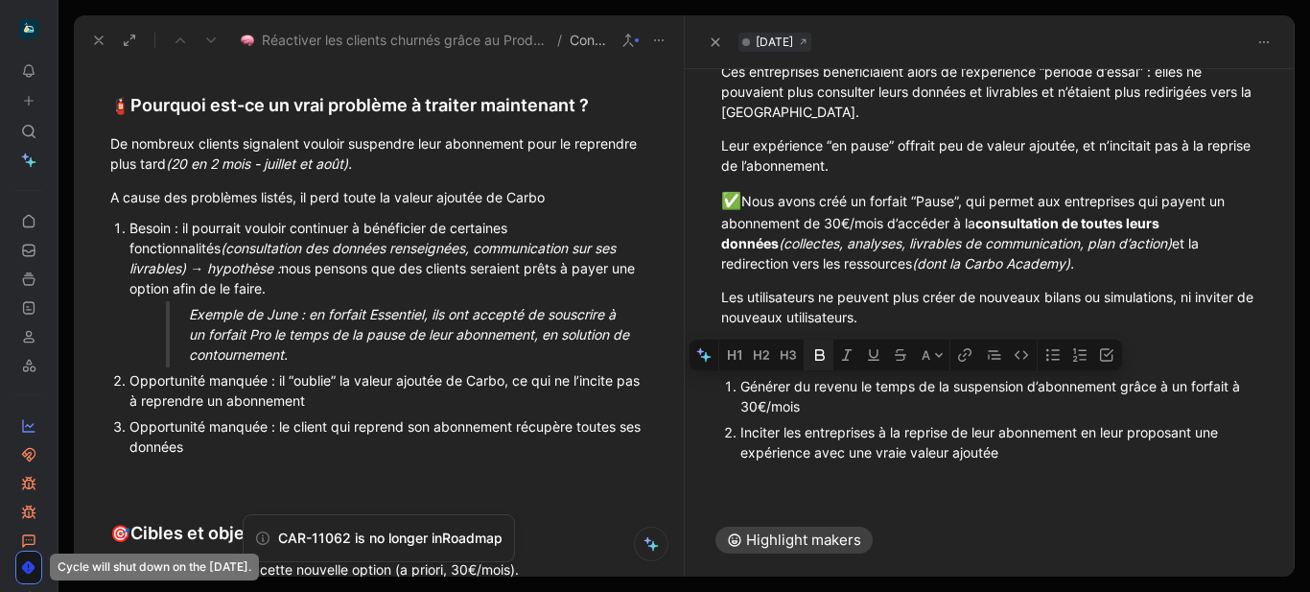
click at [818, 354] on icon "button" at bounding box center [819, 355] width 10 height 12
click at [741, 435] on li "Inciter les entreprises à la reprise de leur abonnement en leur proposant une e…" at bounding box center [1000, 442] width 519 height 46
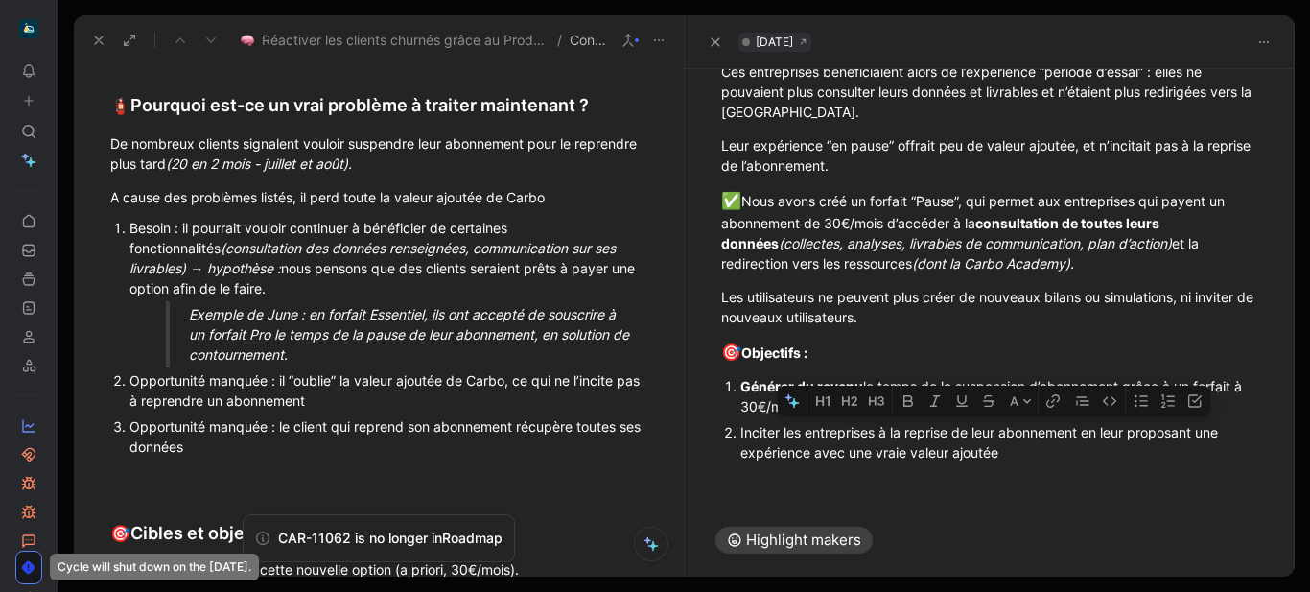
drag, startPoint x: 908, startPoint y: 429, endPoint x: 1083, endPoint y: 420, distance: 175.8
click at [1083, 420] on p "Inciter les entreprises à la reprise de leur abonnement en leur proposant une e…" at bounding box center [1000, 442] width 519 height 46
click at [908, 396] on icon "button" at bounding box center [908, 401] width 10 height 12
click at [997, 479] on div "❌ De nombreuses entreprises indiquent vouloir mettre en pause leur abonnement p…" at bounding box center [990, 221] width 611 height 519
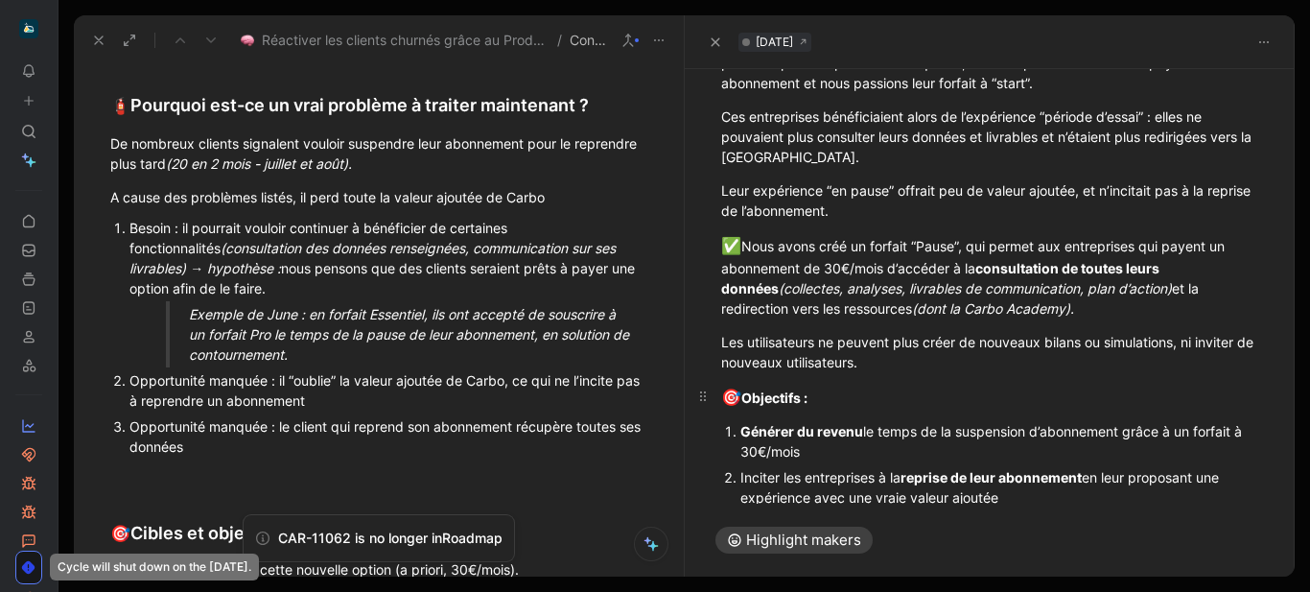
scroll to position [0, 0]
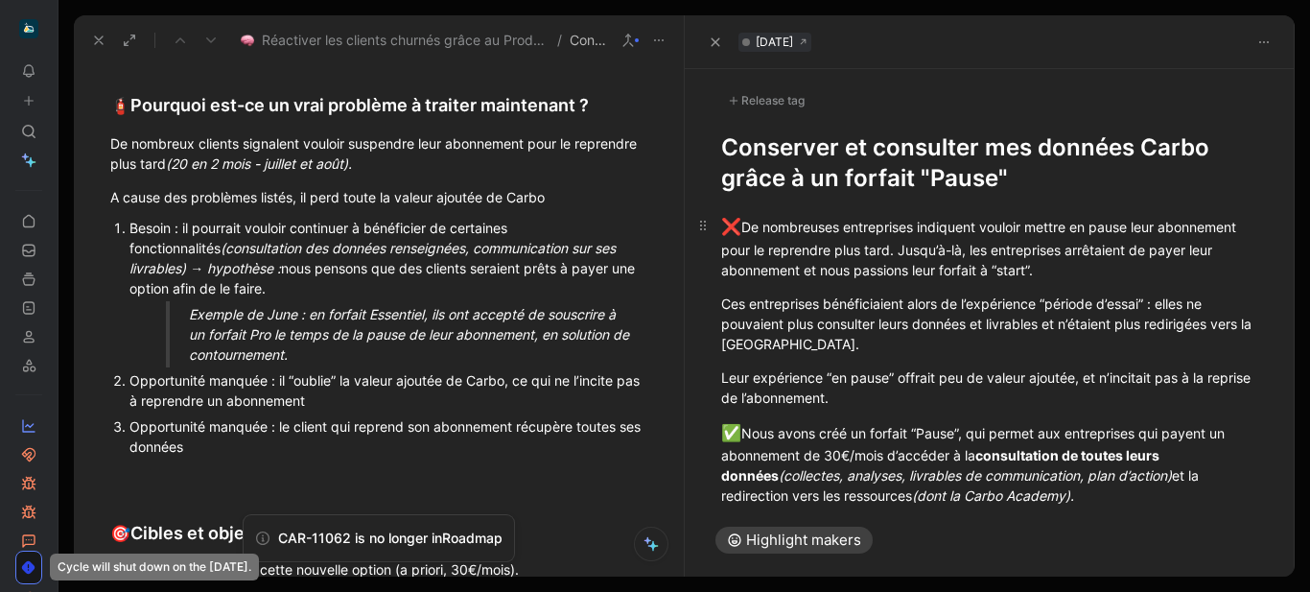
click at [1240, 219] on div "❌ De nombreuses entreprises indiquent vouloir mettre en pause leur abonnement p…" at bounding box center [990, 247] width 538 height 65
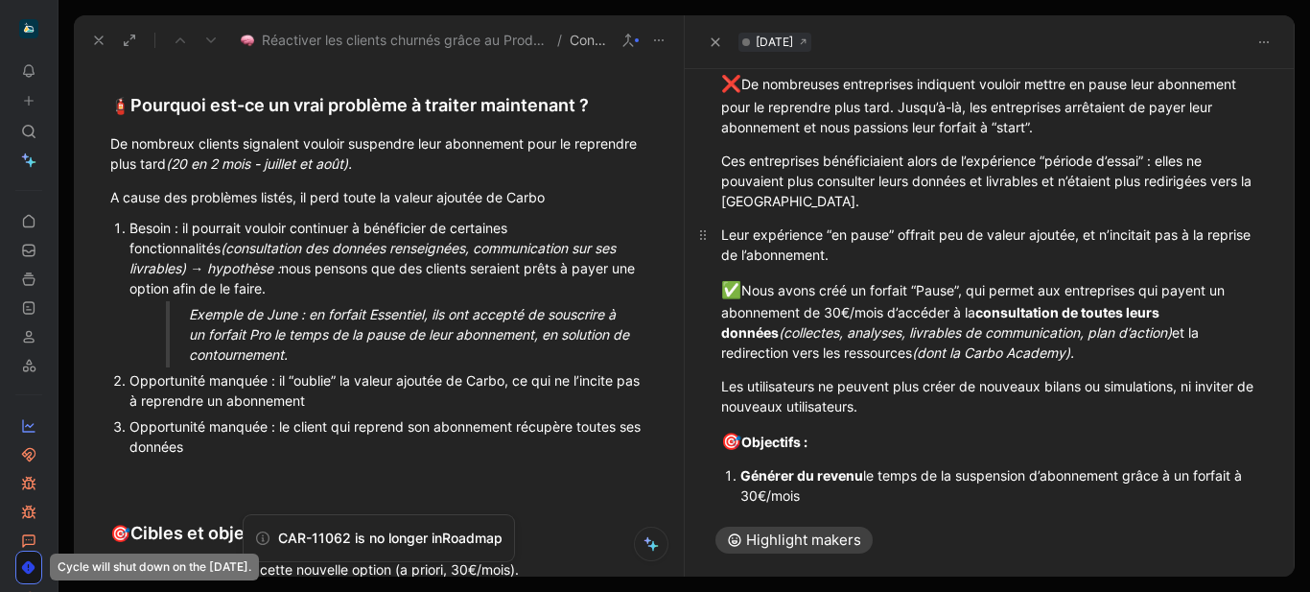
scroll to position [232, 0]
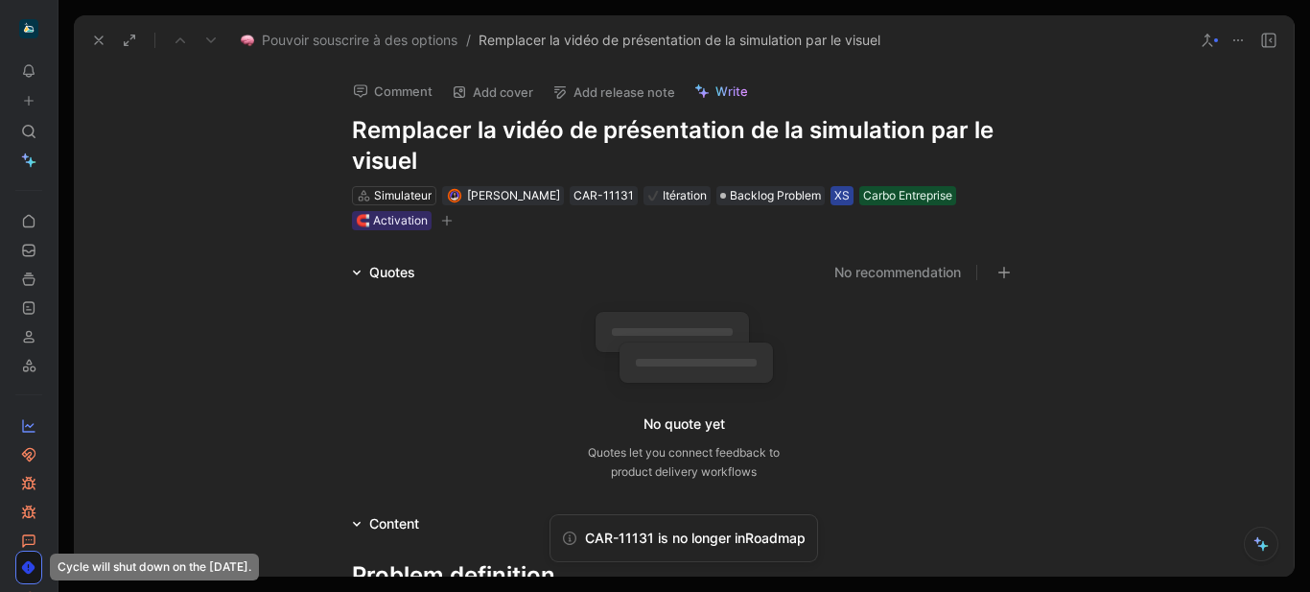
click at [849, 200] on div "XS" at bounding box center [842, 195] width 15 height 19
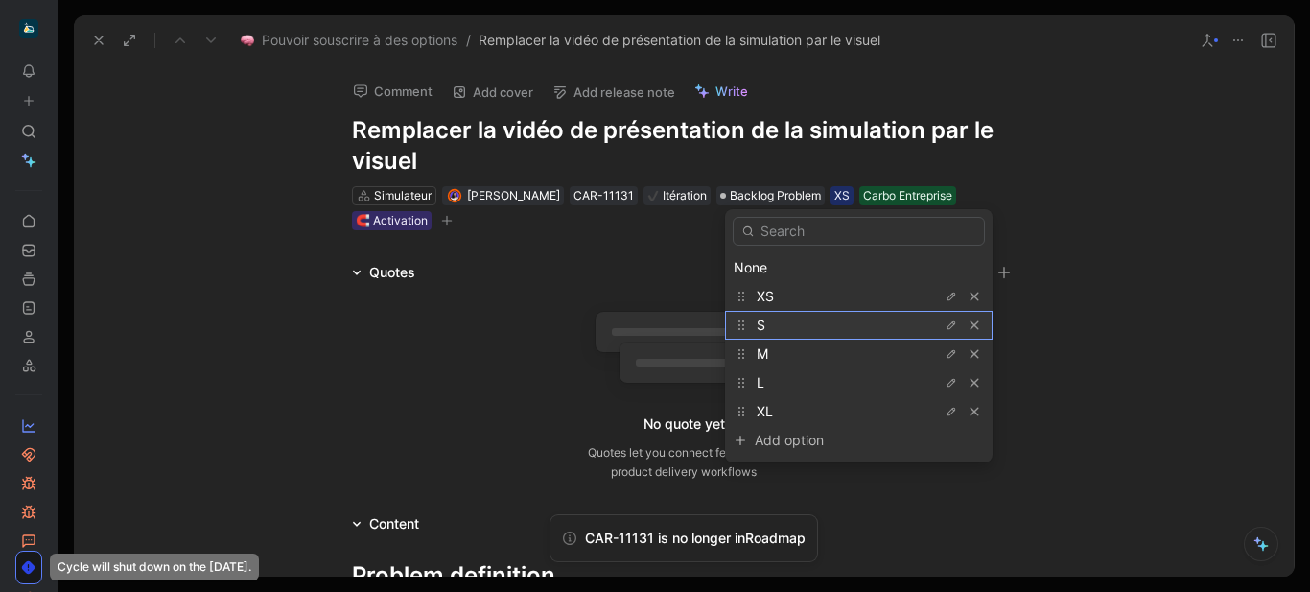
click at [837, 320] on div "S" at bounding box center [829, 325] width 144 height 23
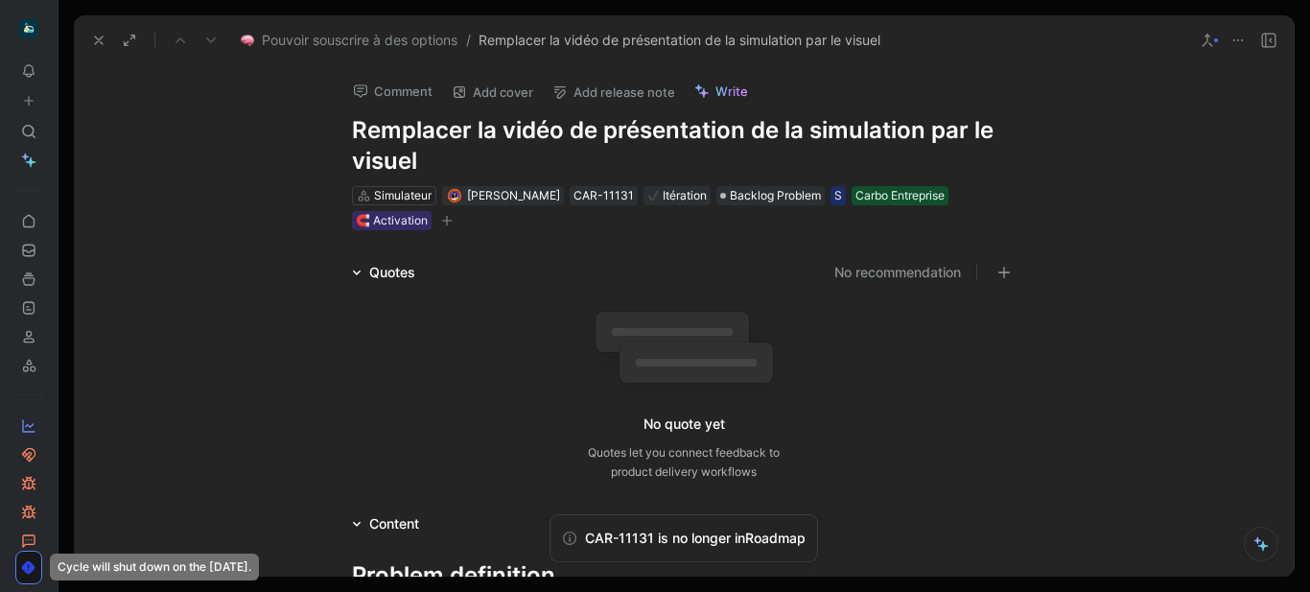
click at [446, 222] on icon "button" at bounding box center [446, 221] width 1 height 11
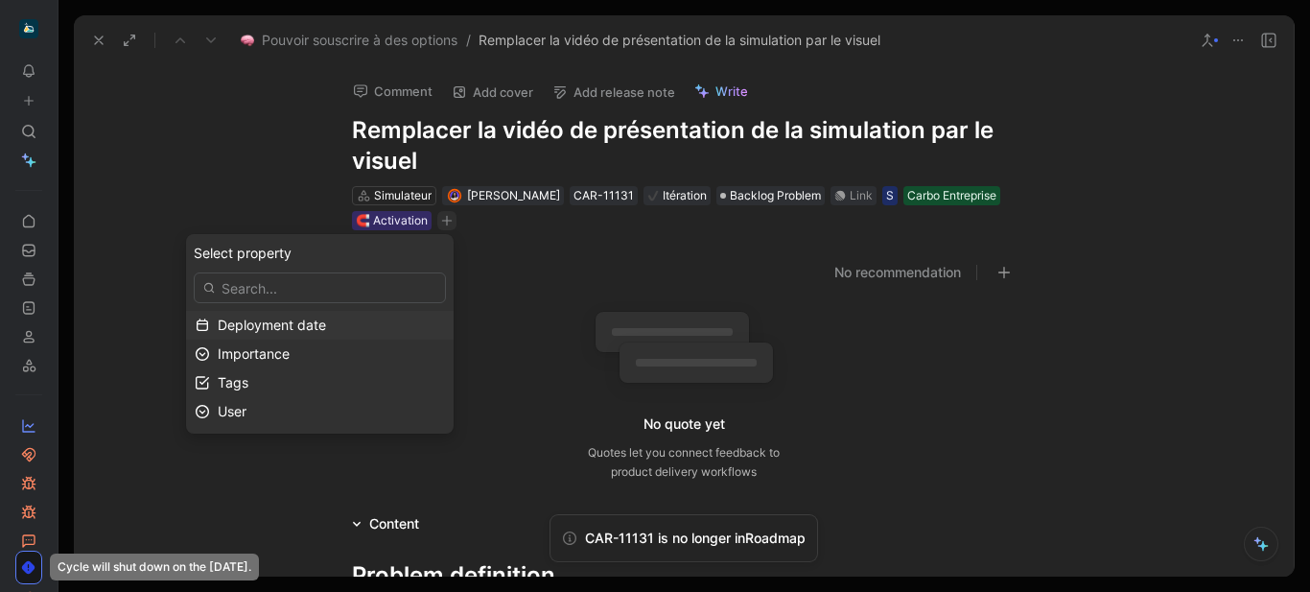
click at [310, 323] on span "Deployment date" at bounding box center [272, 325] width 108 height 16
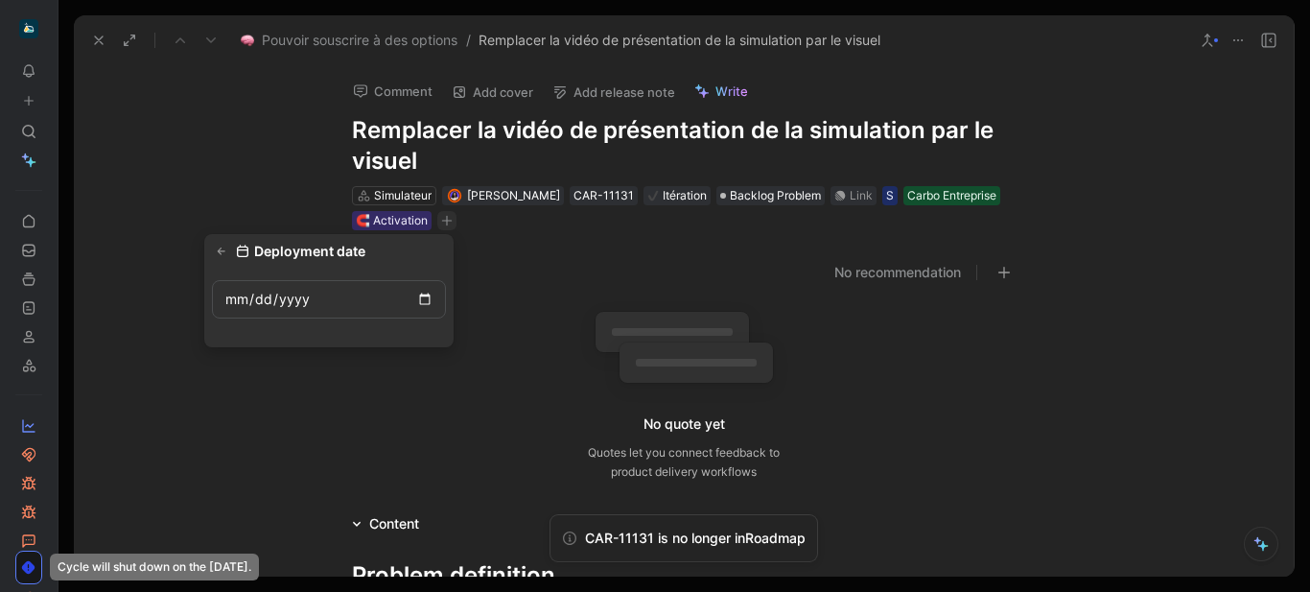
click at [230, 298] on input "date" at bounding box center [329, 299] width 234 height 38
click at [263, 299] on input "date" at bounding box center [329, 299] width 234 height 38
click at [294, 304] on input "date" at bounding box center [329, 299] width 234 height 38
click at [225, 298] on input "date" at bounding box center [329, 299] width 234 height 38
type input "2025-09-09"
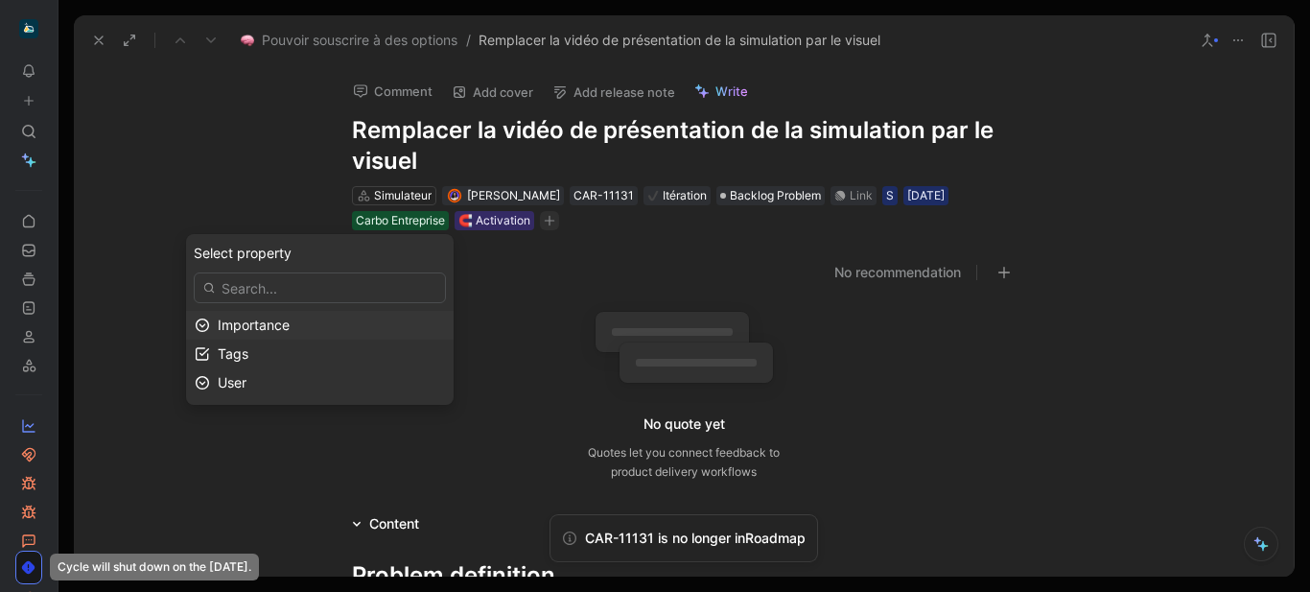
click at [360, 318] on div "Importance" at bounding box center [331, 325] width 227 height 23
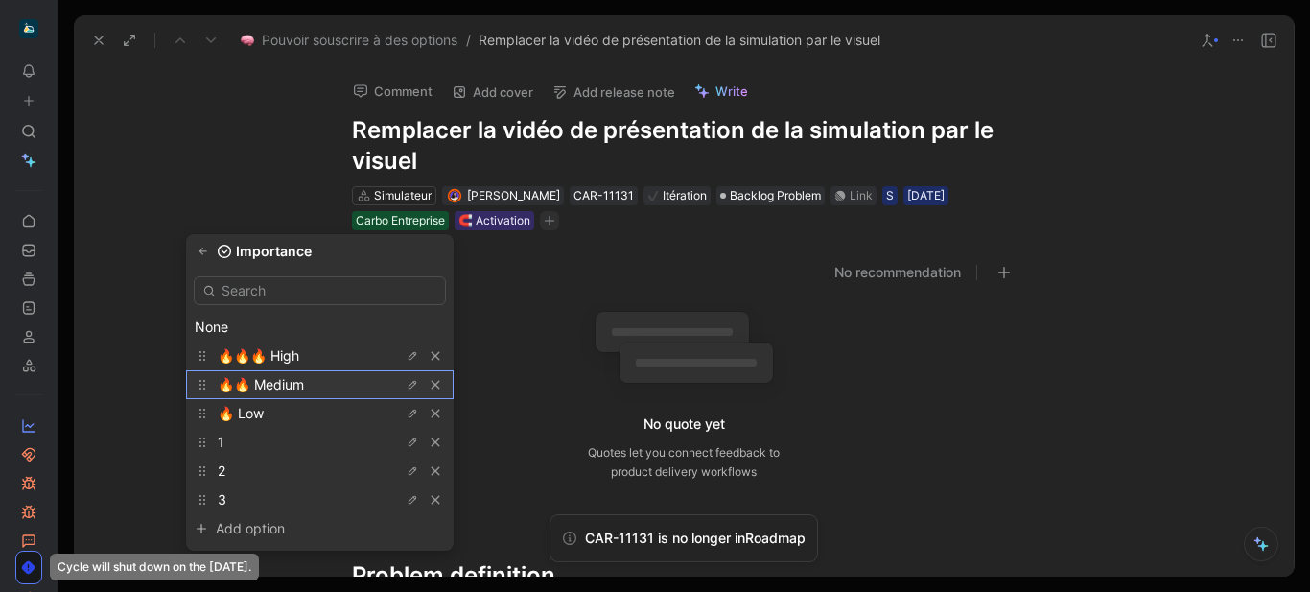
click at [320, 388] on div "🔥🔥 Medium" at bounding box center [290, 384] width 144 height 23
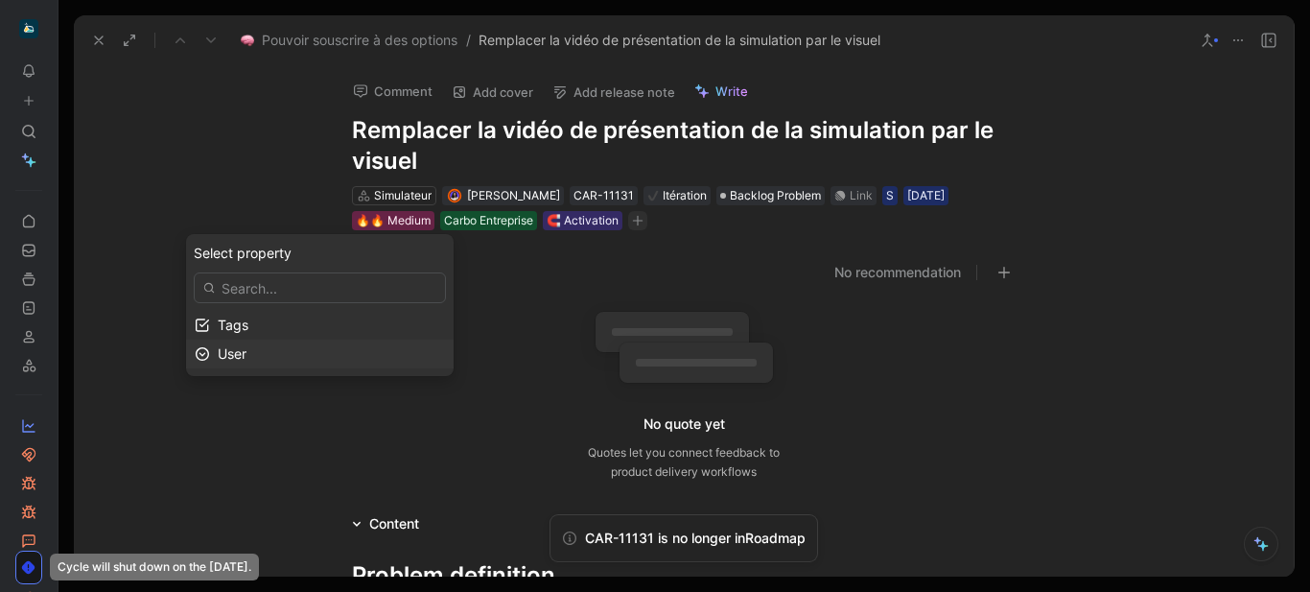
click at [295, 354] on div "User" at bounding box center [331, 353] width 227 height 23
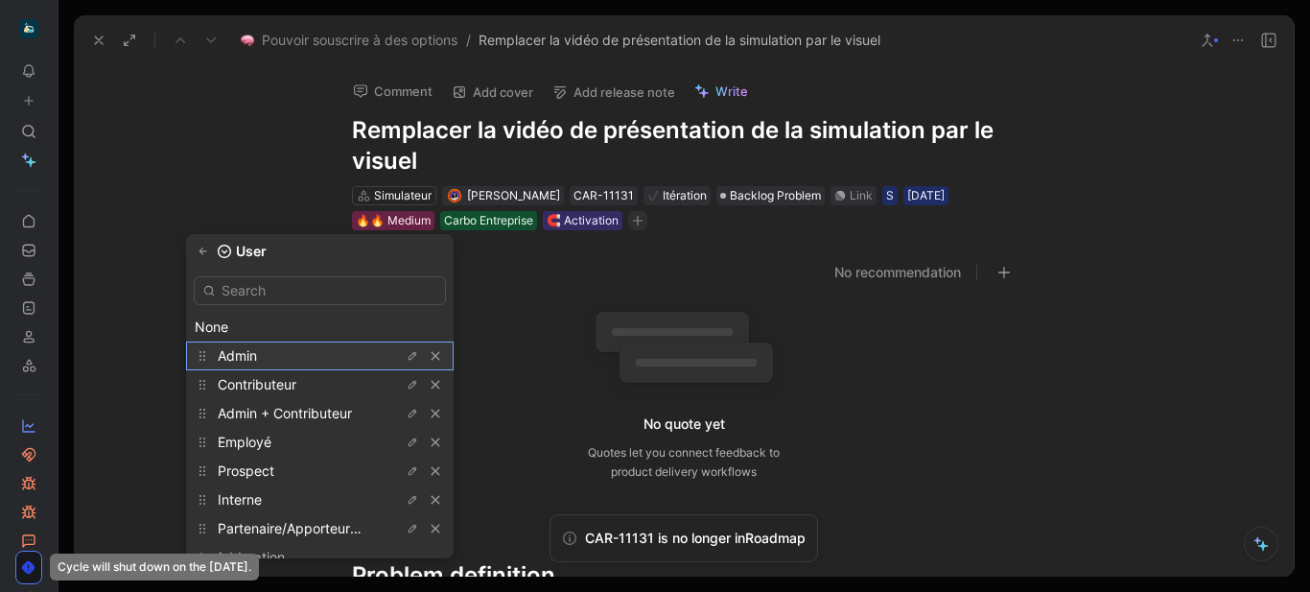
click at [257, 354] on span "Admin" at bounding box center [237, 355] width 39 height 16
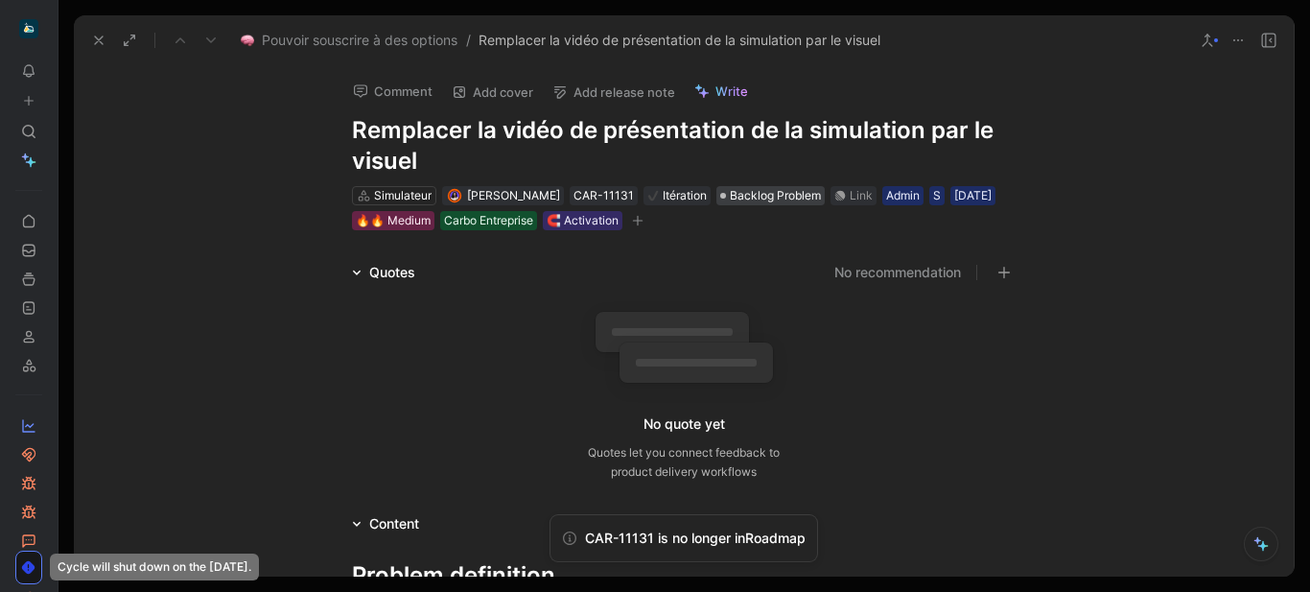
click at [763, 195] on span "Backlog Problem" at bounding box center [775, 195] width 91 height 19
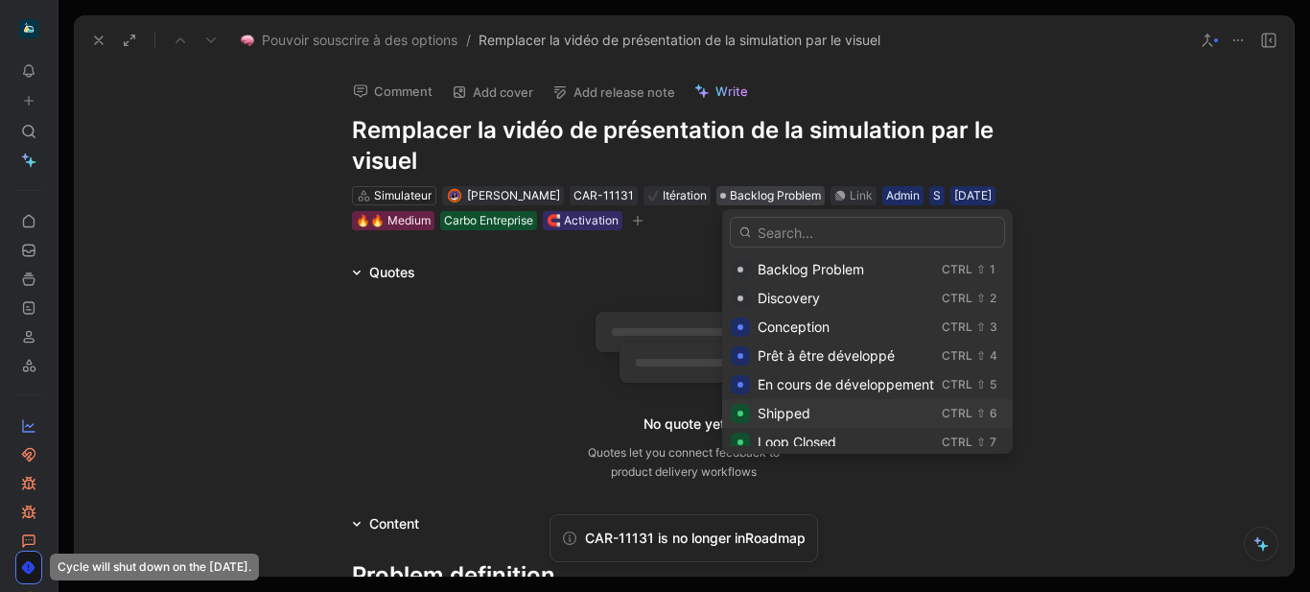
click at [818, 410] on div "Shipped" at bounding box center [846, 413] width 177 height 23
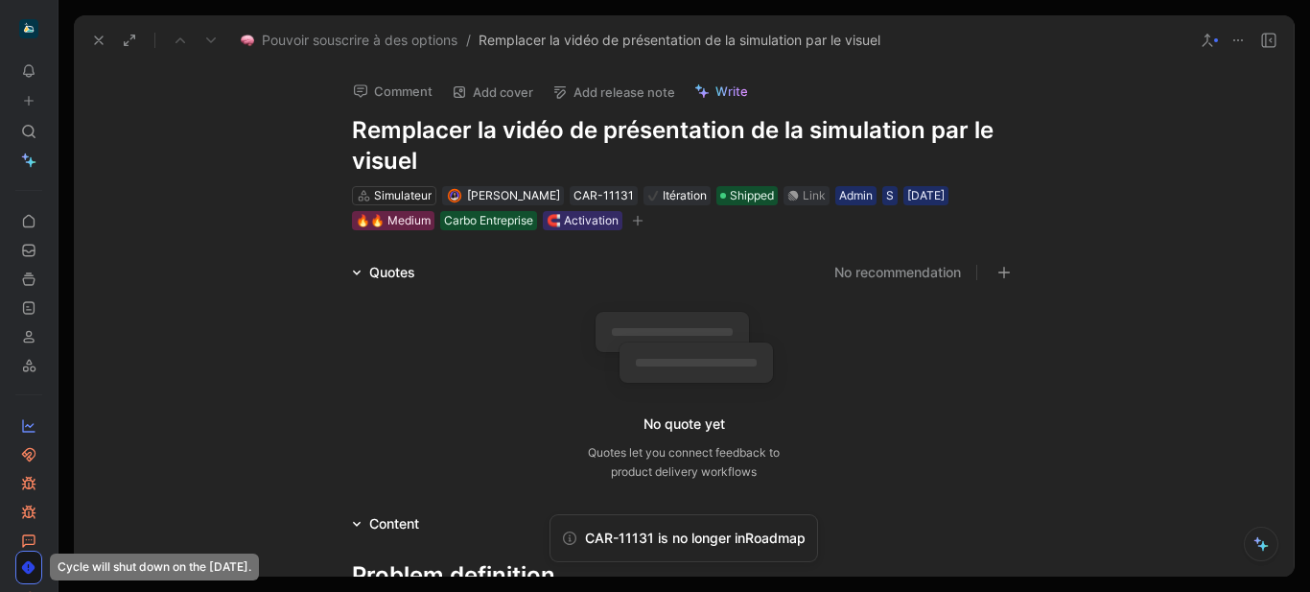
click at [635, 96] on button "Add release note" at bounding box center [614, 92] width 140 height 27
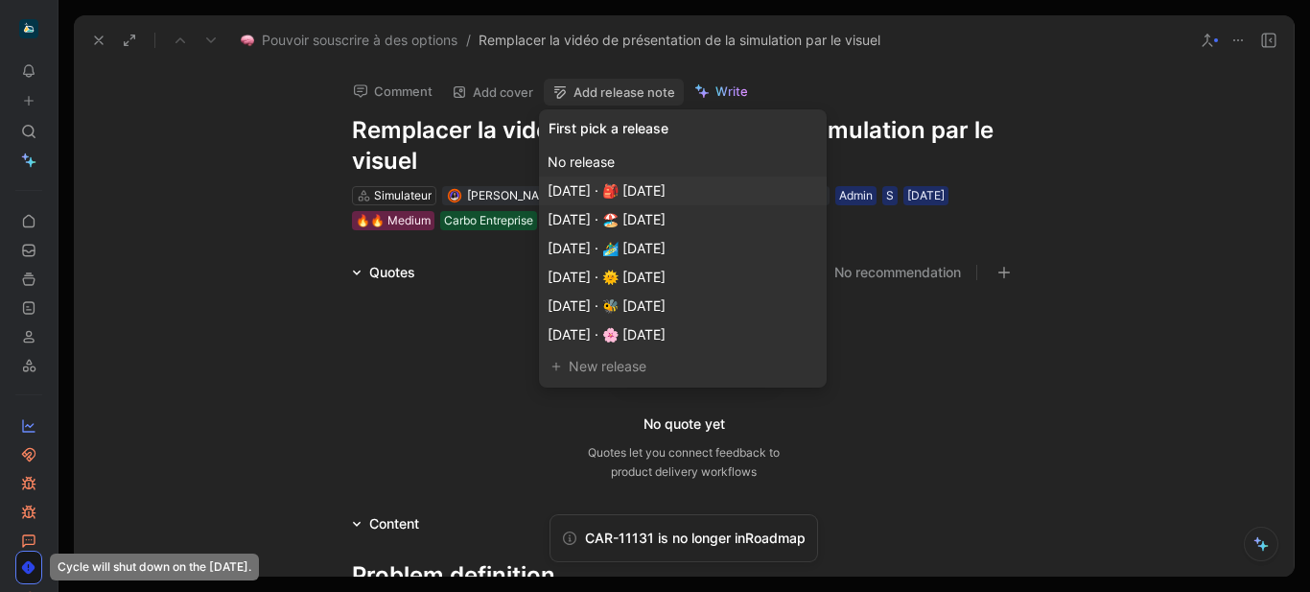
click at [666, 189] on span "Oct 01, 2025 · 🎒 septembre 2025" at bounding box center [607, 190] width 118 height 16
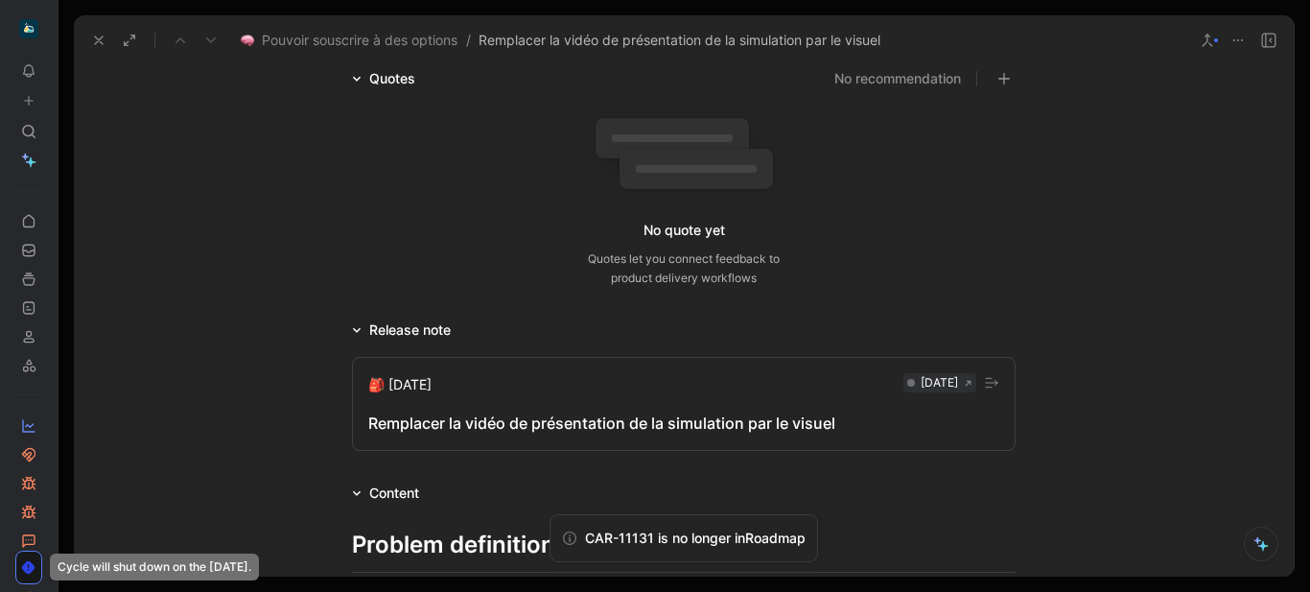
scroll to position [196, 0]
click at [542, 432] on div "Remplacer la vidéo de présentation de la simulation par le visuel" at bounding box center [683, 421] width 631 height 23
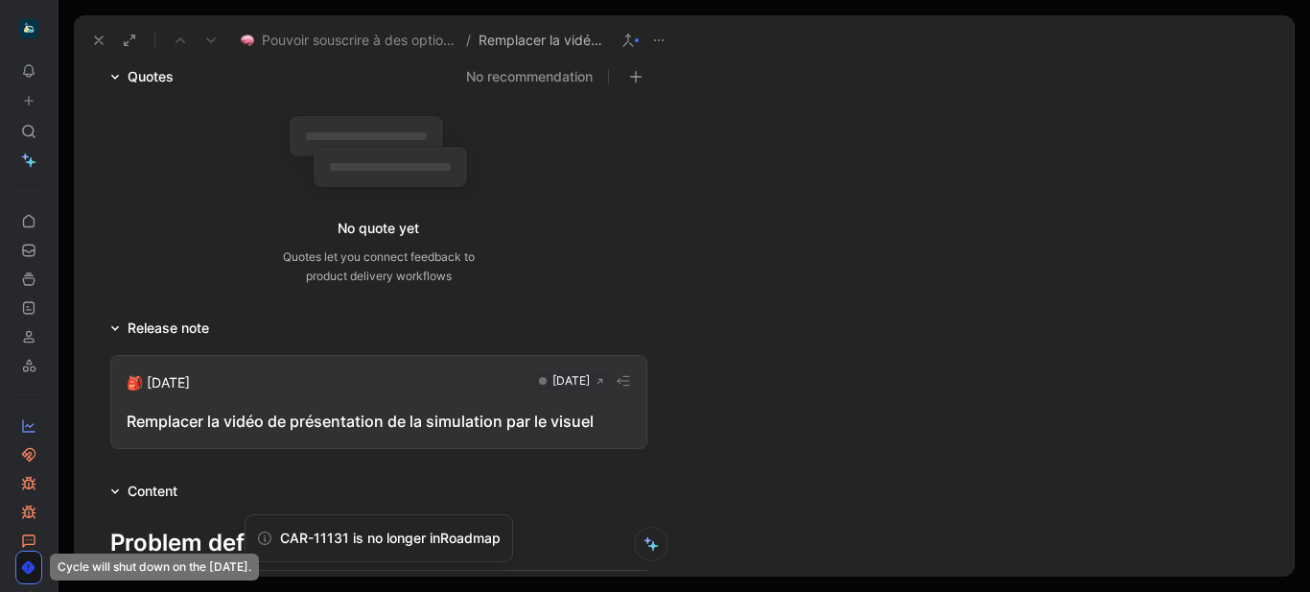
scroll to position [221, 0]
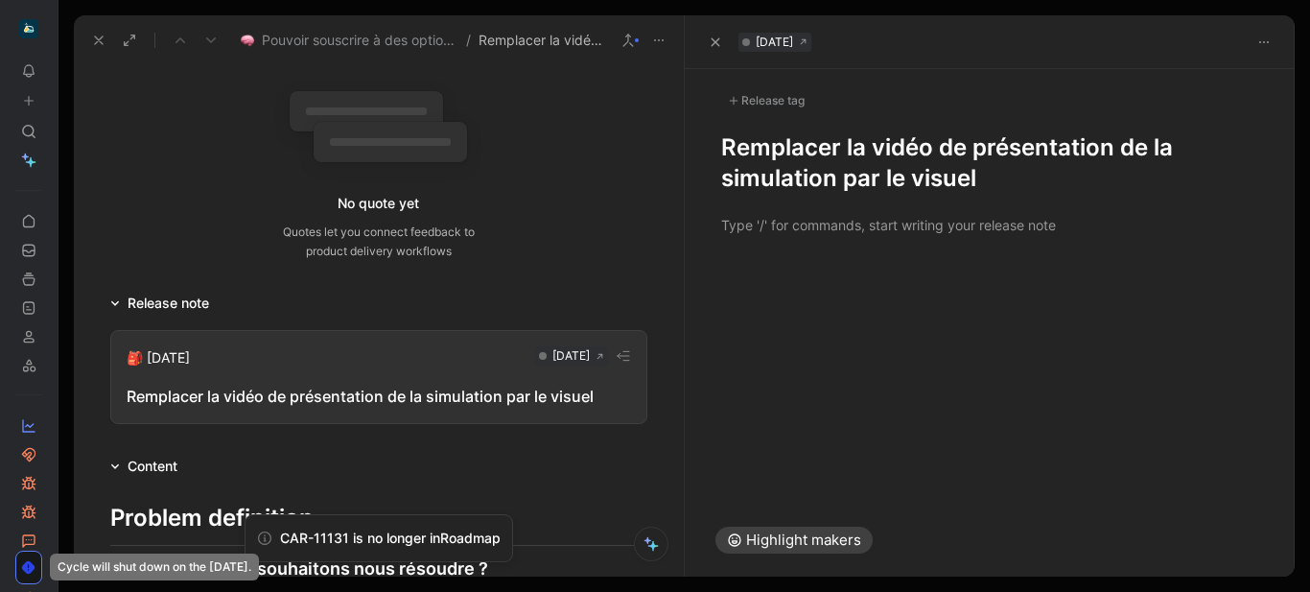
click at [721, 141] on h1 "Remplacer la vidéo de présentation de la simulation par le visuel" at bounding box center [990, 162] width 538 height 61
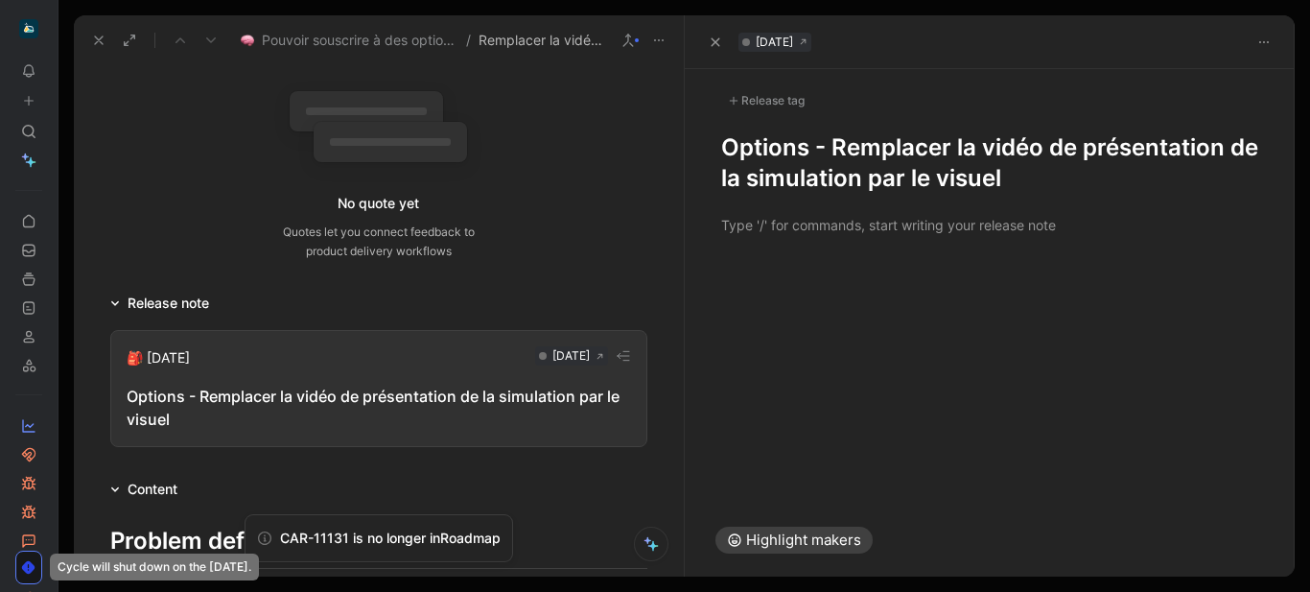
click at [837, 247] on div at bounding box center [990, 225] width 611 height 62
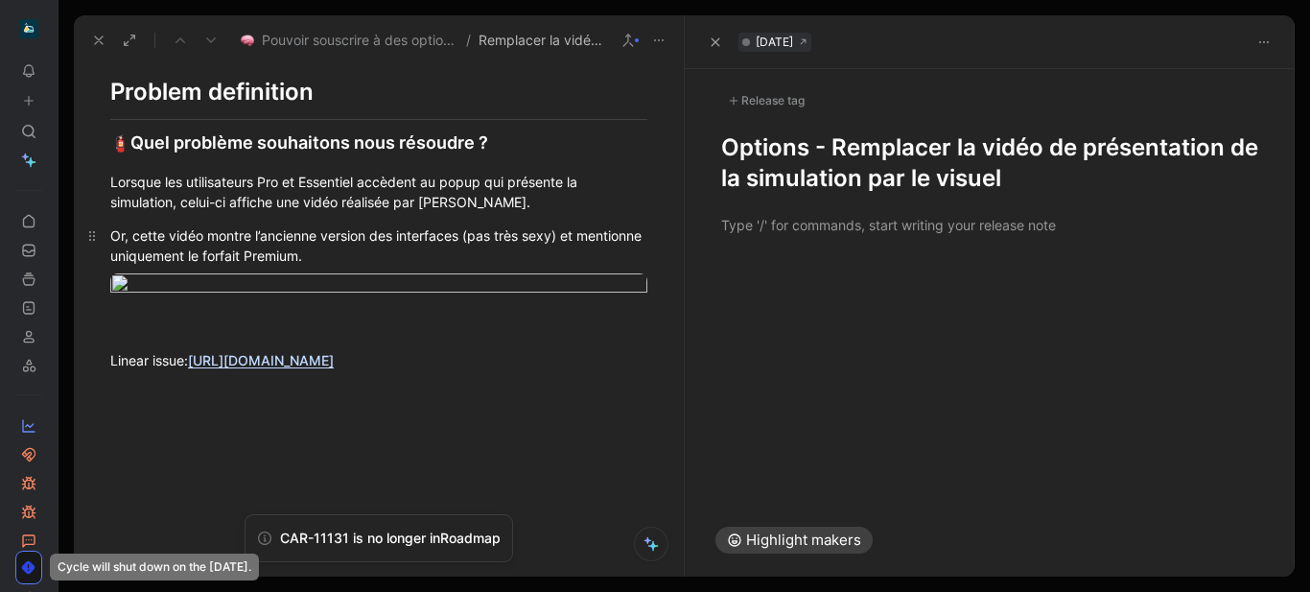
scroll to position [671, 0]
drag, startPoint x: 107, startPoint y: 208, endPoint x: 392, endPoint y: 285, distance: 295.1
click at [392, 285] on div "Problem definition 🧯 Quel problème souhaitons nous résoudre ? Lorsque les utili…" at bounding box center [379, 221] width 610 height 340
copy div "Lorsque les utilisateurs Pro et Essentiel accèdent au popup qui présente la sim…"
click at [853, 242] on p "❌" at bounding box center [990, 227] width 611 height 36
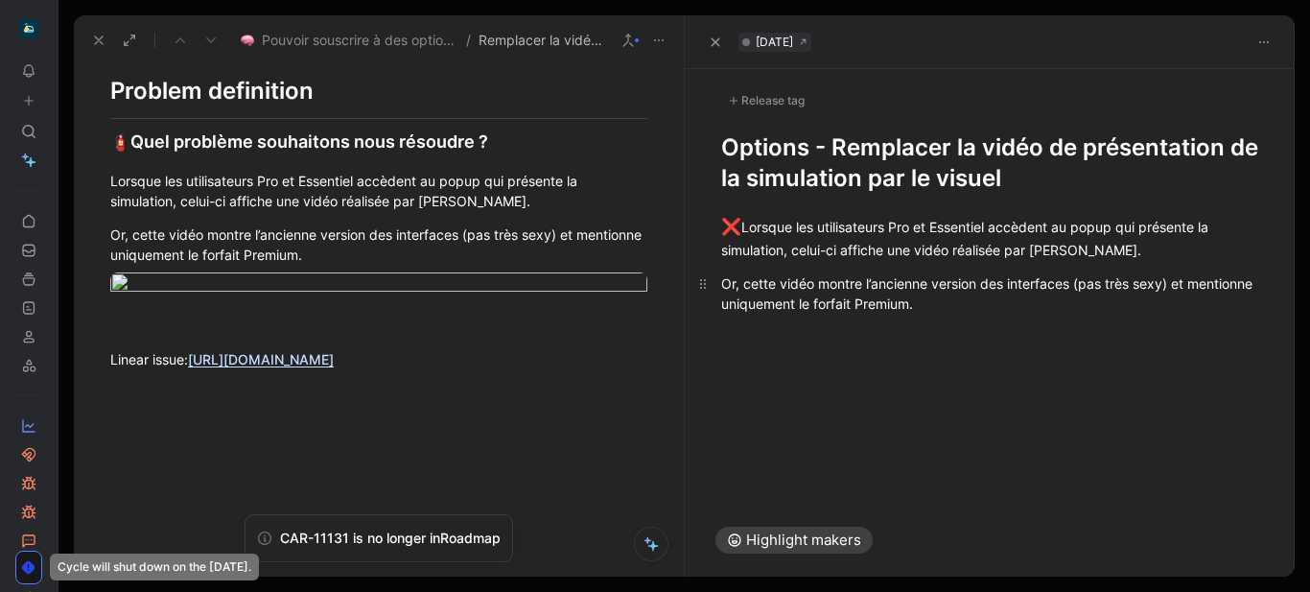
click at [1058, 300] on div "Or, cette vidéo montre l’ancienne version des interfaces (pas très sexy) et men…" at bounding box center [990, 293] width 538 height 40
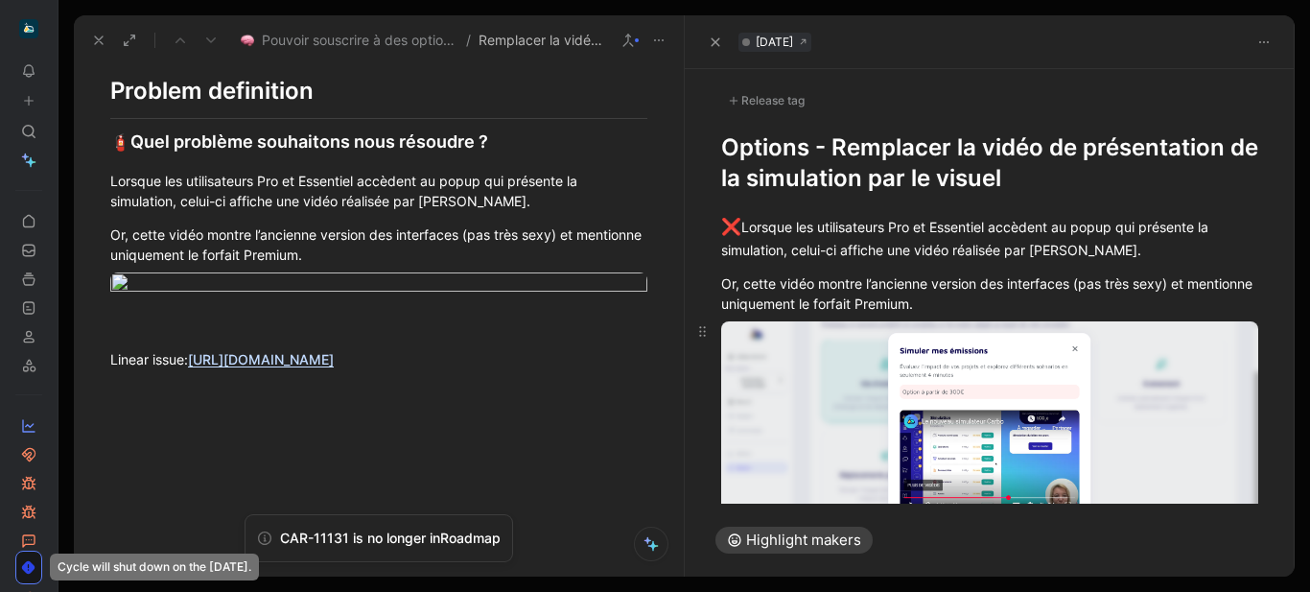
scroll to position [127, 0]
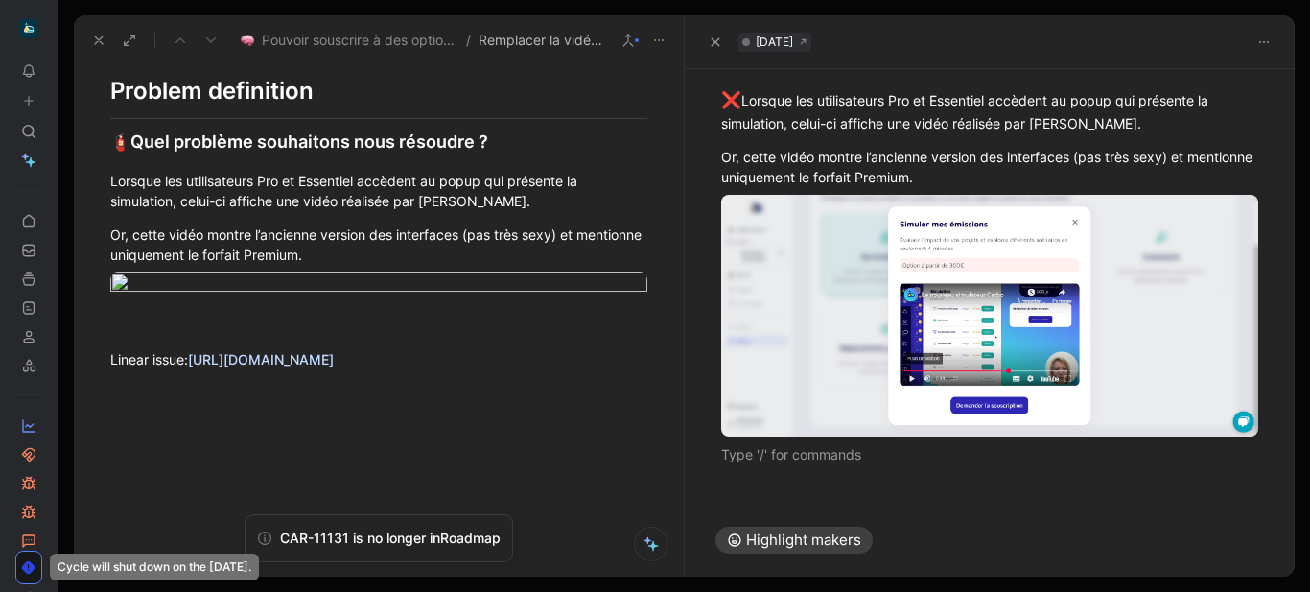
click at [772, 480] on div "❌ Lorsque les utilisateurs Pro et Essentiel accèdent au popup qui présente la s…" at bounding box center [990, 276] width 611 height 418
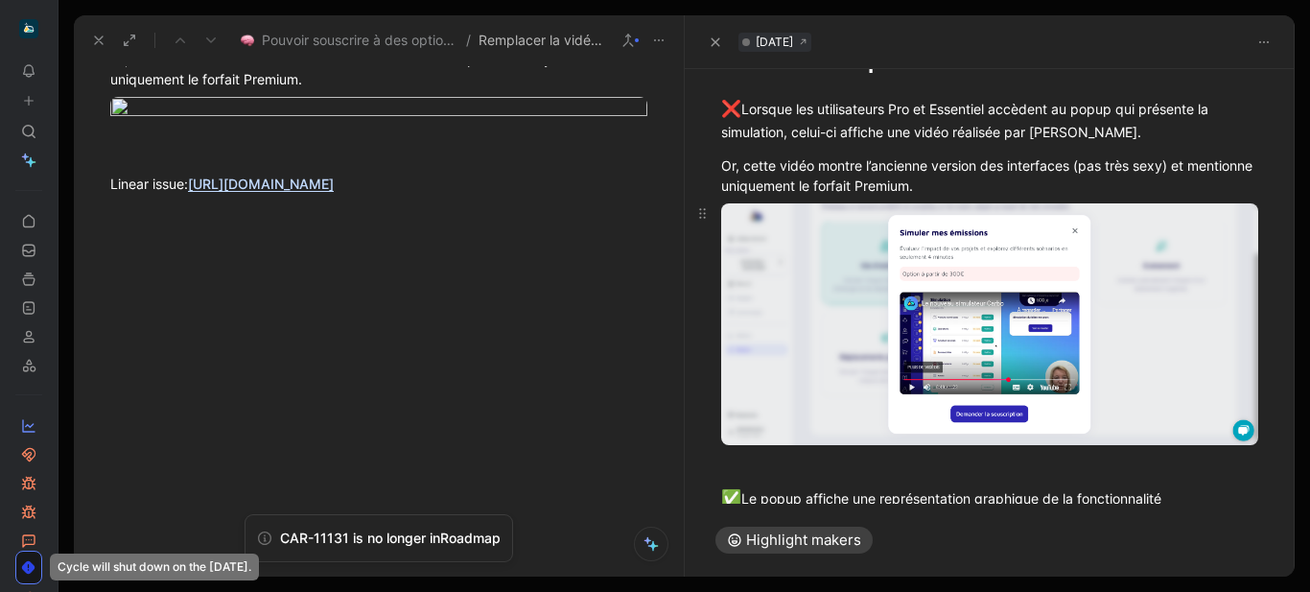
scroll to position [0, 0]
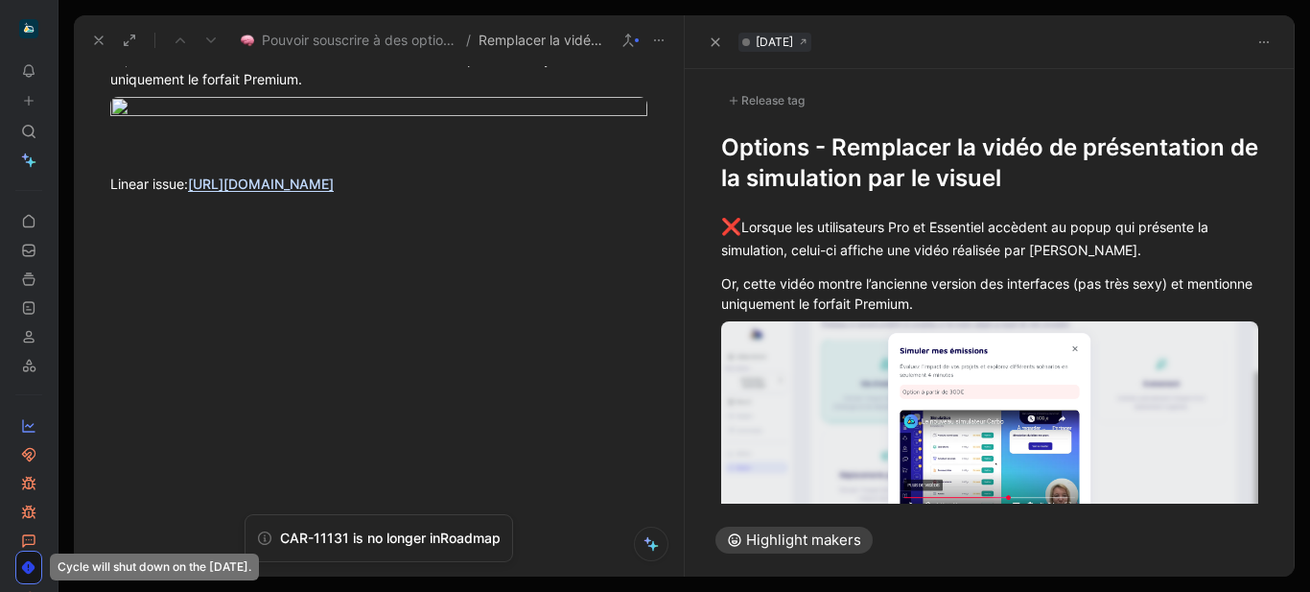
click at [767, 101] on div "Release tag" at bounding box center [766, 100] width 90 height 23
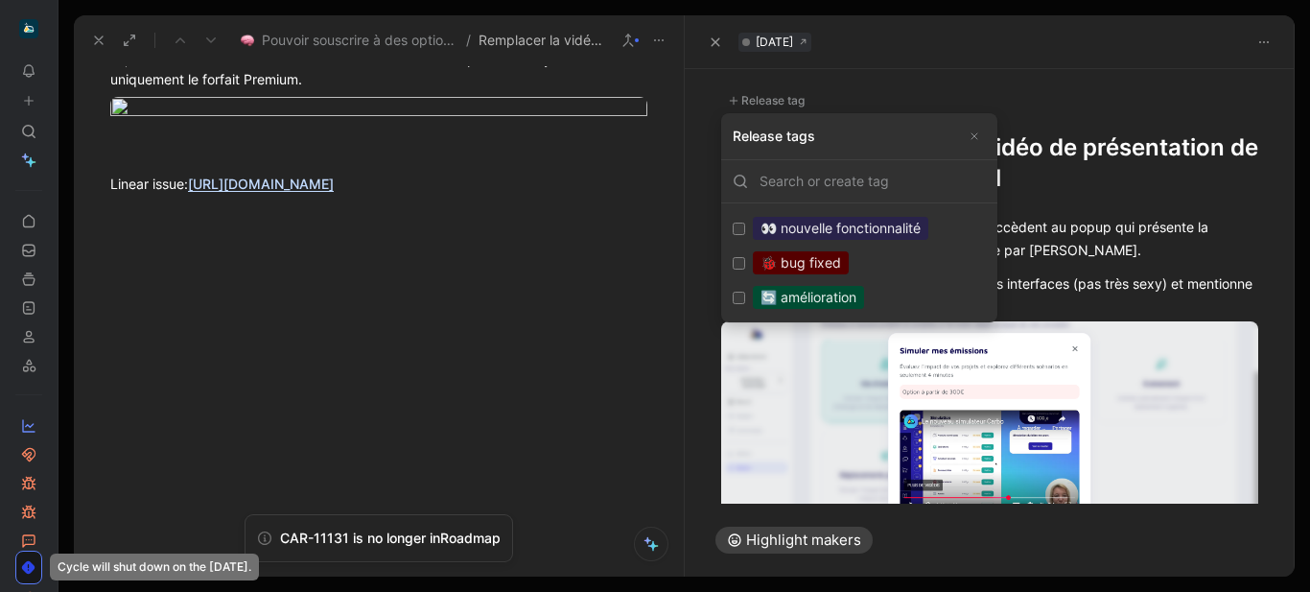
drag, startPoint x: 870, startPoint y: 294, endPoint x: 824, endPoint y: 298, distance: 46.3
click at [824, 298] on div "🔄 amélioration" at bounding box center [808, 297] width 111 height 23
click at [745, 298] on input "🔄 amélioration Edit" at bounding box center [739, 298] width 12 height 12
checkbox input "true"
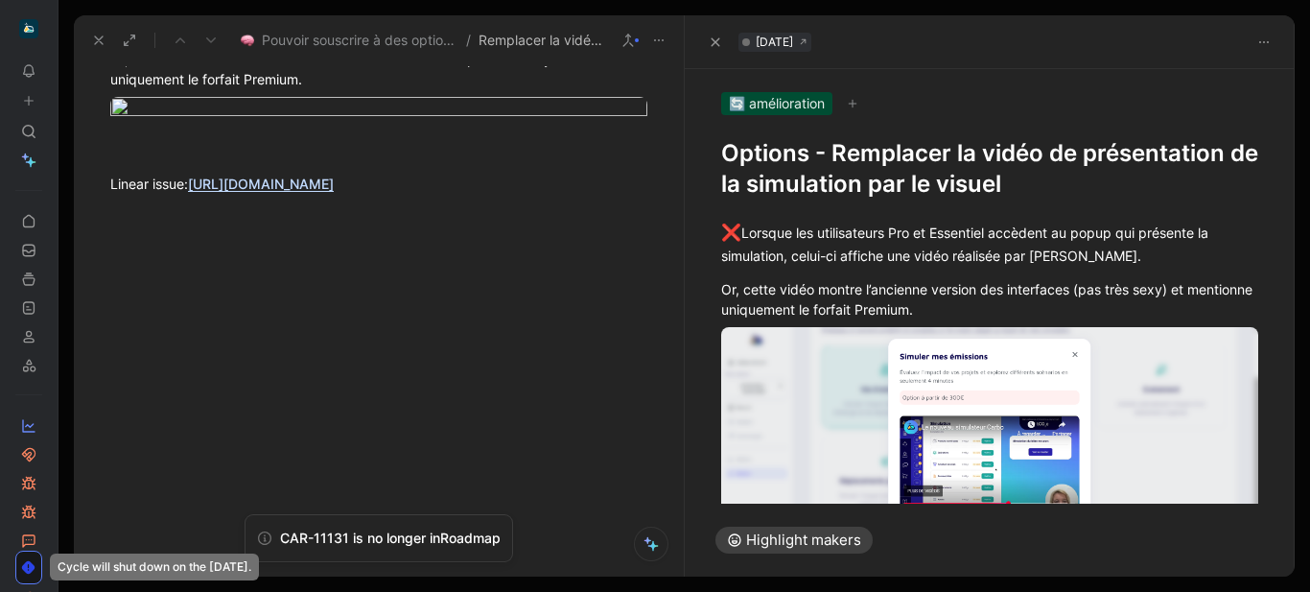
drag, startPoint x: 1141, startPoint y: 267, endPoint x: 745, endPoint y: 152, distance: 411.7
click at [745, 152] on h1 "Options - Remplacer la vidéo de présentation de la simulation par le visuel" at bounding box center [990, 168] width 538 height 61
copy h1 "Options - Remplacer la vidéo de présentation de la simulation par le visuel"
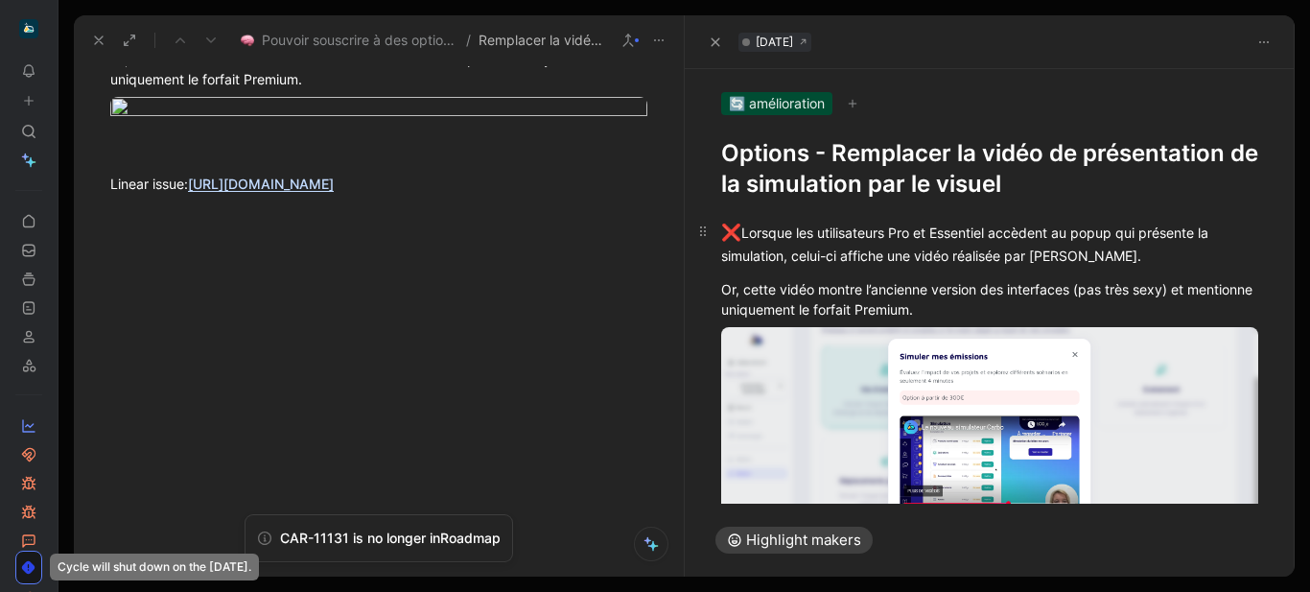
click at [1219, 231] on div "❌ Lorsque les utilisateurs Pro et Essentiel accèdent au popup qui présente la s…" at bounding box center [990, 243] width 538 height 45
drag, startPoint x: 995, startPoint y: 310, endPoint x: 723, endPoint y: 238, distance: 280.9
copy div "❌ Lorsque les utilisateurs Pro et Essentiel accèdent au popup qui présente la s…"
click at [1241, 236] on div "❌ Lorsque les utilisateurs Pro et Essentiel accèdent au popup qui présente la s…" at bounding box center [990, 243] width 538 height 45
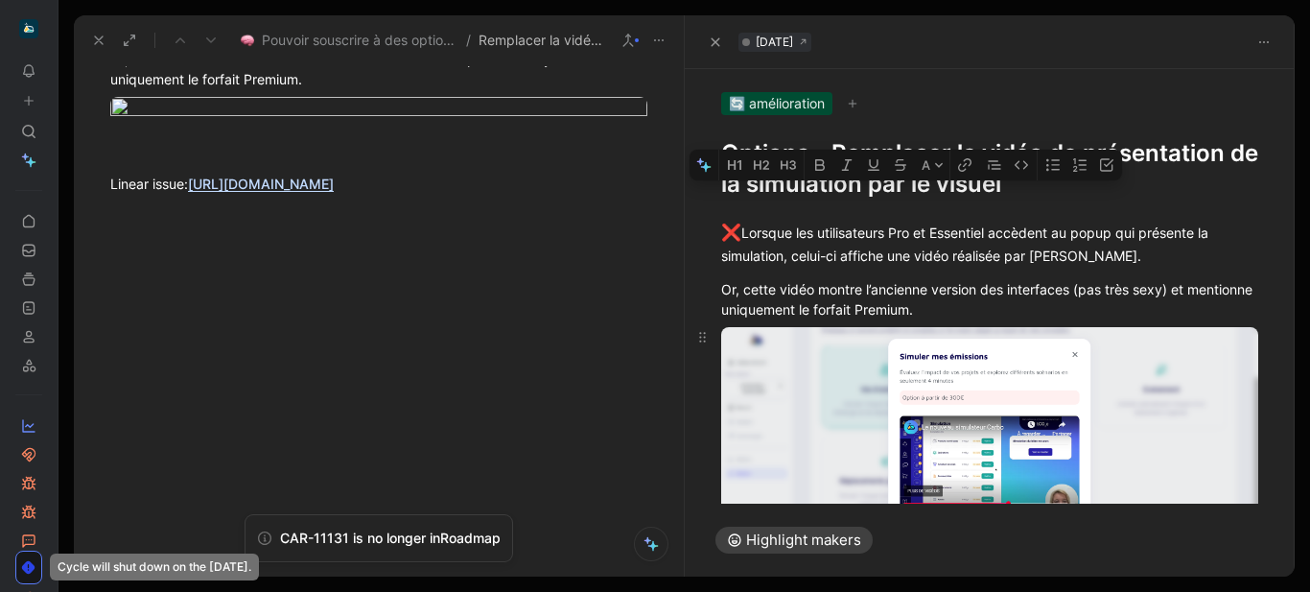
scroll to position [204, 0]
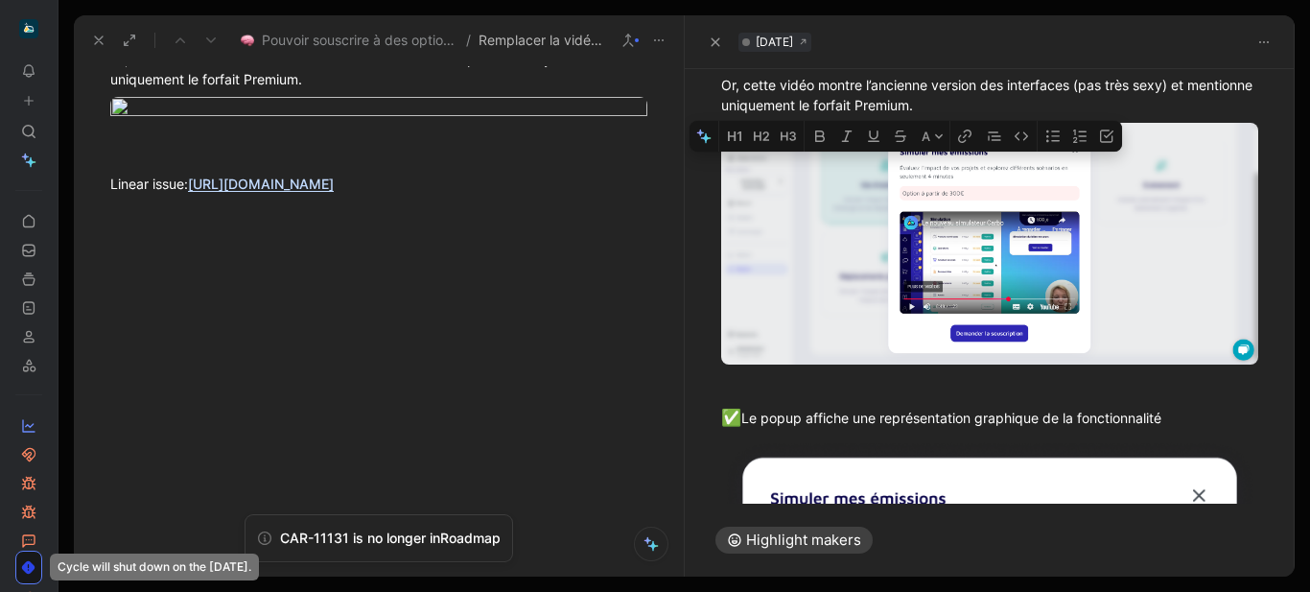
click at [858, 283] on body "To pick up a draggable item, press the space bar. While dragging, use the arrow…" at bounding box center [655, 296] width 1310 height 592
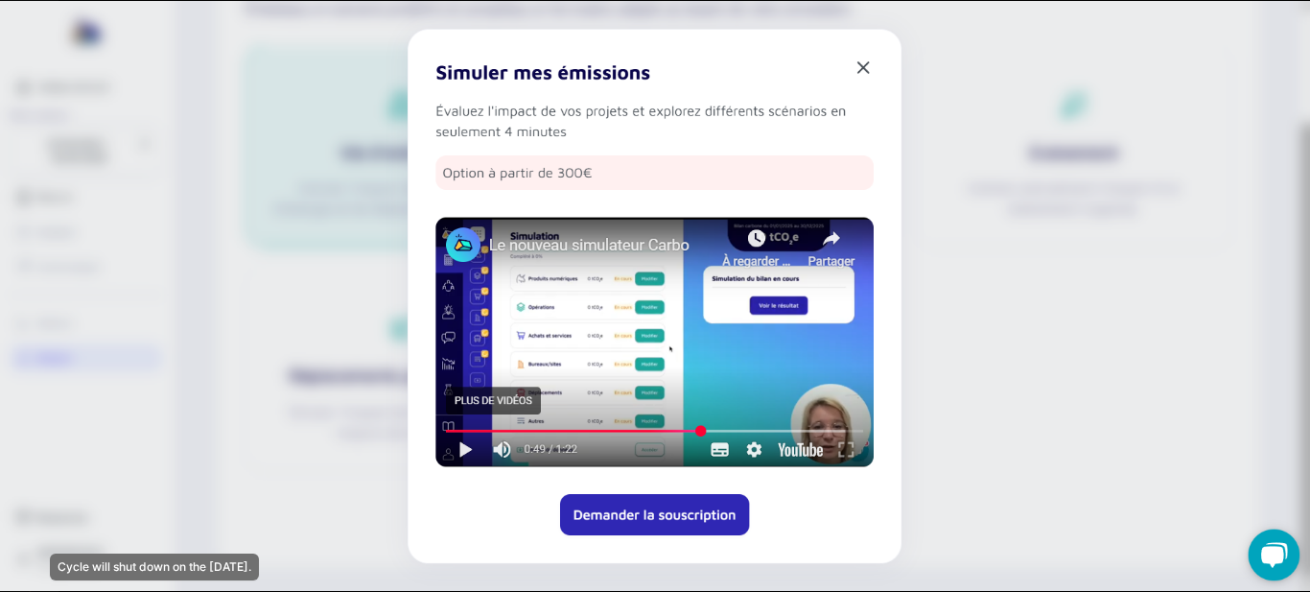
click at [1277, 396] on img at bounding box center [655, 296] width 1310 height 590
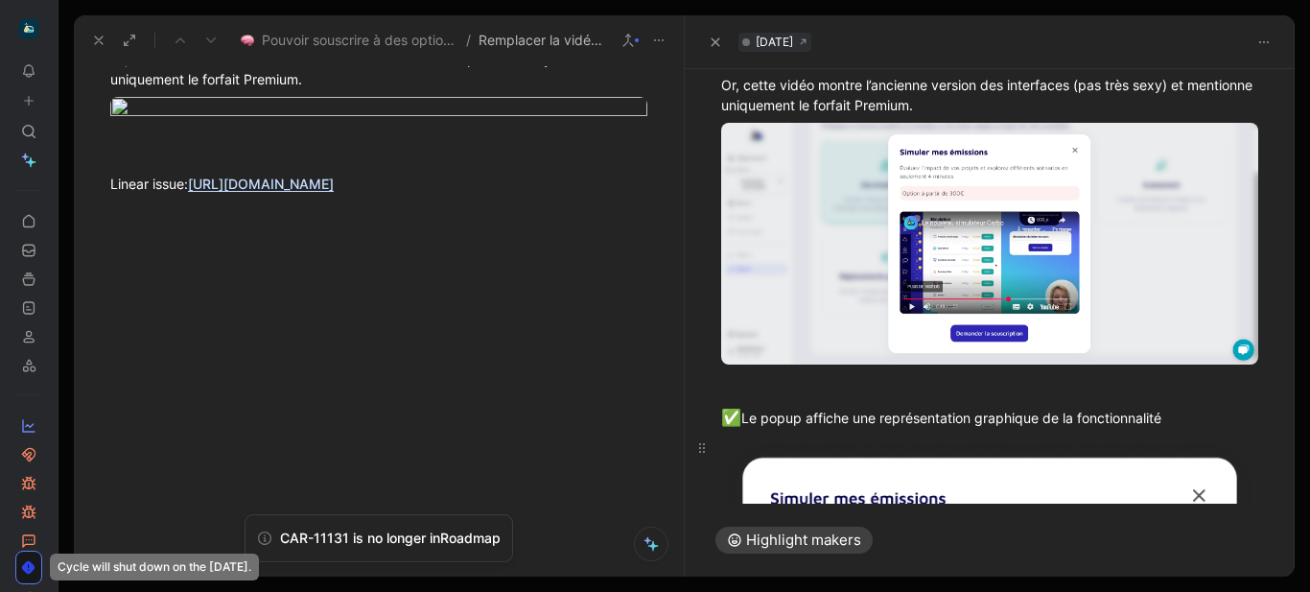
scroll to position [342, 0]
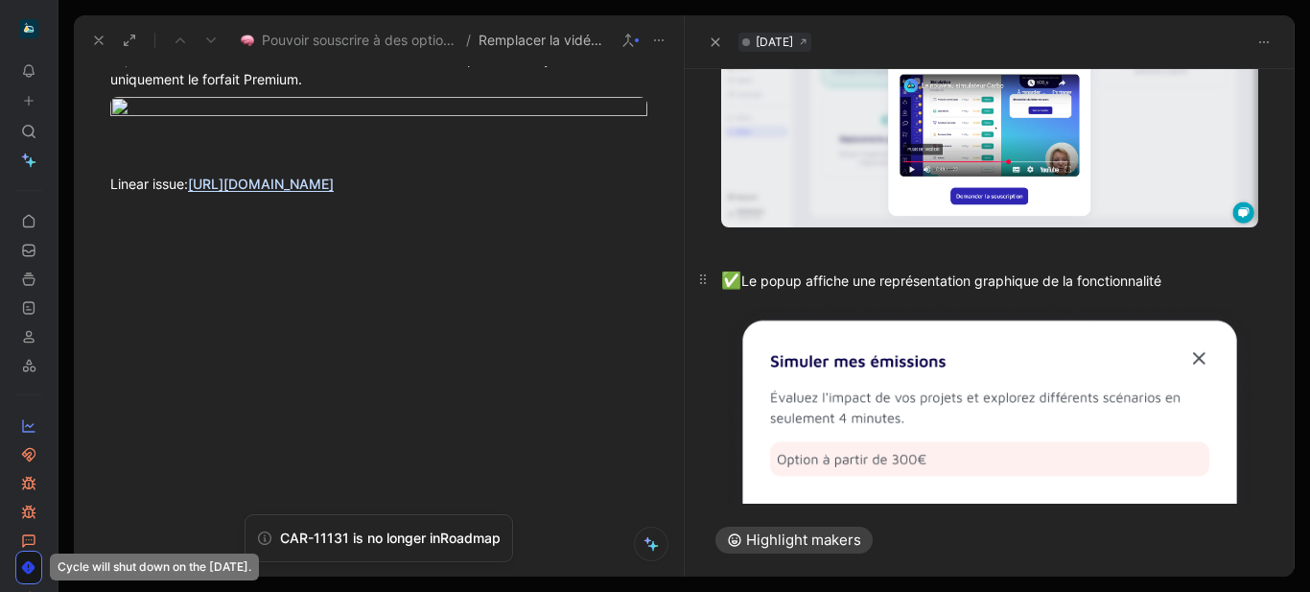
click at [836, 276] on div "✅ Le popup affiche une représentation graphique de la fonctionnalité" at bounding box center [990, 281] width 538 height 25
copy div "✅ Le popup affiche une représentation graphique de la fonctionnalité"
click at [1224, 307] on body "To pick up a draggable item, press the space bar. While dragging, use the arrow…" at bounding box center [655, 296] width 1310 height 592
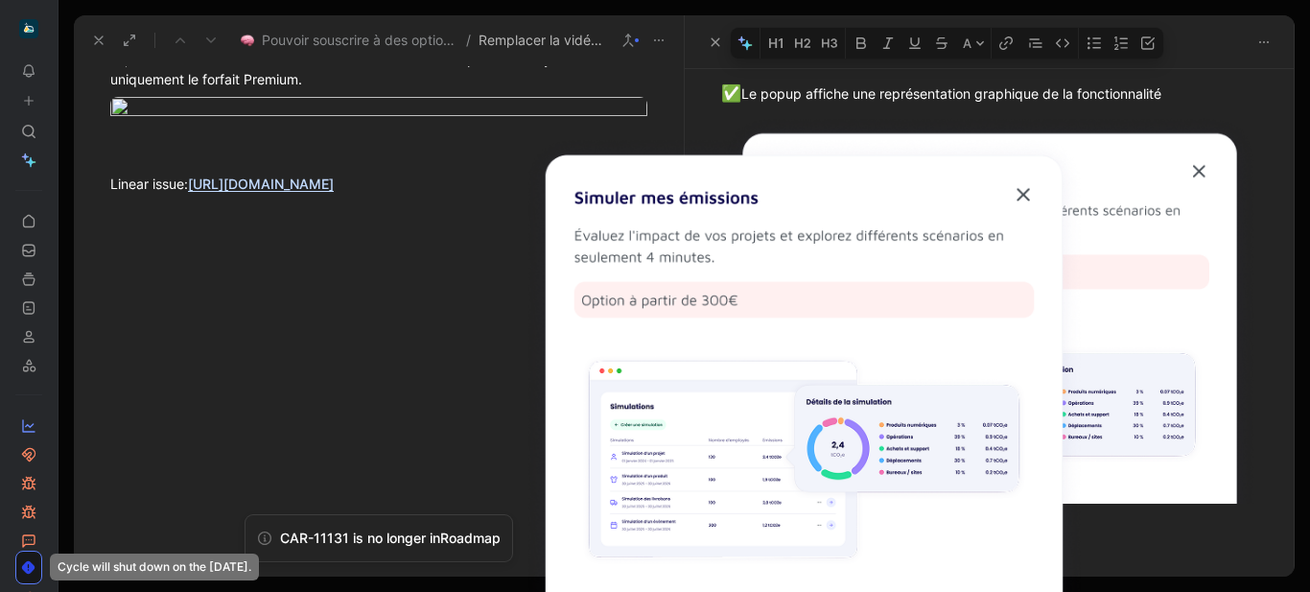
scroll to position [569, 0]
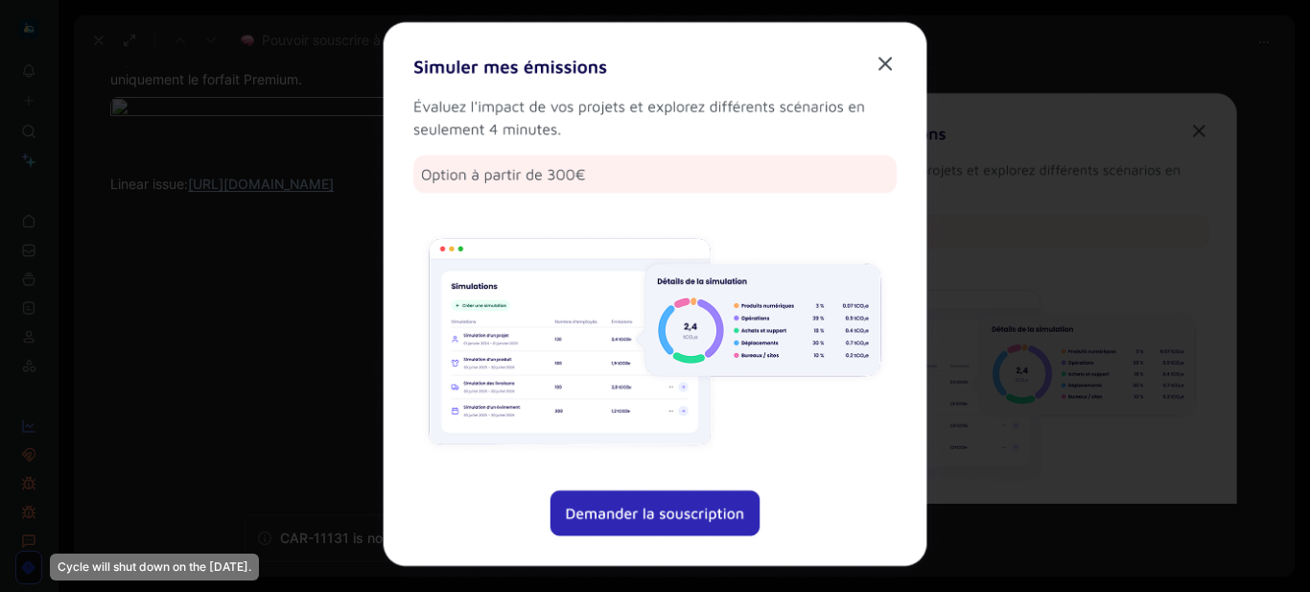
click at [1197, 384] on div at bounding box center [655, 296] width 1310 height 592
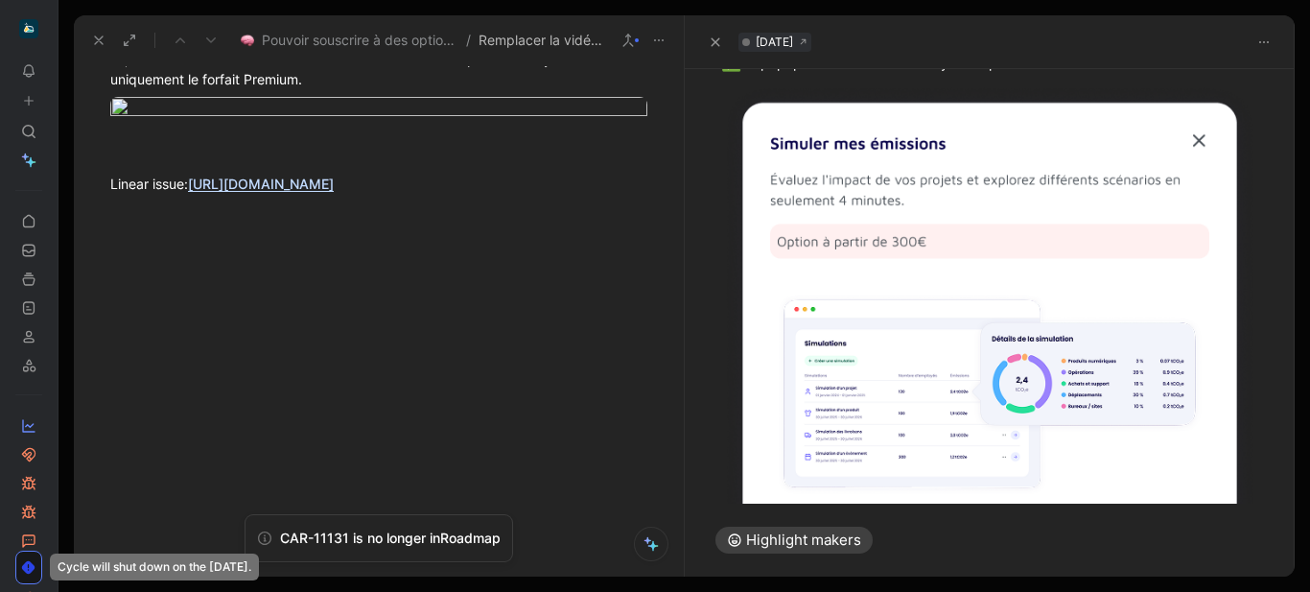
scroll to position [578, 0]
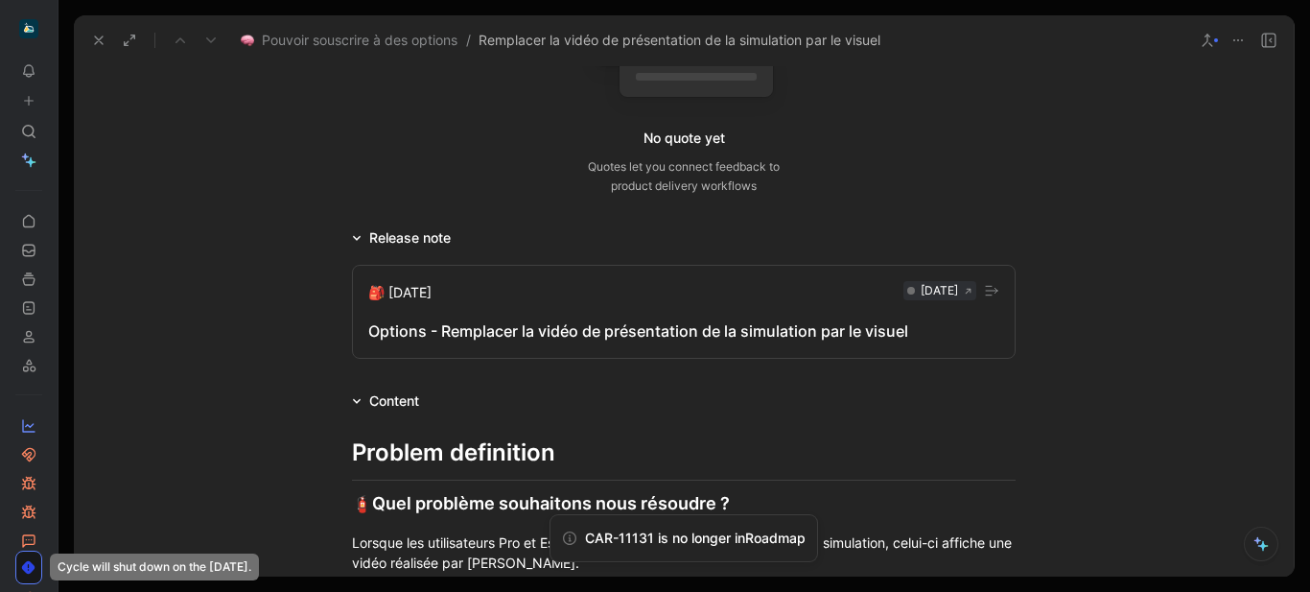
scroll to position [287, 0]
click at [463, 318] on div "Options - Remplacer la vidéo de présentation de la simulation par le visuel" at bounding box center [683, 329] width 631 height 23
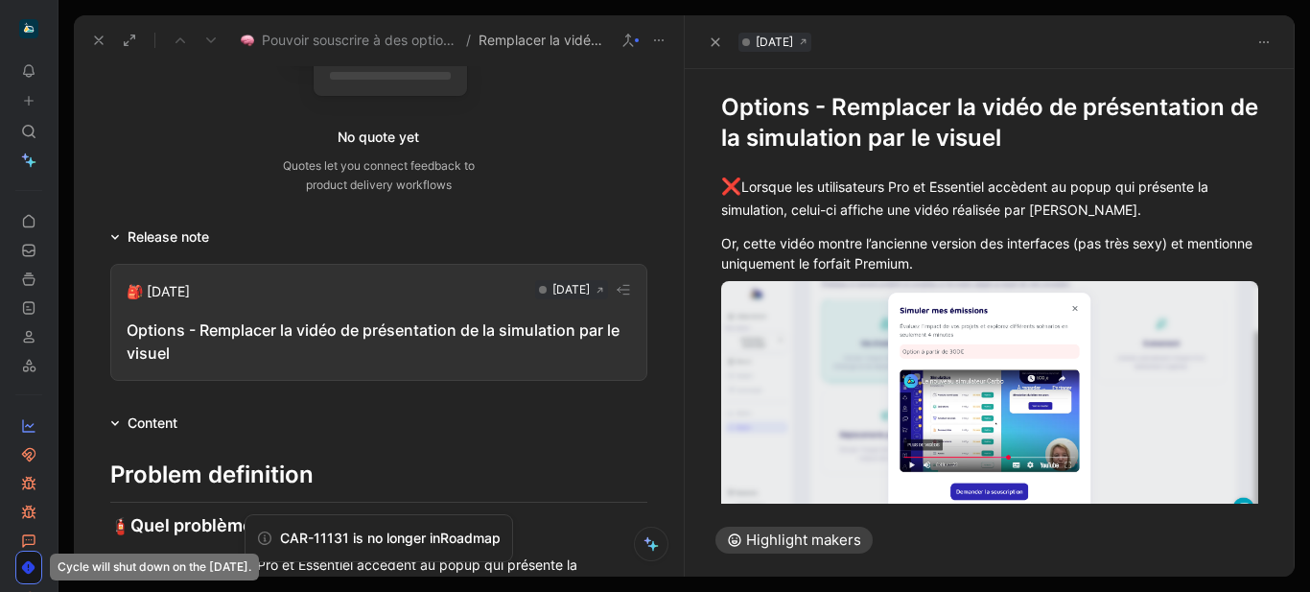
scroll to position [312, 0]
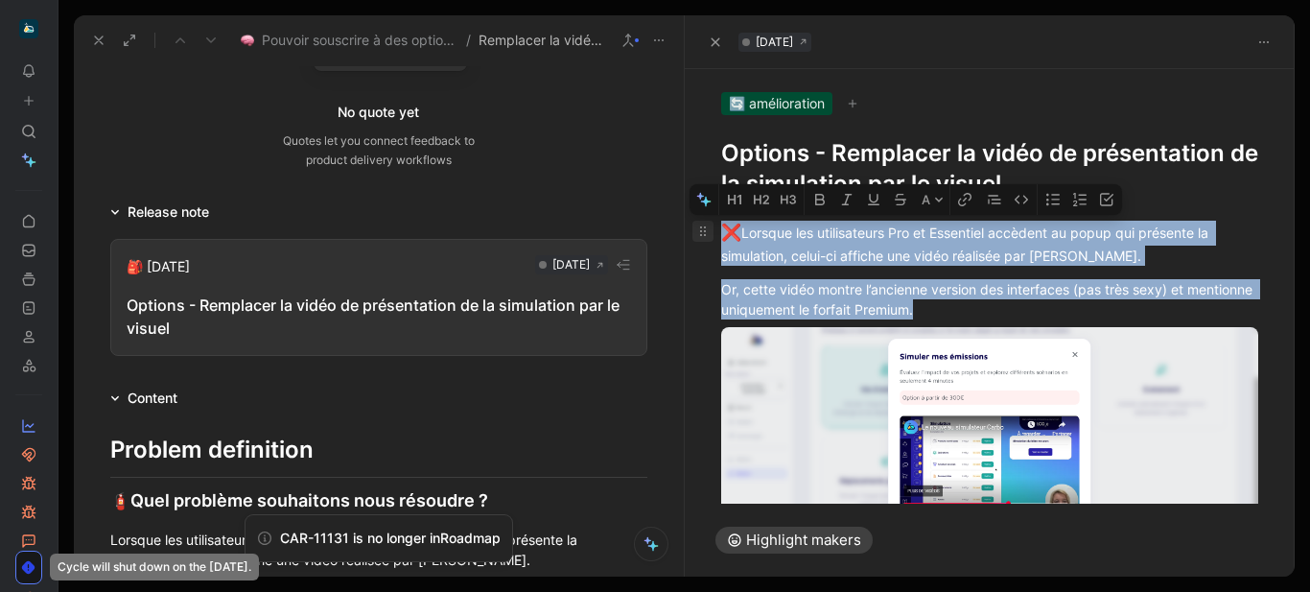
drag, startPoint x: 996, startPoint y: 309, endPoint x: 712, endPoint y: 227, distance: 295.4
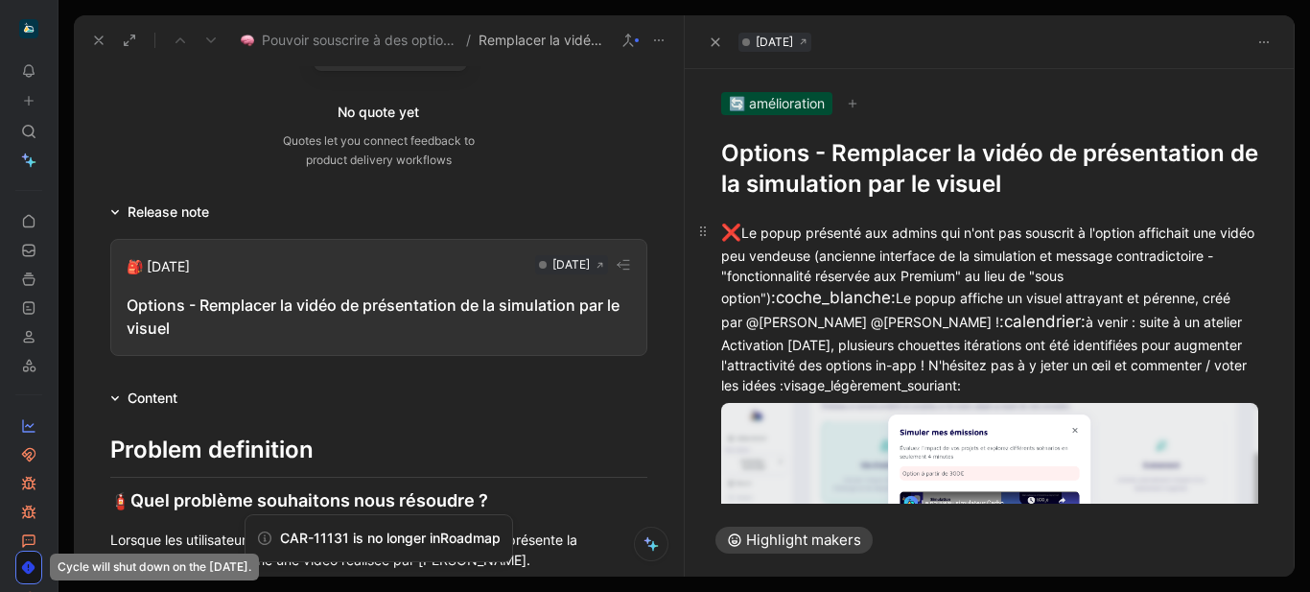
click at [1244, 282] on div "❌ Le popup présenté aux admins qui n'ont pas souscrit à l'option affichait une …" at bounding box center [990, 308] width 538 height 175
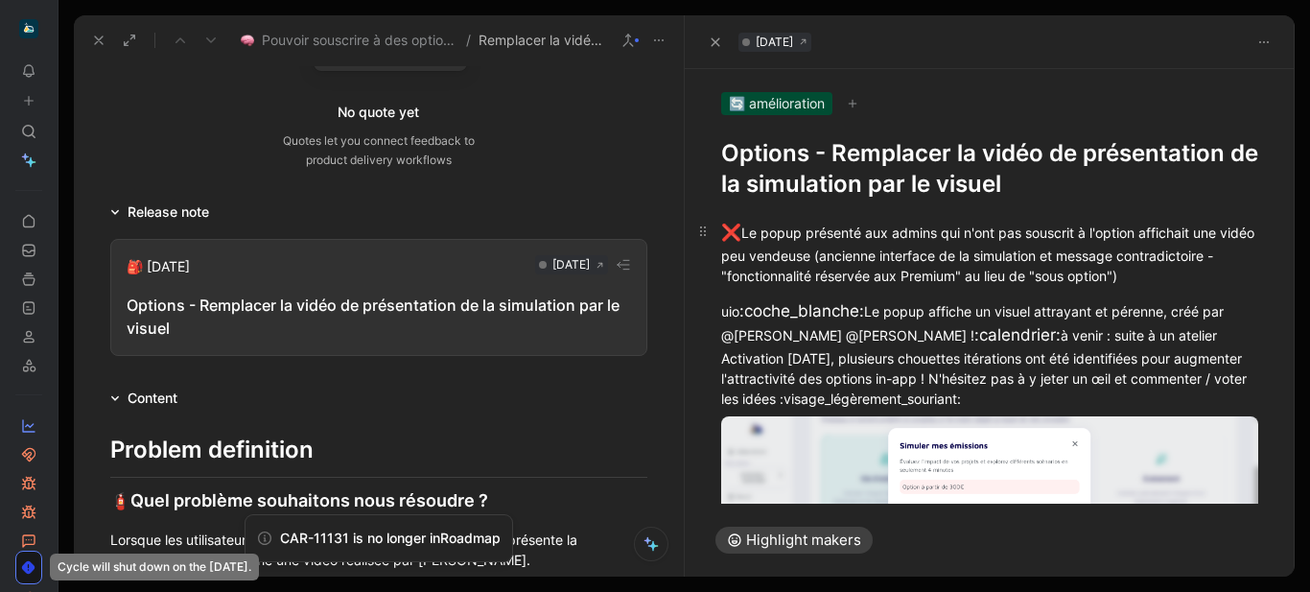
click at [1222, 287] on p "❌ Le popup présenté aux admins qui n'ont pas souscrit à l'option affichait une …" at bounding box center [990, 253] width 611 height 77
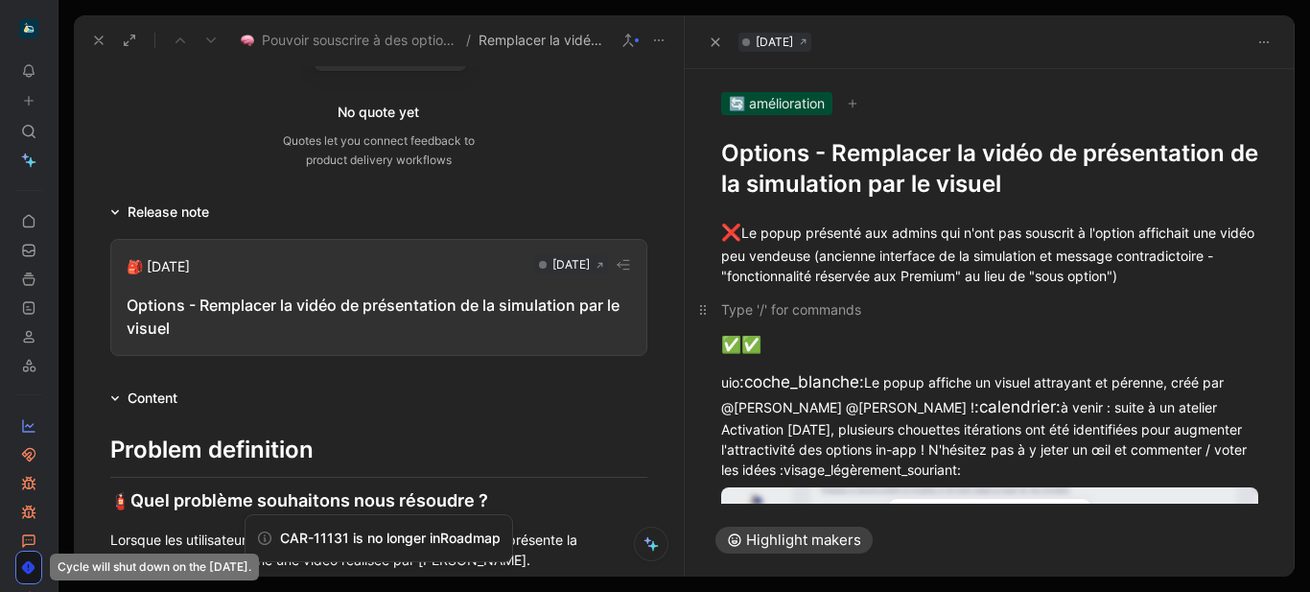
click at [752, 295] on p at bounding box center [990, 310] width 611 height 32
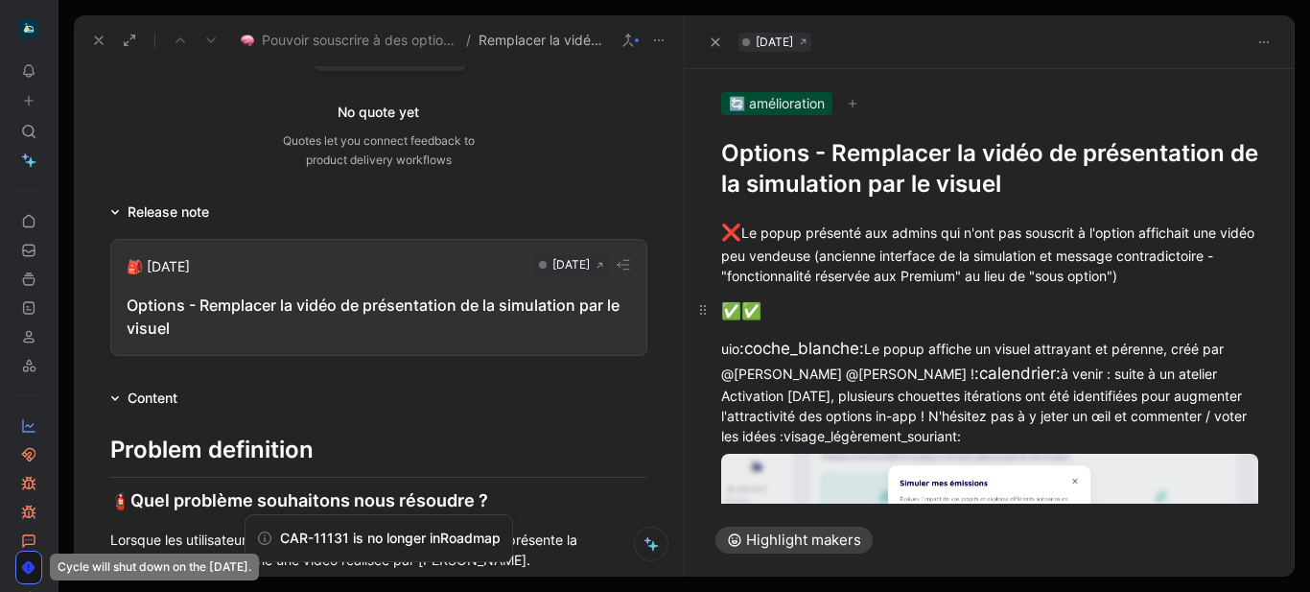
click at [789, 312] on div "✅ ✅" at bounding box center [990, 311] width 538 height 25
drag, startPoint x: 869, startPoint y: 351, endPoint x: 696, endPoint y: 356, distance: 173.7
click at [696, 356] on p "uio :coche_blanche: Le popup affiche un visuel attrayant et pérenne, créé par @…" at bounding box center [990, 391] width 611 height 121
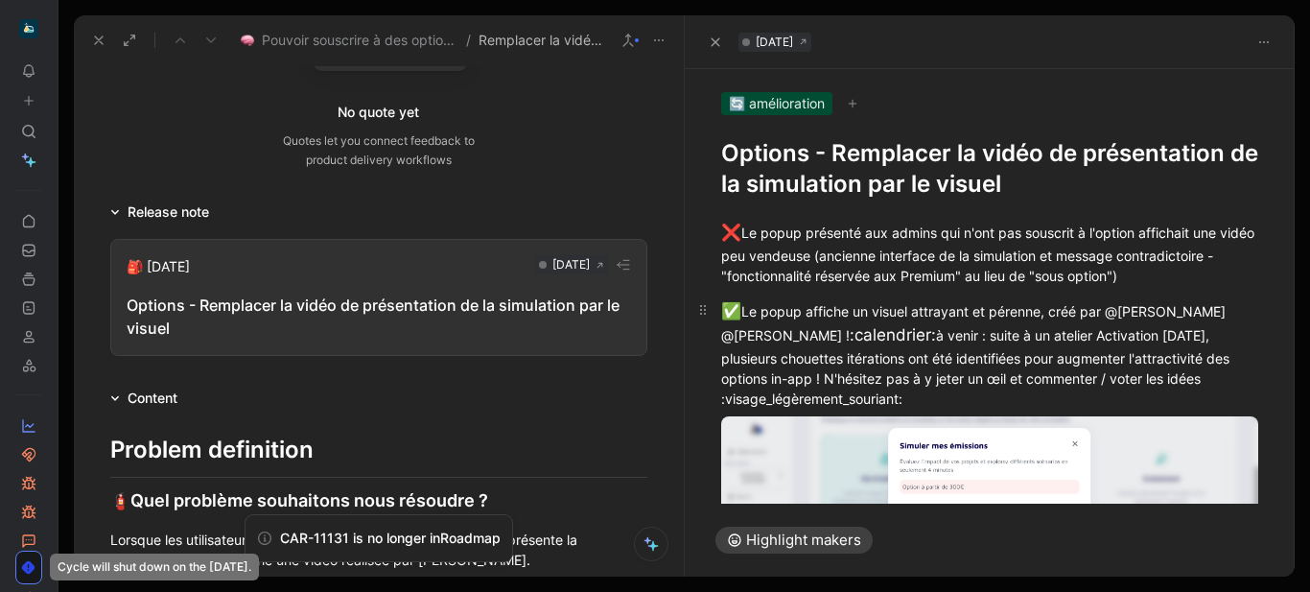
click at [1123, 312] on div "✅ Le popup affiche un visuel attrayant et pérenne, créé par @[PERSON_NAME] @Emm…" at bounding box center [990, 353] width 538 height 109
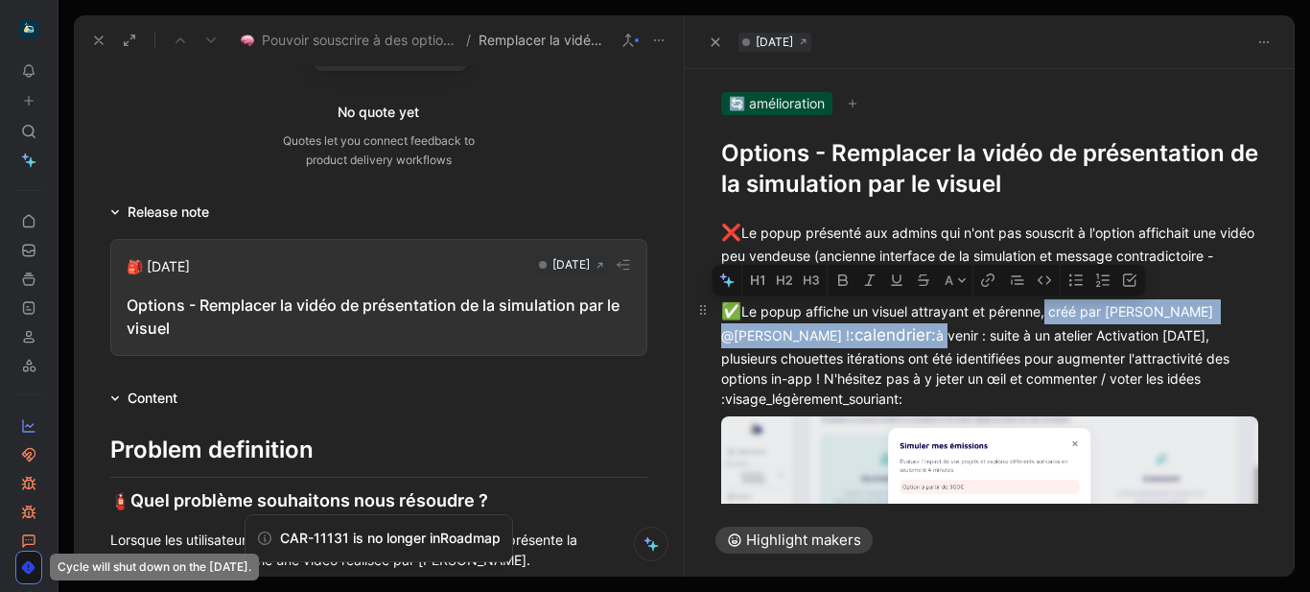
drag, startPoint x: 1048, startPoint y: 312, endPoint x: 814, endPoint y: 337, distance: 234.4
click at [814, 337] on div "✅ Le popup affiche un visuel attrayant et pérenne, créé par [PERSON_NAME] @Emma…" at bounding box center [990, 353] width 538 height 109
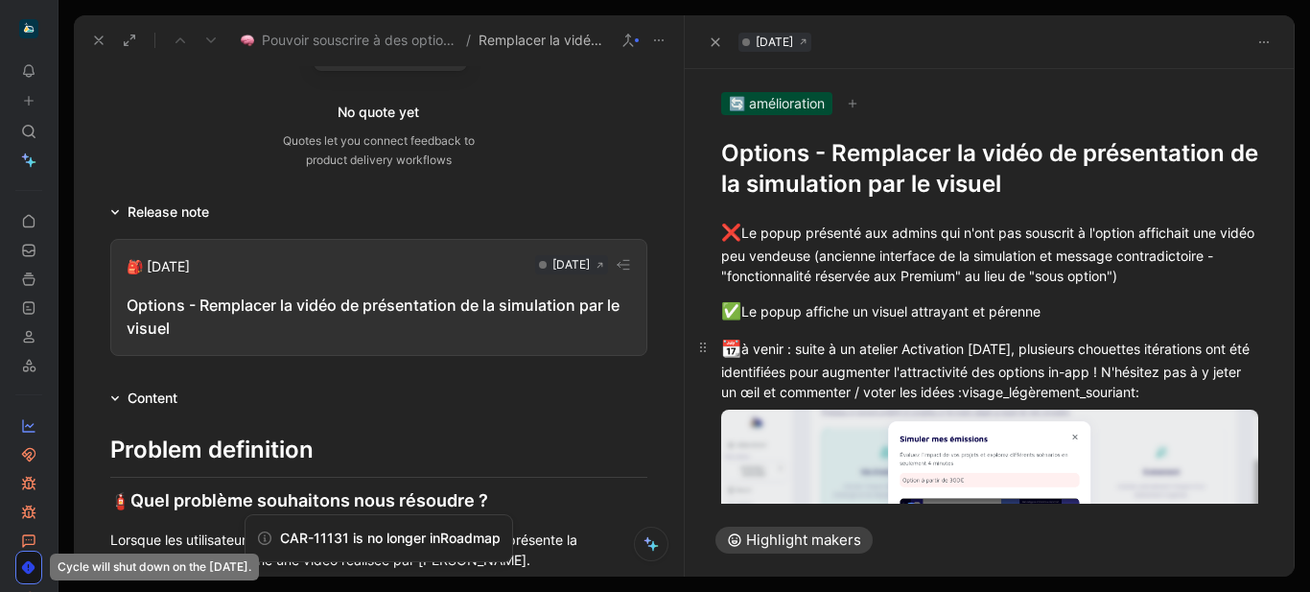
click at [999, 402] on div "📆 à venir : suite à un atelier Activation [DATE], plusieurs chouettes itération…" at bounding box center [990, 369] width 538 height 65
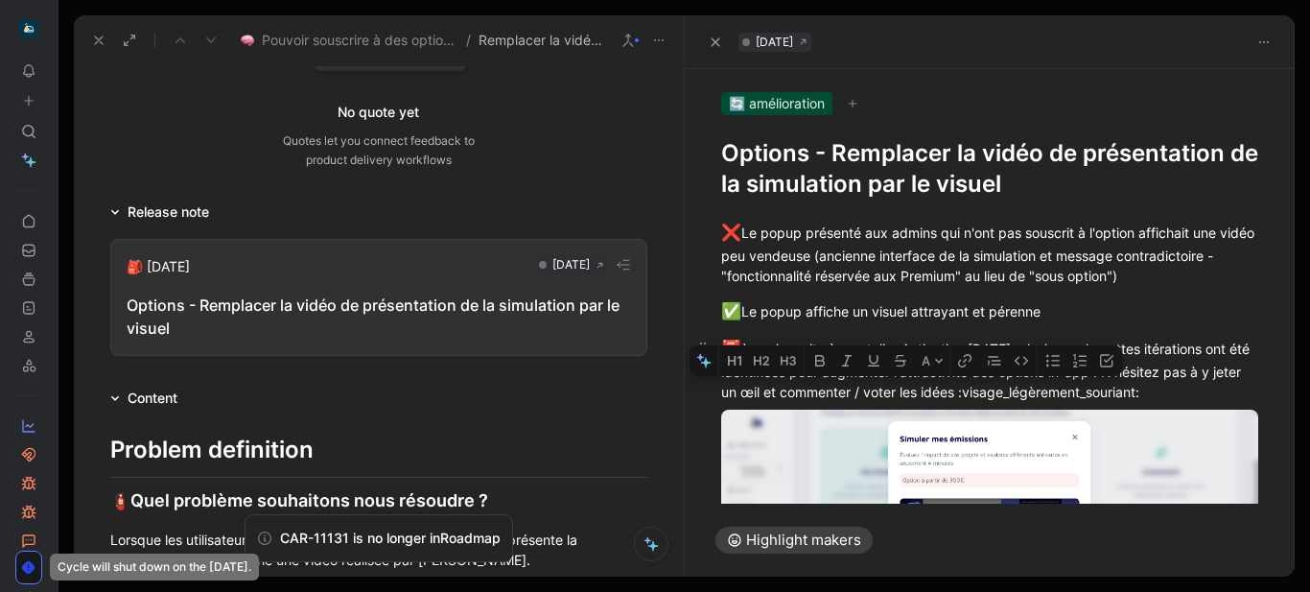
drag, startPoint x: 717, startPoint y: 392, endPoint x: 939, endPoint y: 414, distance: 223.7
click at [939, 408] on p "📆 à venir : suite à un atelier Activation [DATE], plusieurs chouettes itération…" at bounding box center [990, 369] width 611 height 77
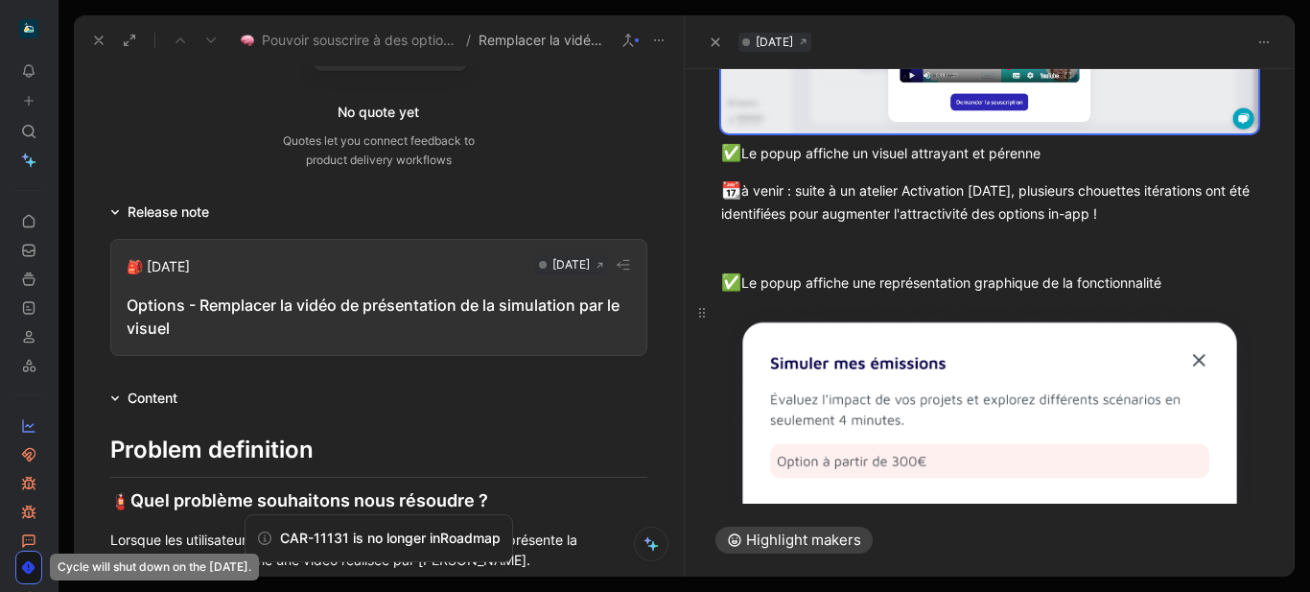
scroll to position [403, 0]
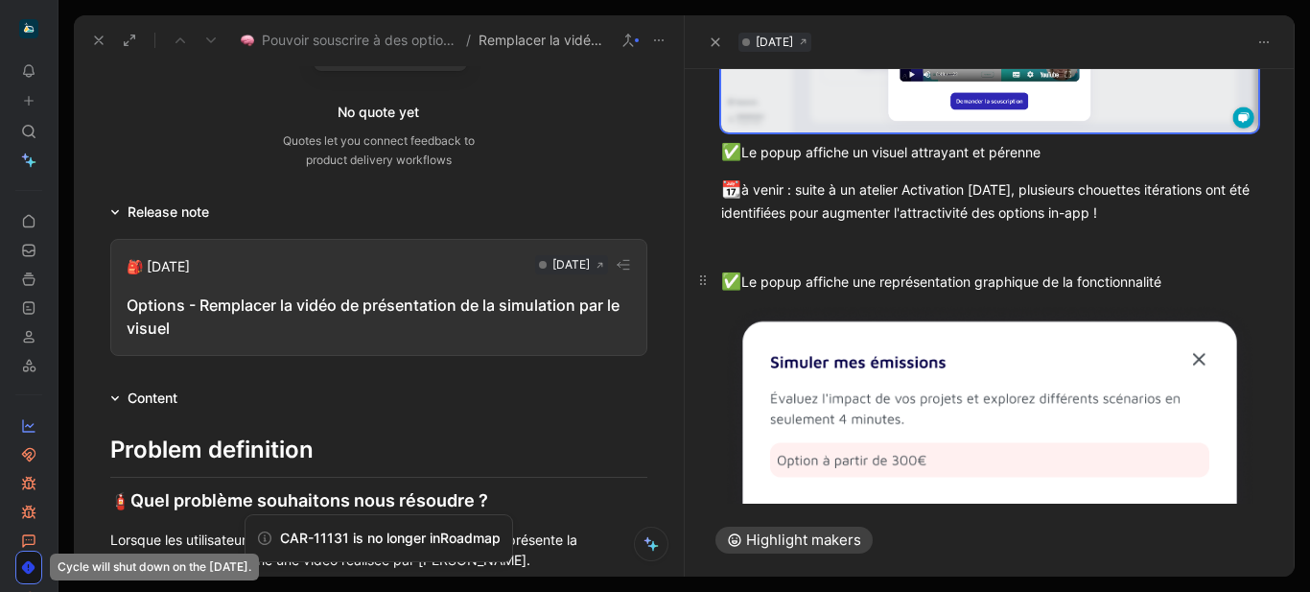
click at [851, 276] on div "✅ Le popup affiche une représentation graphique de la fonctionnalité" at bounding box center [990, 282] width 538 height 25
click at [849, 283] on div "✅ Le popup affiche une représentation graphique de la fonctionnalité" at bounding box center [990, 282] width 538 height 25
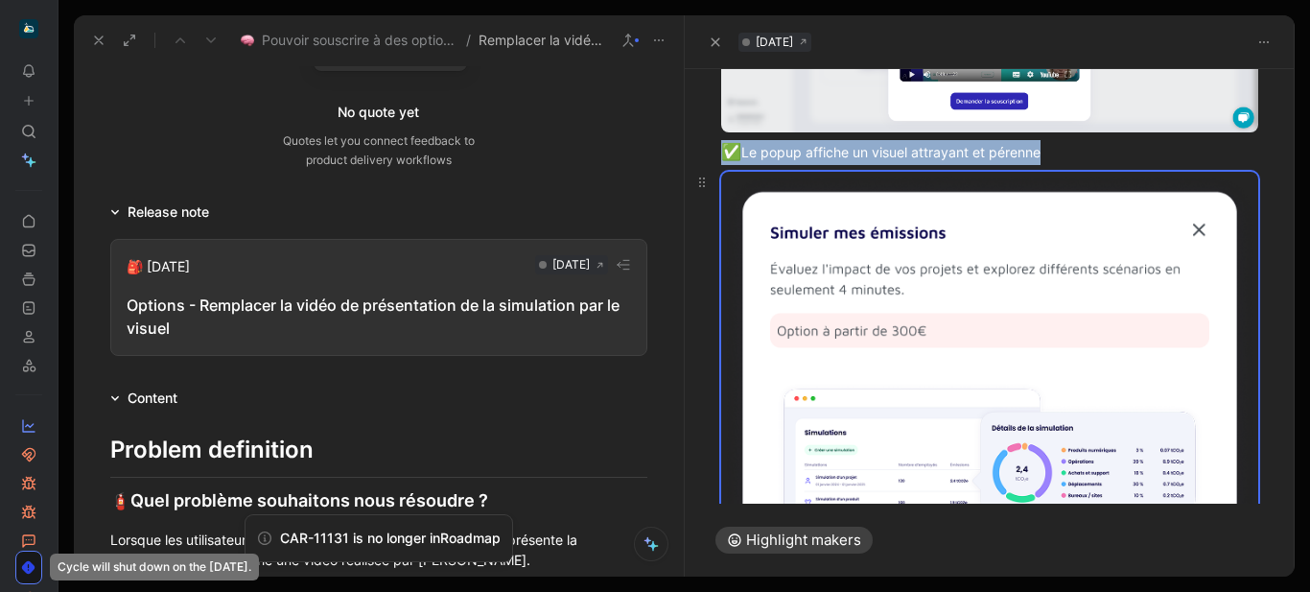
scroll to position [726, 0]
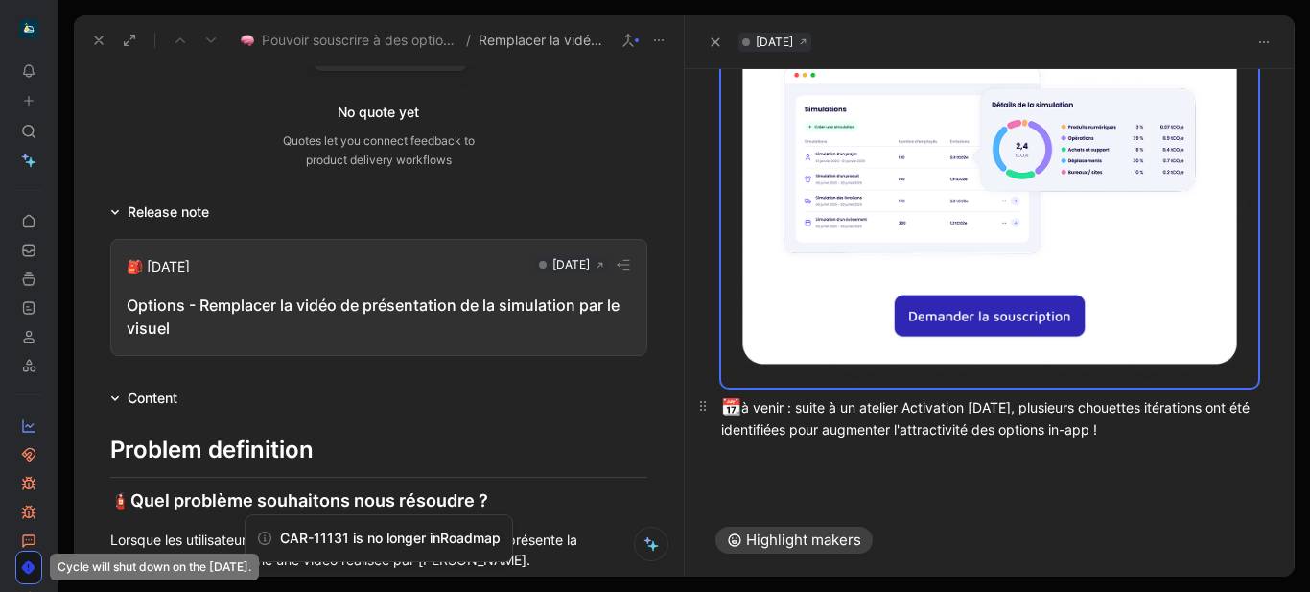
click at [784, 430] on p "📆 à venir : suite à un atelier Activation [DATE], plusieurs chouettes itération…" at bounding box center [990, 417] width 611 height 57
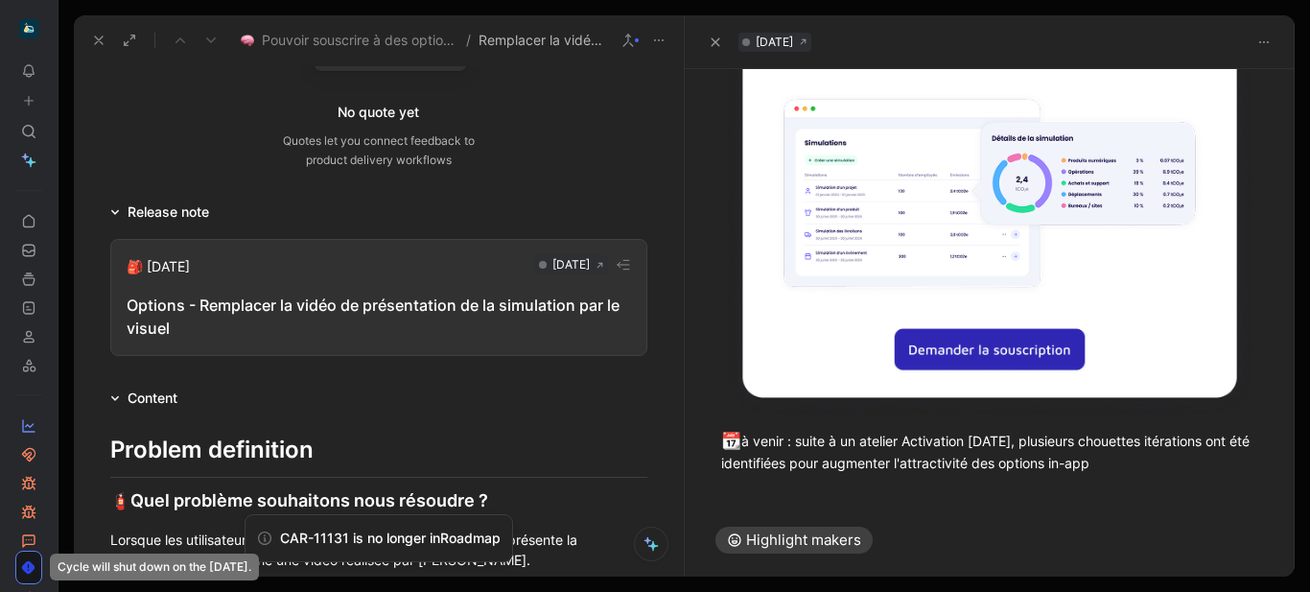
scroll to position [0, 0]
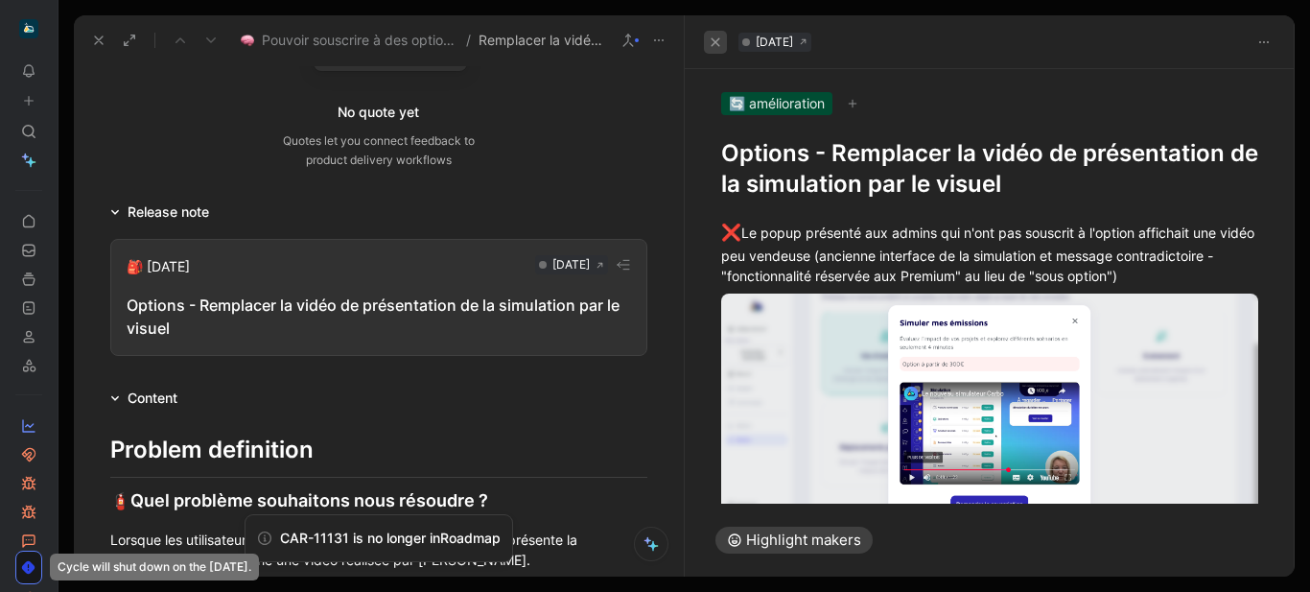
click at [712, 41] on icon "button" at bounding box center [716, 42] width 12 height 12
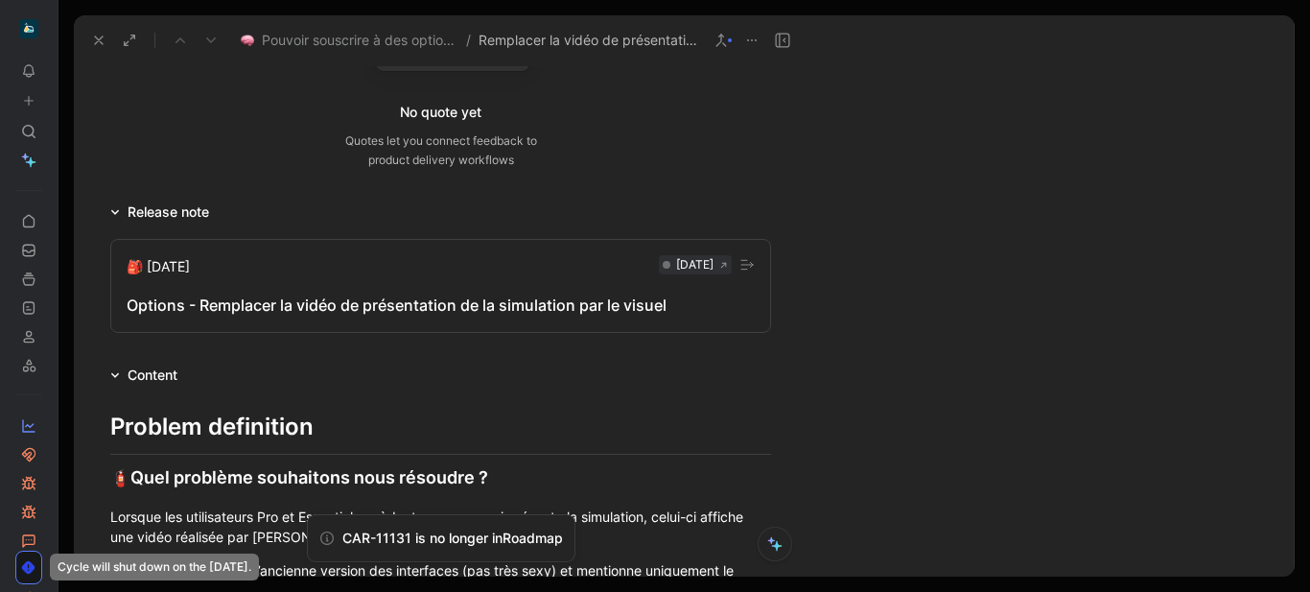
scroll to position [287, 0]
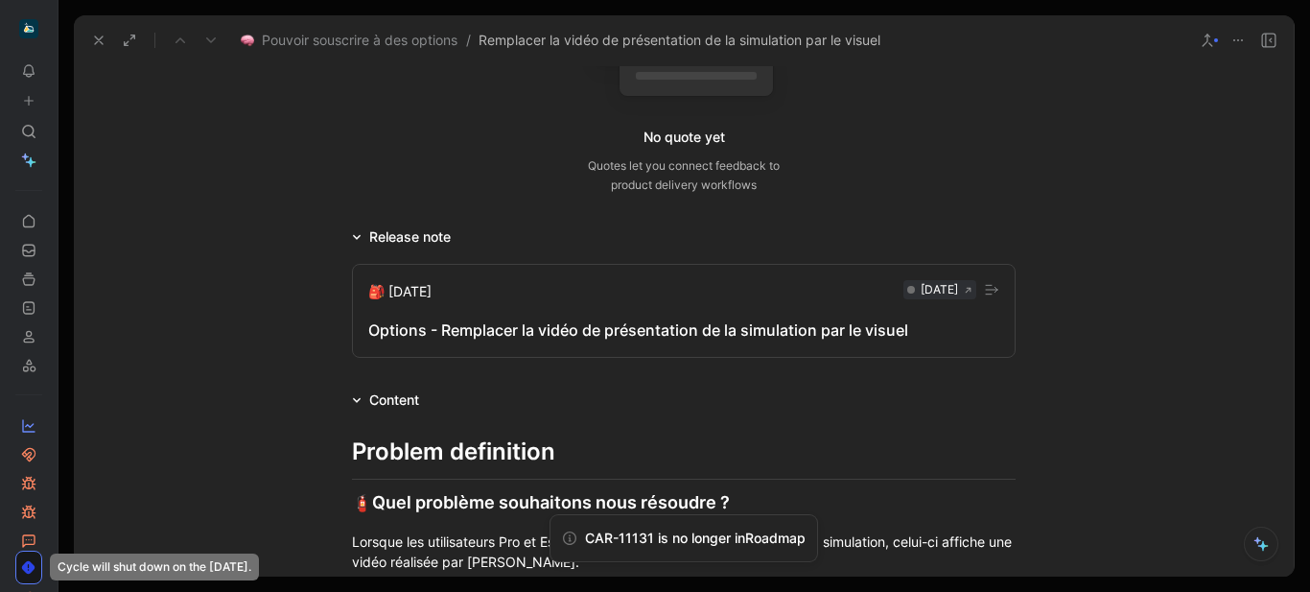
click at [541, 334] on div "Options - Remplacer la vidéo de présentation de la simulation par le visuel" at bounding box center [683, 329] width 631 height 23
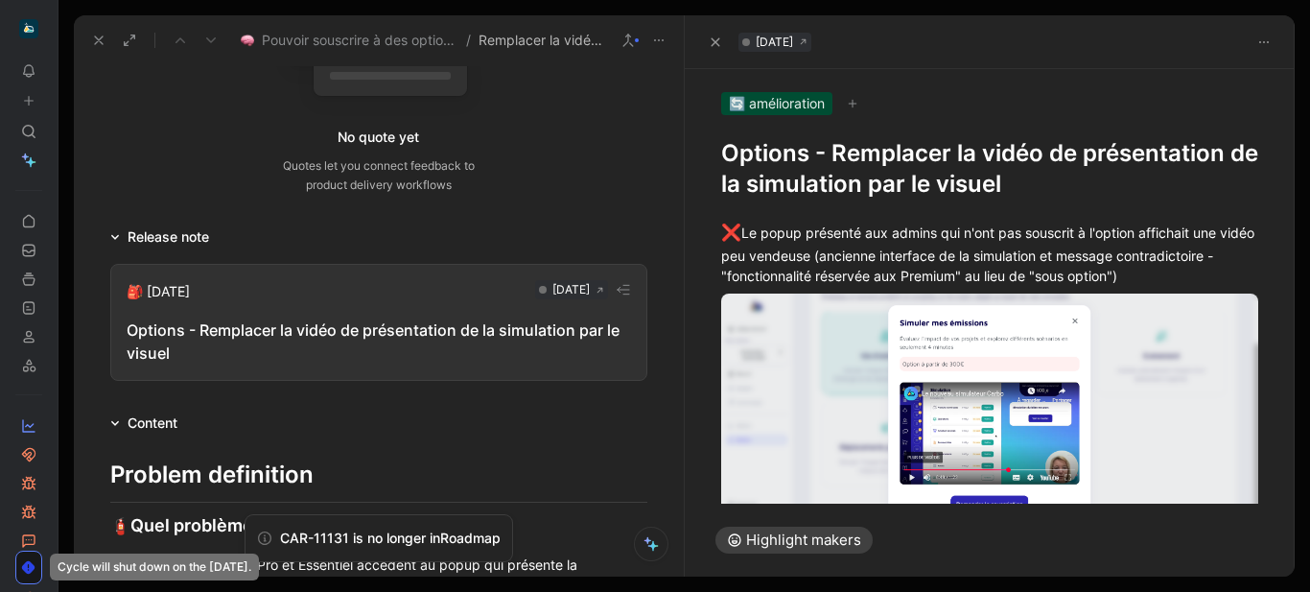
scroll to position [312, 0]
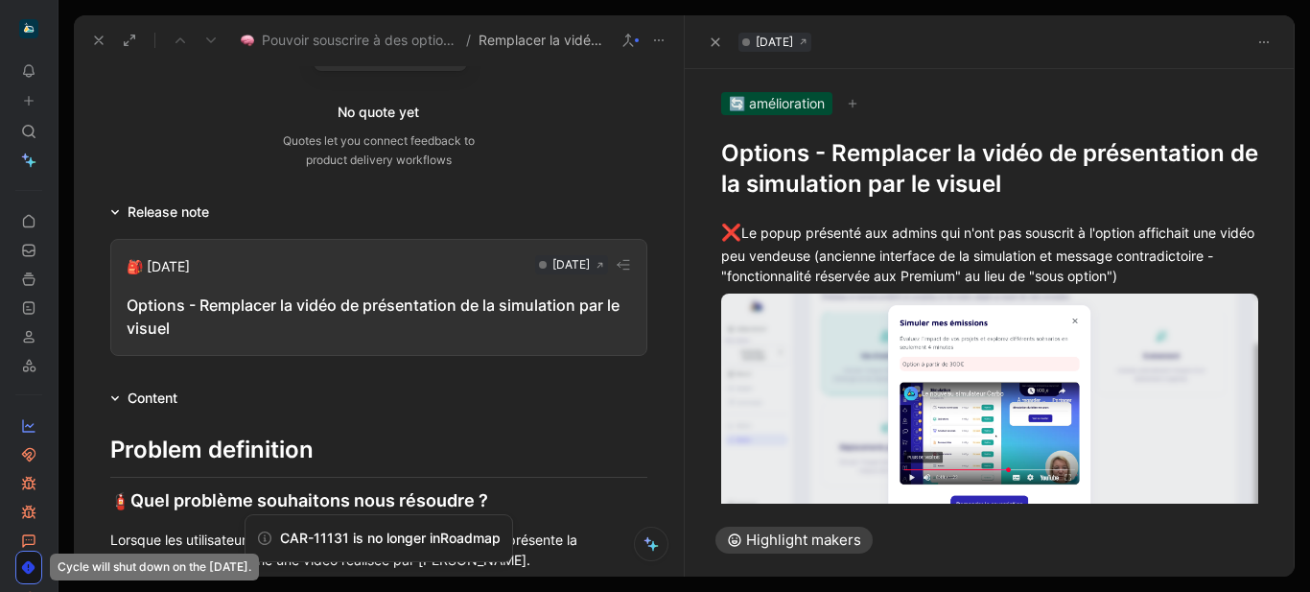
click at [964, 177] on h1 "Options - Remplacer la vidéo de présentation de la simulation par le visuel" at bounding box center [990, 168] width 538 height 61
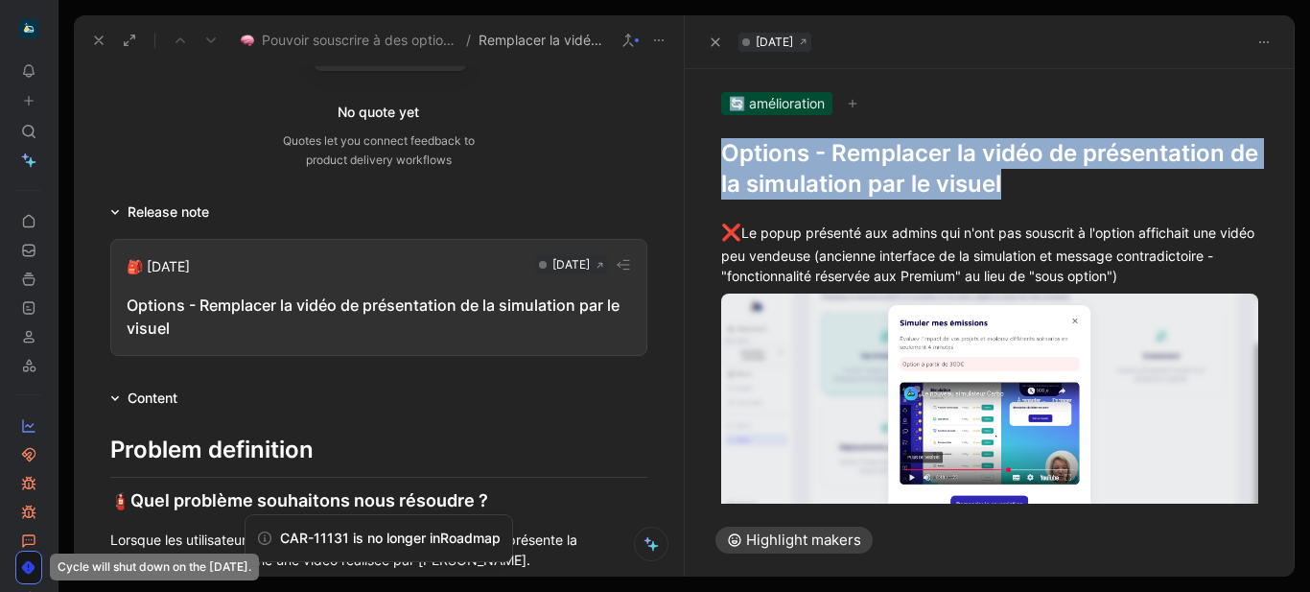
click at [964, 177] on h1 "Options - Remplacer la vidéo de présentation de la simulation par le visuel" at bounding box center [990, 168] width 538 height 61
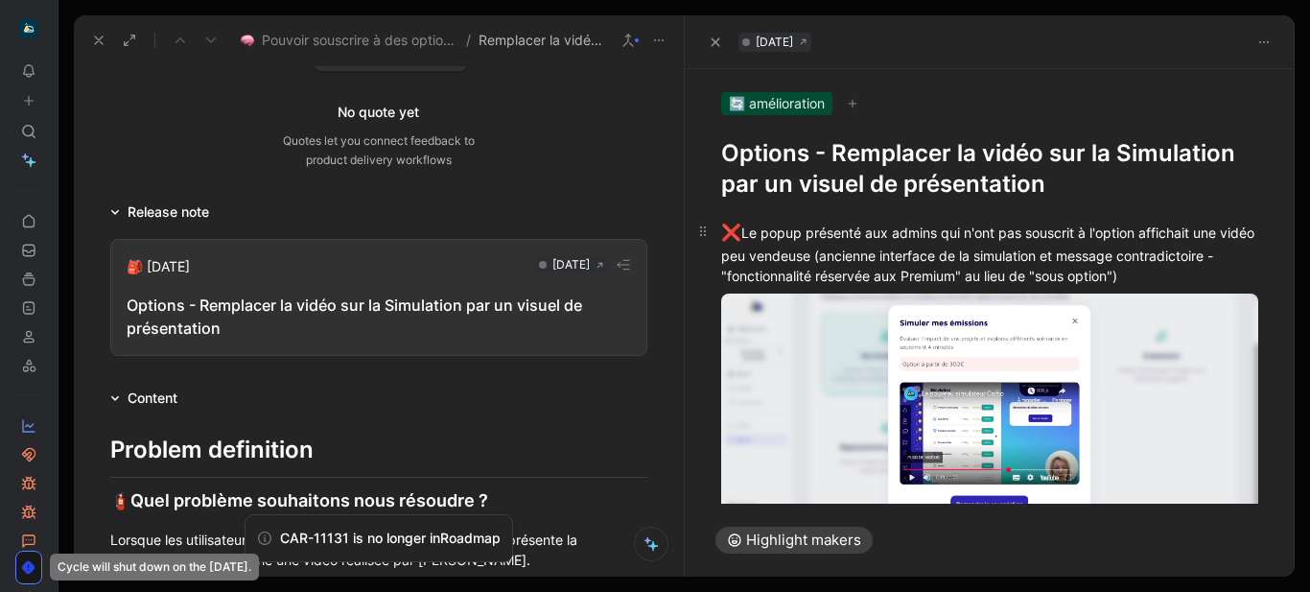
click at [835, 237] on div "❌ Le popup présenté aux admins qui n'ont pas souscrit à l'option affichait une …" at bounding box center [990, 253] width 538 height 65
click at [716, 40] on icon "button" at bounding box center [715, 41] width 9 height 9
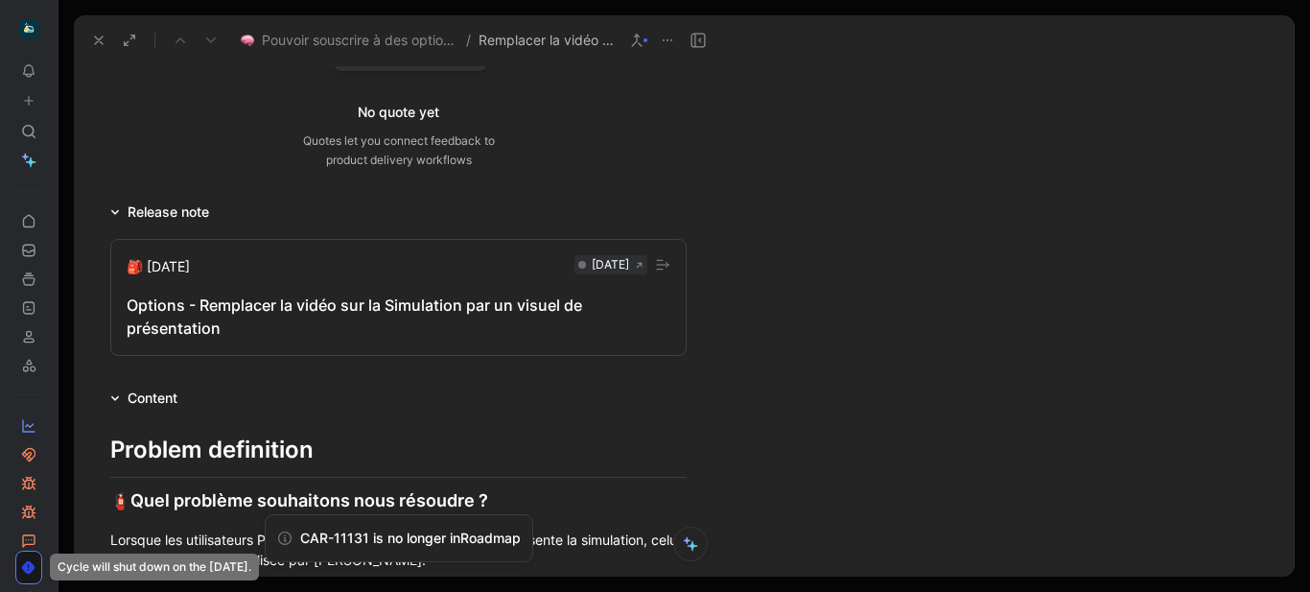
scroll to position [287, 0]
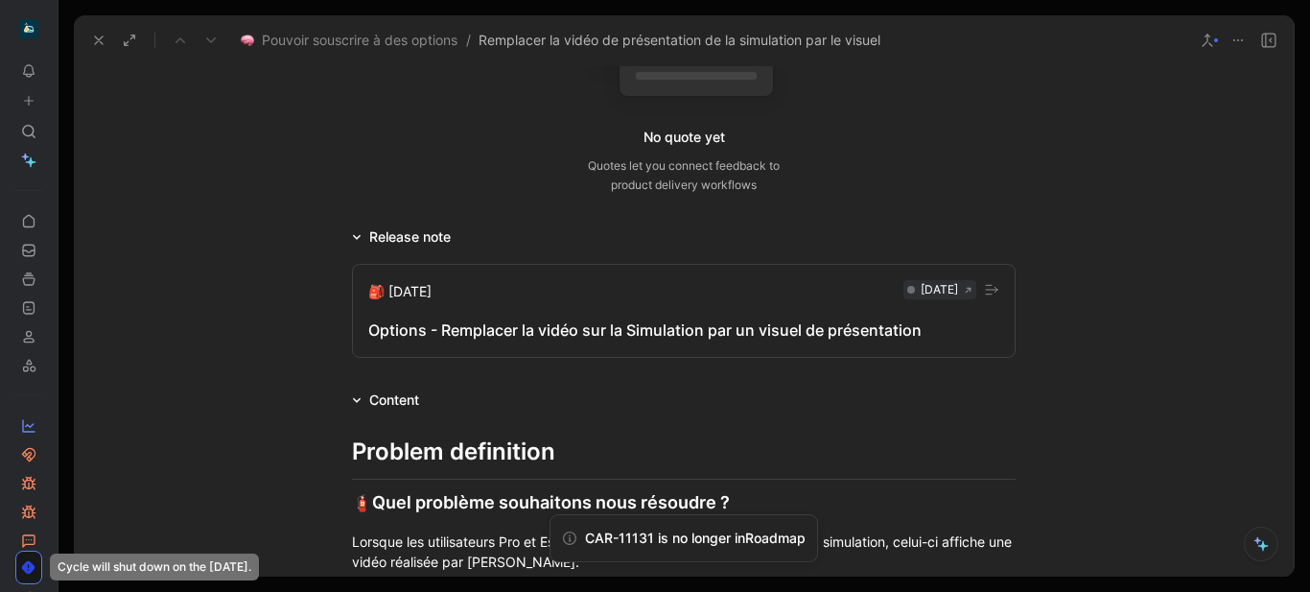
click at [101, 32] on button at bounding box center [98, 40] width 27 height 27
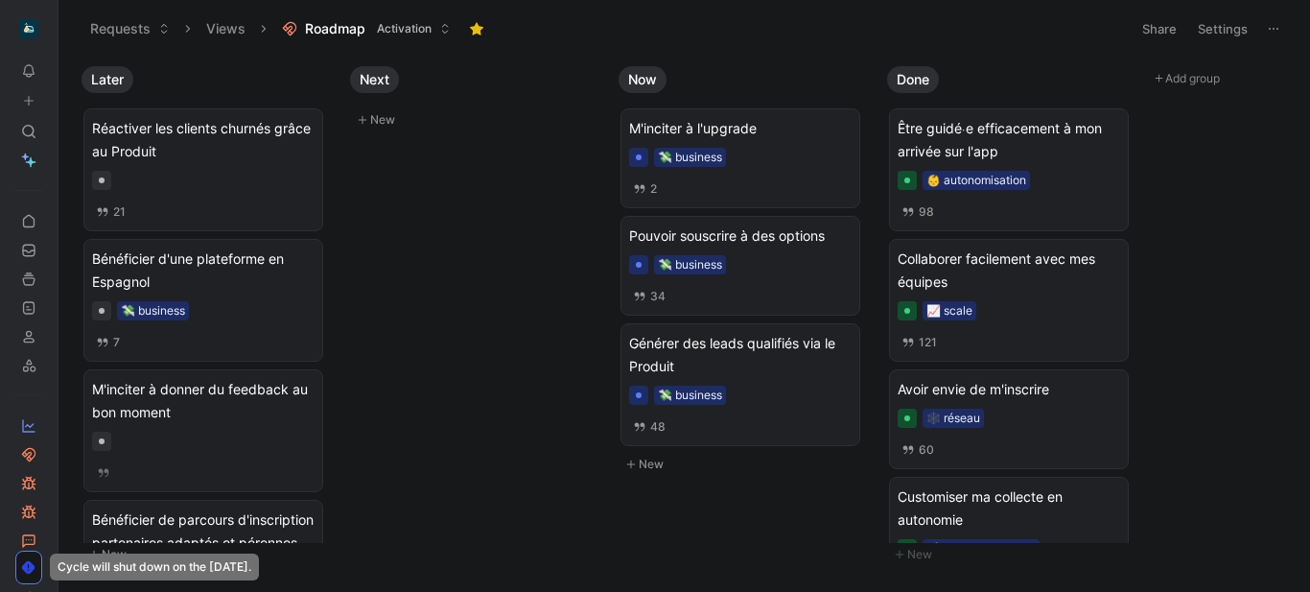
click at [59, 28] on icon at bounding box center [63, 28] width 15 height 15
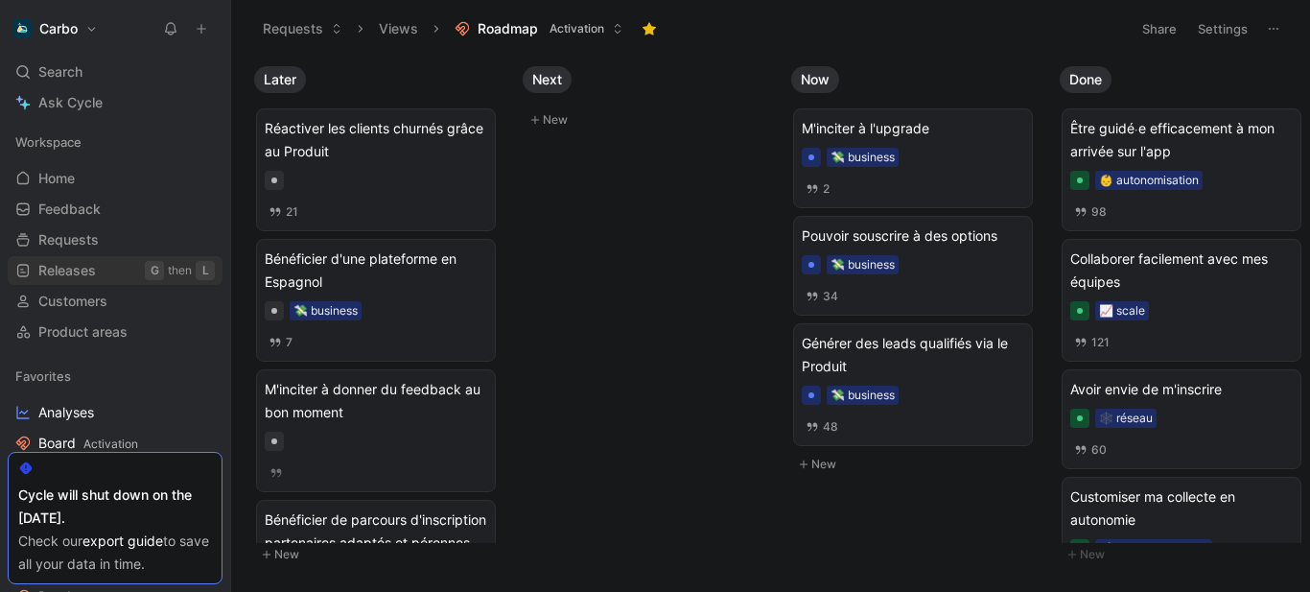
click at [99, 270] on link "Releases G then L" at bounding box center [115, 270] width 215 height 29
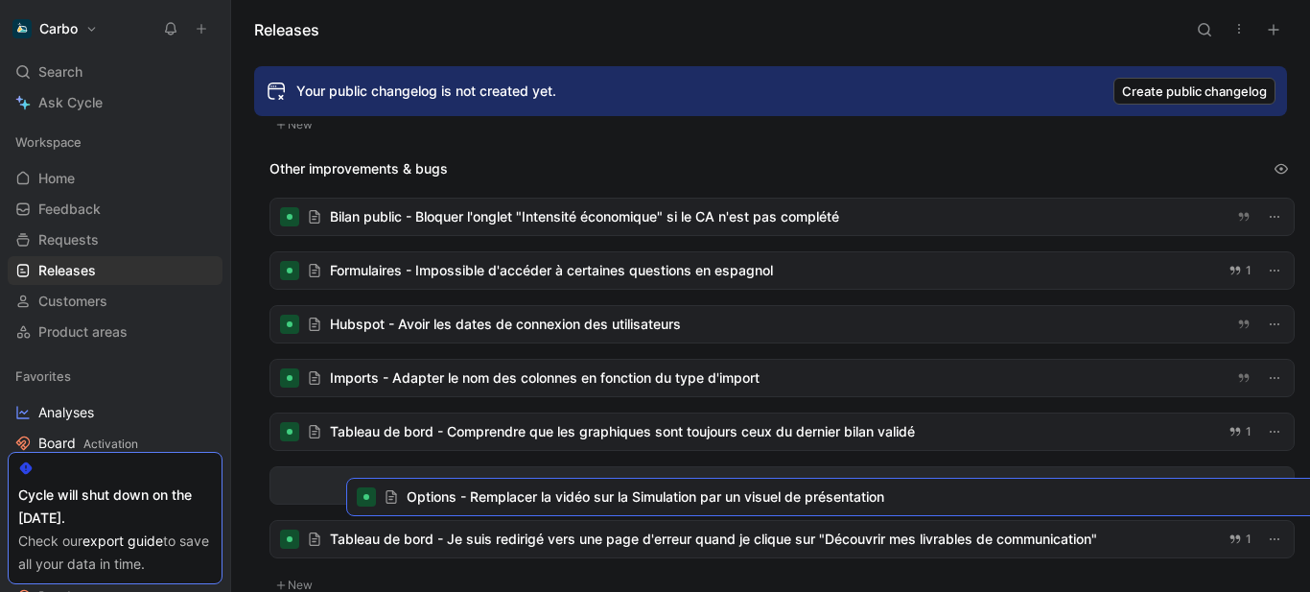
scroll to position [182, 0]
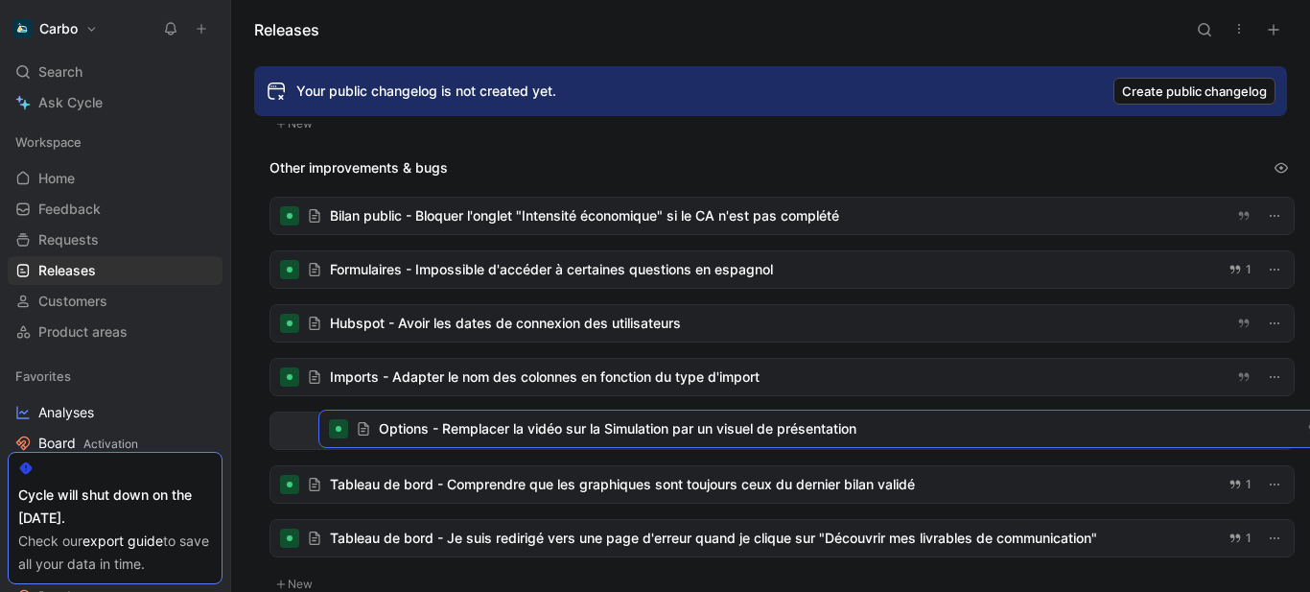
drag, startPoint x: 382, startPoint y: 243, endPoint x: 431, endPoint y: 429, distance: 192.4
